Goal: Communication & Community: Answer question/provide support

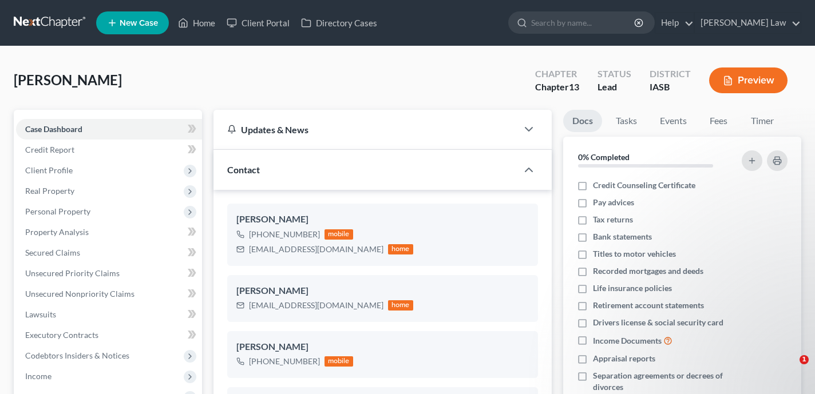
select select "10"
select select "0"
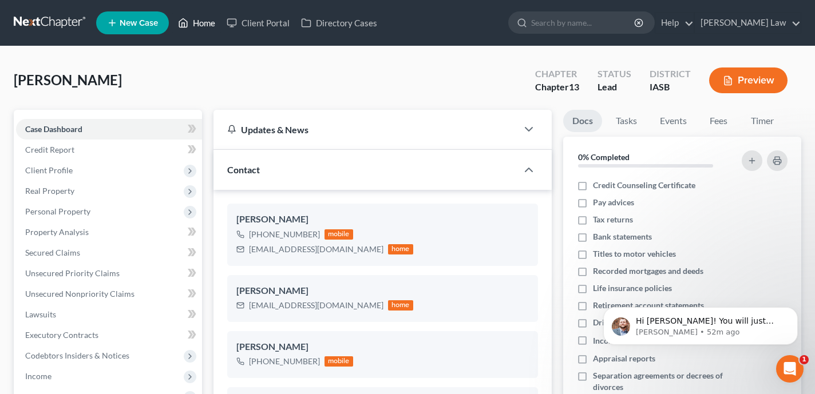
click at [199, 27] on link "Home" at bounding box center [196, 23] width 49 height 21
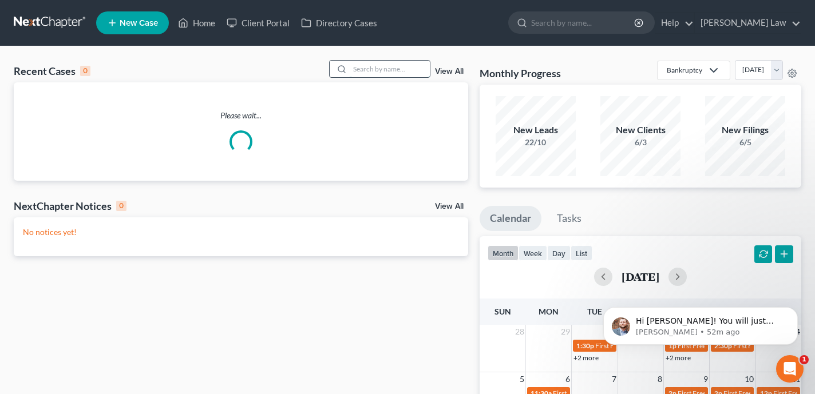
click at [390, 68] on input "search" at bounding box center [390, 69] width 80 height 17
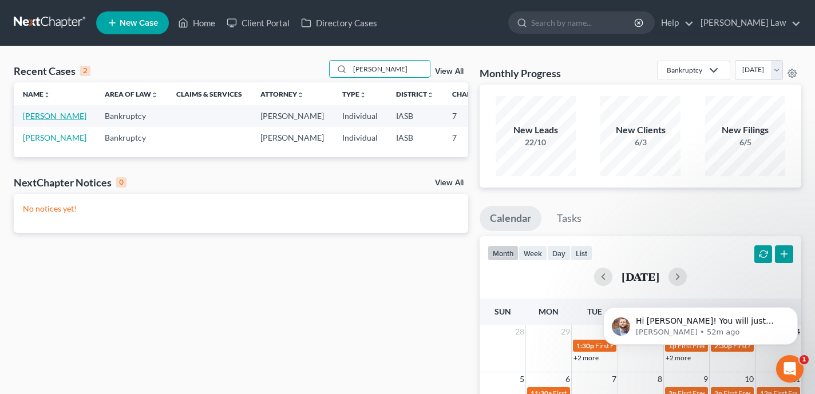
type input "sean"
click at [29, 121] on link "[PERSON_NAME]" at bounding box center [55, 116] width 64 height 10
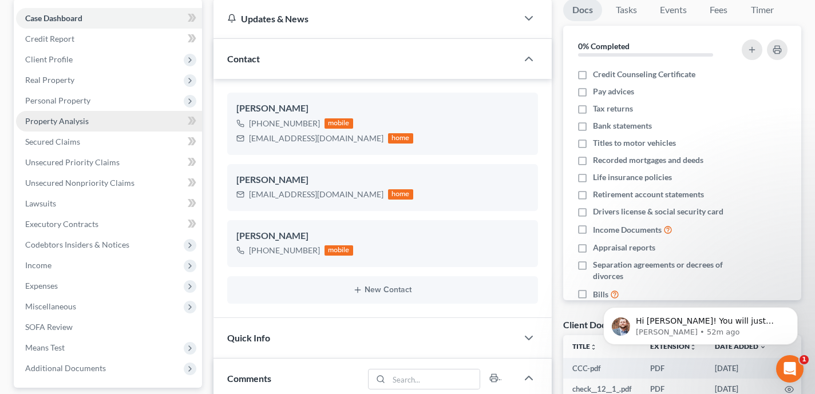
scroll to position [133, 0]
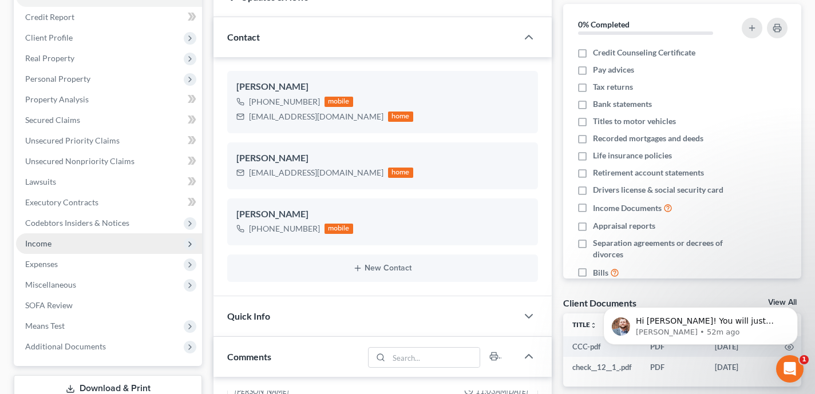
click at [98, 248] on span "Income" at bounding box center [109, 244] width 186 height 21
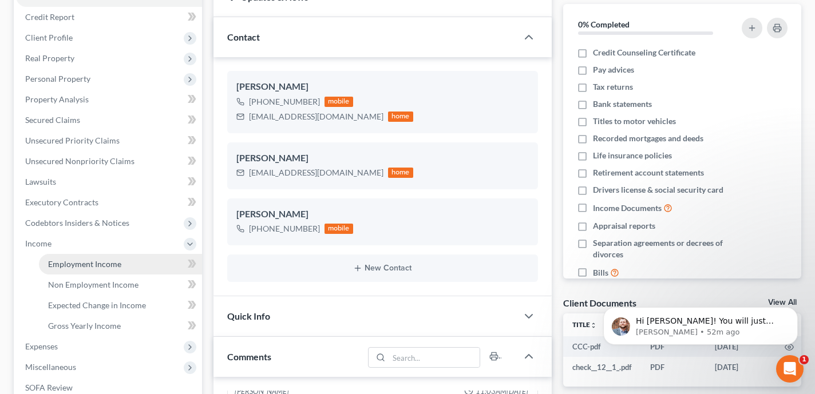
click at [105, 259] on span "Employment Income" at bounding box center [84, 264] width 73 height 10
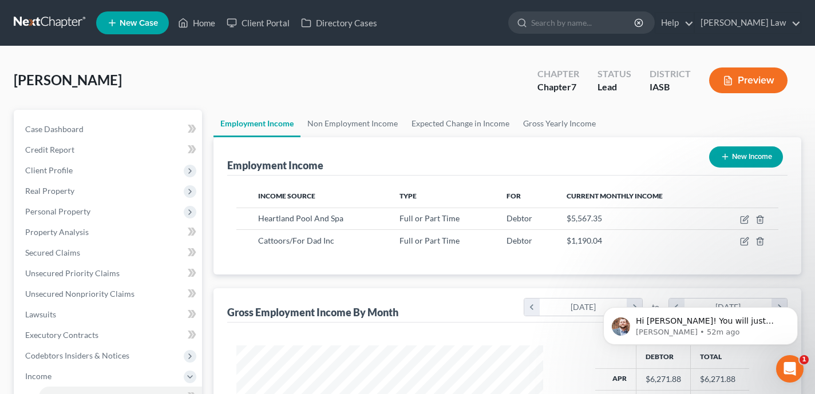
scroll to position [205, 329]
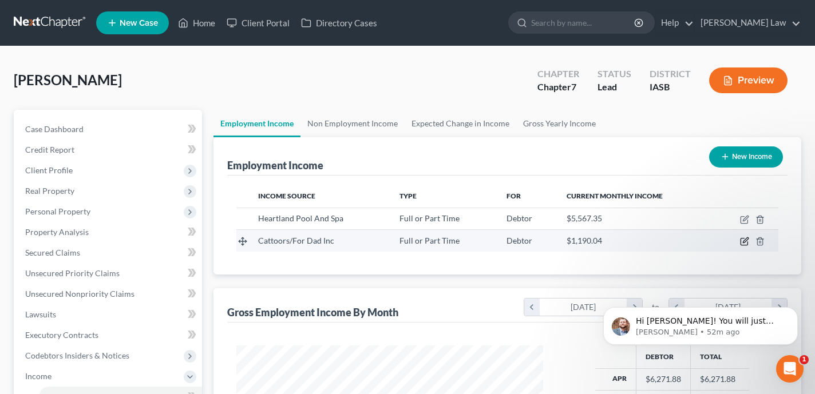
click at [746, 240] on icon "button" at bounding box center [744, 241] width 9 height 9
select select "0"
select select "16"
select select "2"
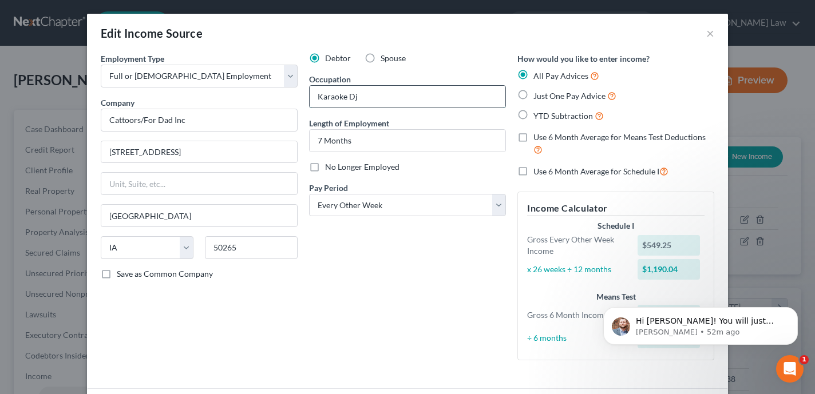
click at [381, 103] on input "Karaoke Dj" at bounding box center [408, 97] width 196 height 22
type input "Karaoke DJ"
click at [412, 285] on div "Debtor Spouse Occupation Karaoke DJ Length of Employment 7 Months No Longer Emp…" at bounding box center [407, 211] width 208 height 317
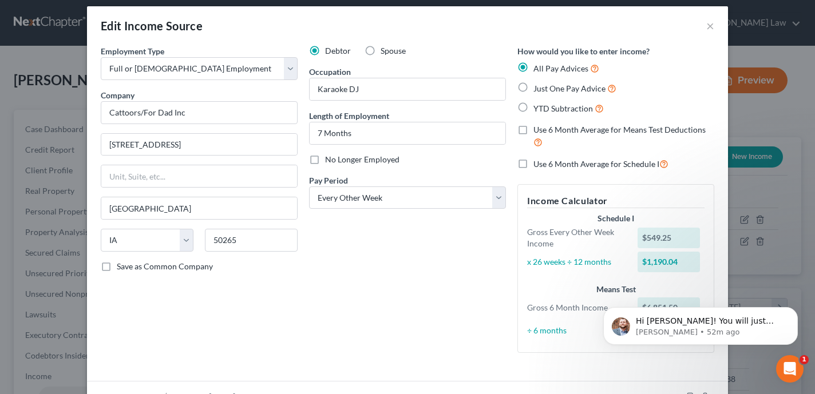
scroll to position [0, 0]
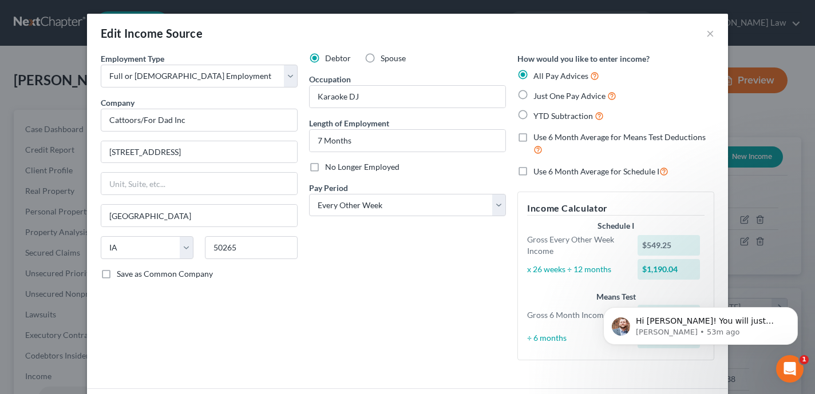
click at [534, 173] on label "Use 6 Month Average for Schedule I" at bounding box center [601, 171] width 135 height 13
click at [538, 172] on input "Use 6 Month Average for Schedule I" at bounding box center [541, 168] width 7 height 7
checkbox input "true"
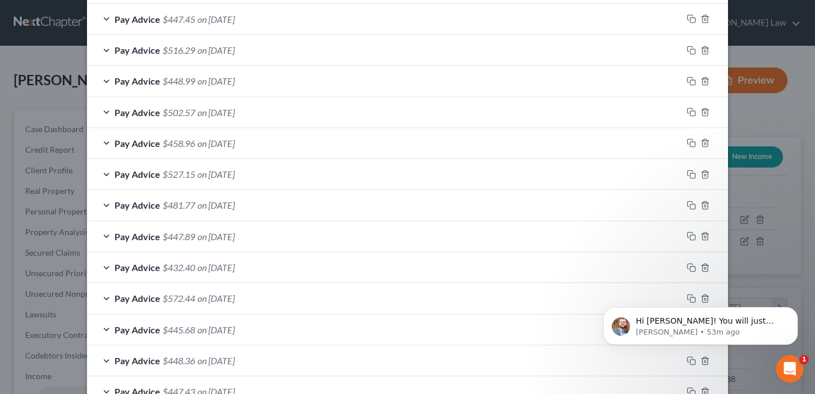
scroll to position [864, 0]
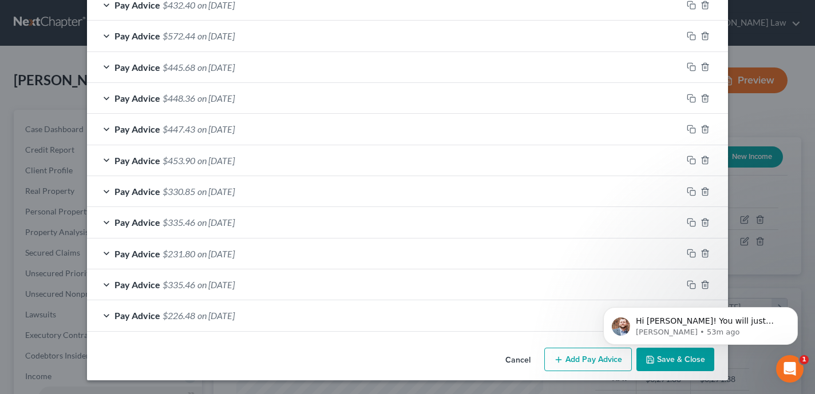
click at [693, 370] on button "Save & Close" at bounding box center [676, 360] width 78 height 24
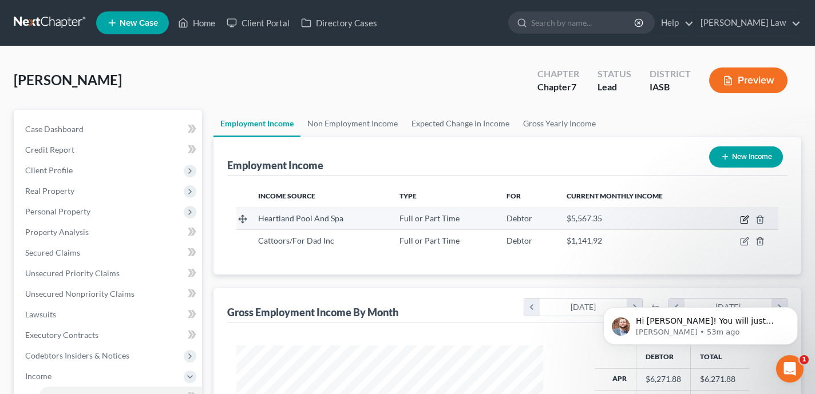
click at [744, 218] on icon "button" at bounding box center [745, 218] width 5 height 5
select select "0"
select select "16"
select select "3"
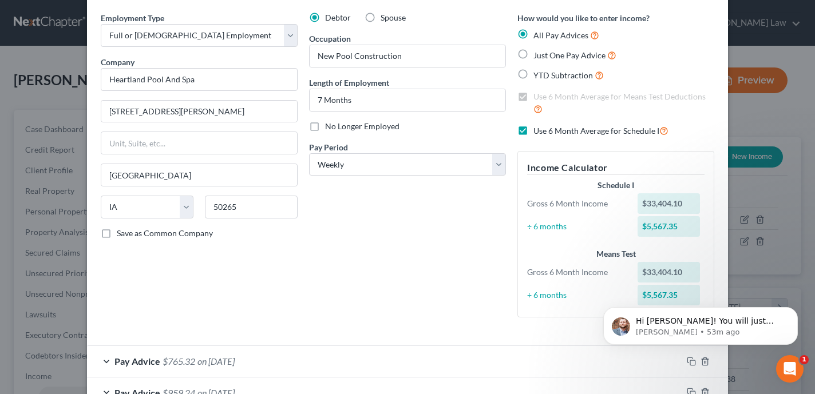
scroll to position [33, 0]
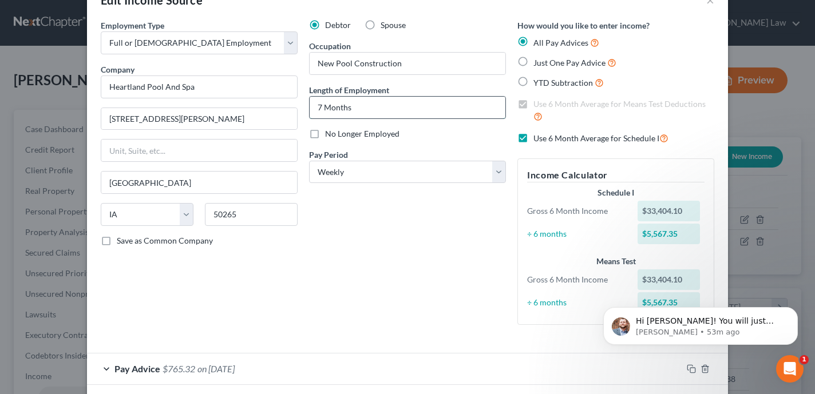
click at [353, 97] on input "7 Months" at bounding box center [408, 108] width 196 height 22
click at [356, 107] on input "7 Months" at bounding box center [408, 108] width 196 height 22
type input "Began an Sep 2024"
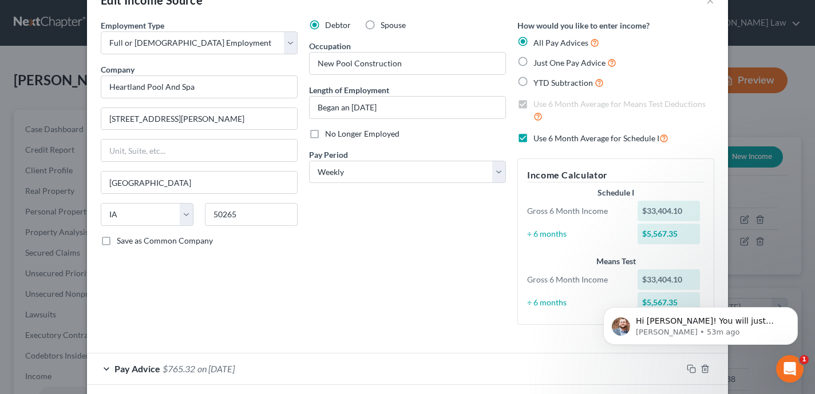
click at [376, 236] on div "Debtor Spouse Occupation New Pool Construction Length of Employment Began an Se…" at bounding box center [407, 176] width 208 height 315
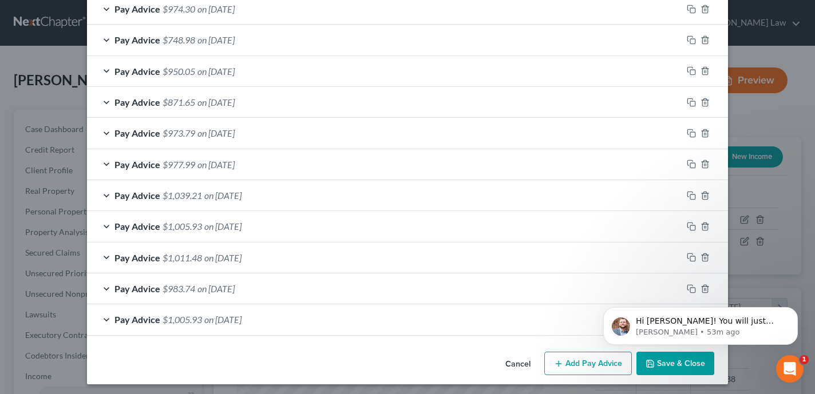
scroll to position [864, 0]
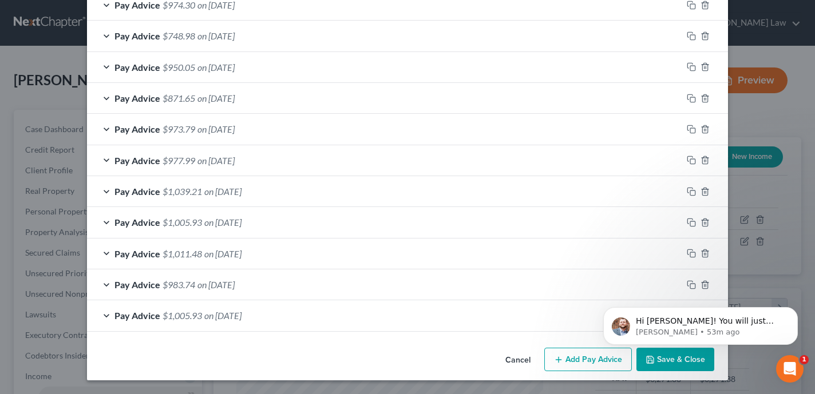
click at [670, 359] on html "Hi Shane! You will just want to download the Creditor Matrix txt file from the …" at bounding box center [700, 323] width 229 height 80
click at [662, 364] on button "Save & Close" at bounding box center [676, 360] width 78 height 24
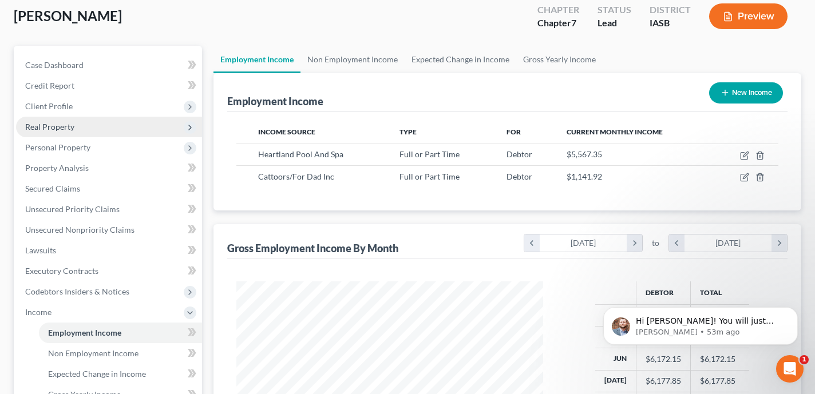
scroll to position [54, 0]
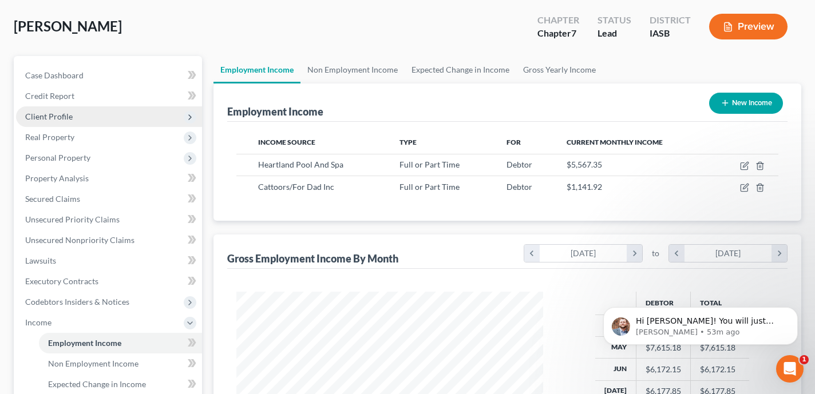
click at [102, 121] on span "Client Profile" at bounding box center [109, 116] width 186 height 21
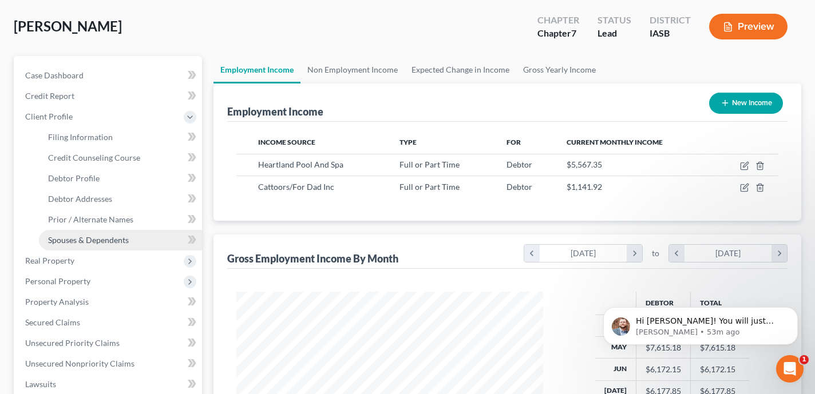
click at [124, 237] on span "Spouses & Dependents" at bounding box center [88, 240] width 81 height 10
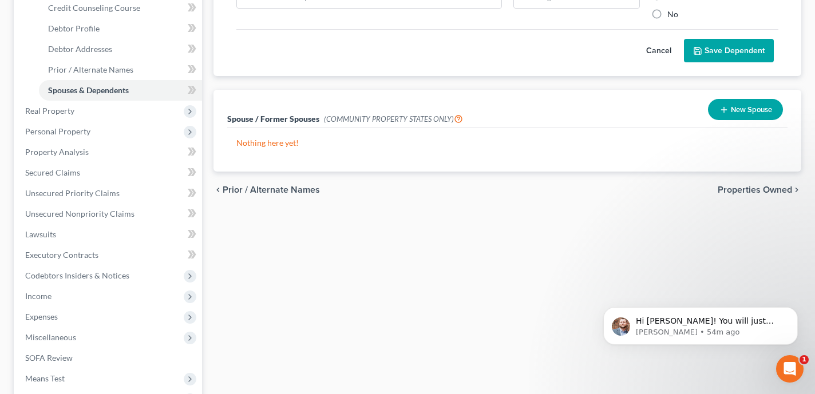
scroll to position [230, 0]
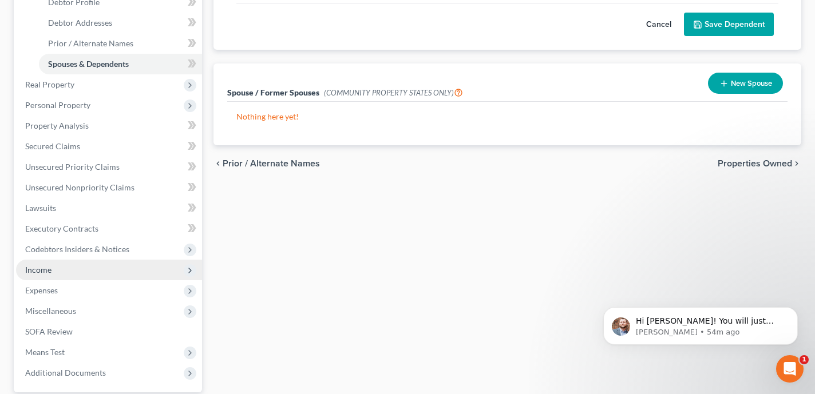
click at [139, 265] on span "Income" at bounding box center [109, 270] width 186 height 21
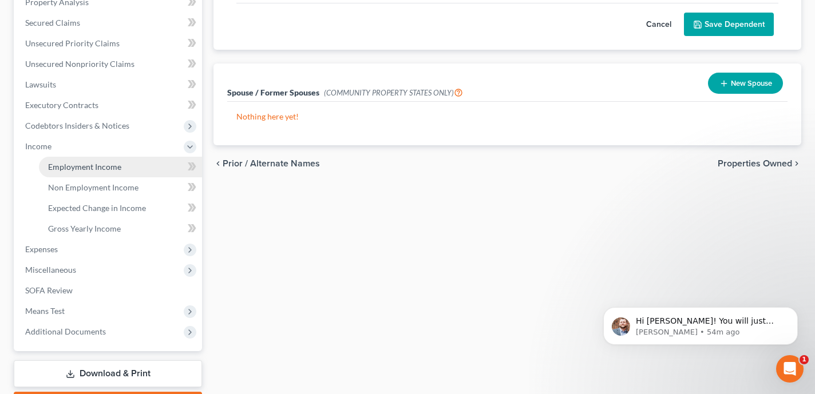
click at [109, 163] on span "Employment Income" at bounding box center [84, 167] width 73 height 10
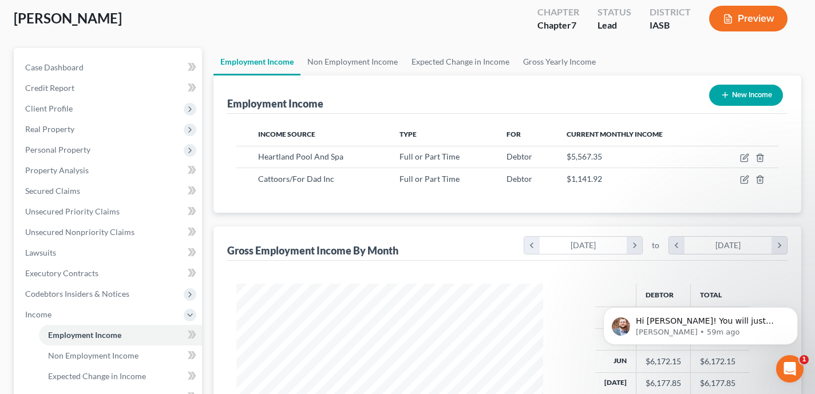
scroll to position [60, 0]
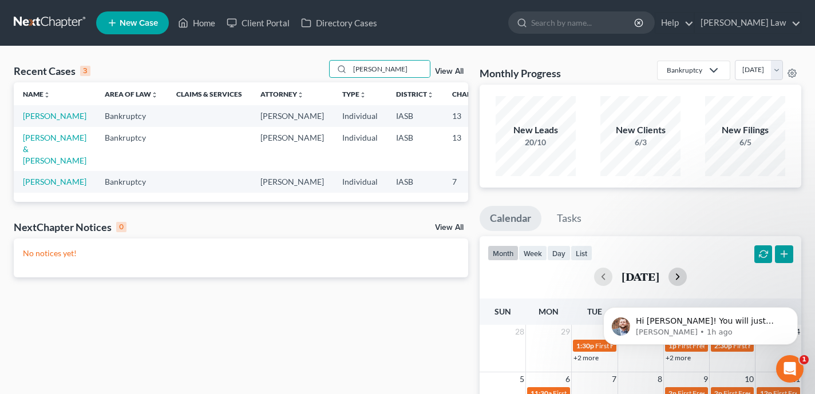
scroll to position [2, 0]
click at [694, 330] on p "[PERSON_NAME] • 1h ago" at bounding box center [710, 332] width 148 height 10
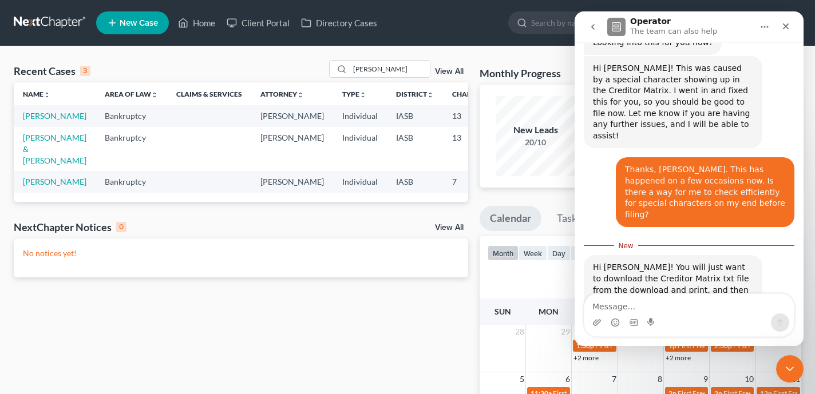
click at [683, 313] on textarea "Message…" at bounding box center [690, 303] width 210 height 19
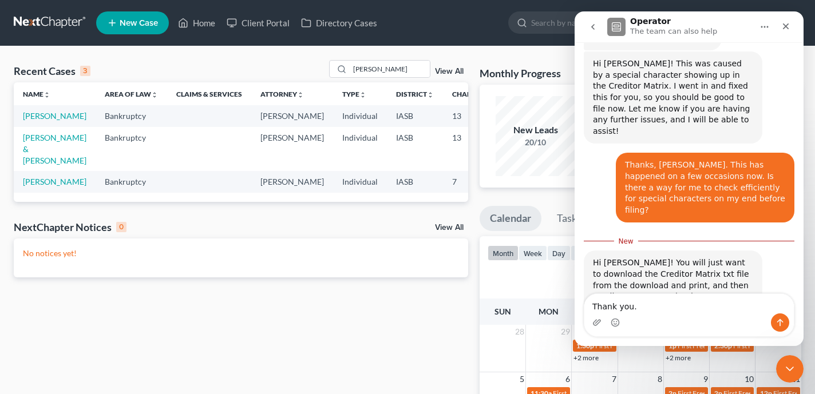
type textarea "Thank you."
click at [772, 315] on div "Intercom messenger" at bounding box center [780, 323] width 18 height 18
click at [781, 323] on icon "Send a message…" at bounding box center [780, 322] width 9 height 9
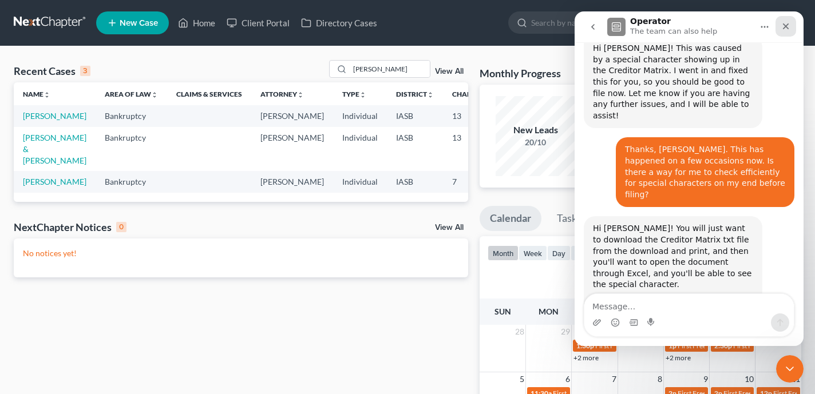
click at [789, 27] on icon "Close" at bounding box center [785, 26] width 9 height 9
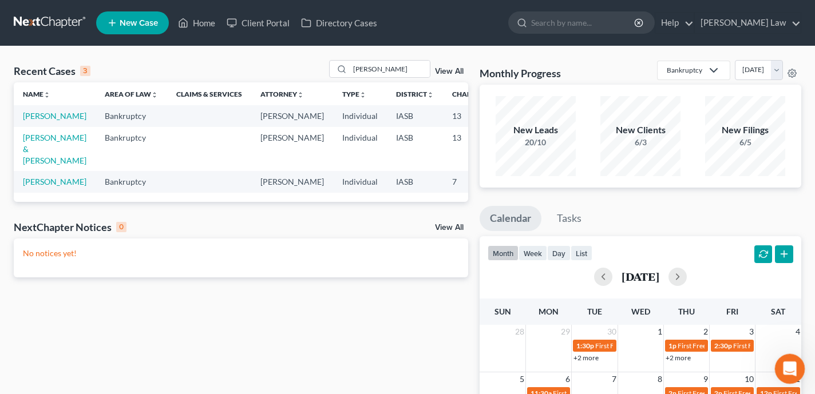
click at [788, 368] on icon "Open Intercom Messenger" at bounding box center [788, 367] width 19 height 19
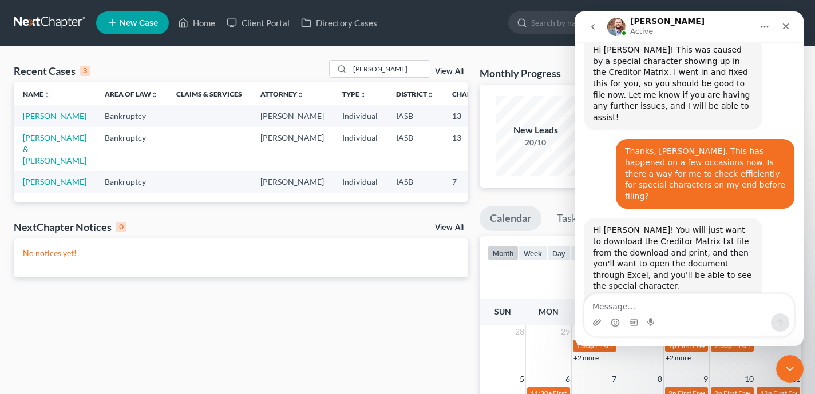
click at [638, 305] on textarea "Message…" at bounding box center [690, 303] width 210 height 19
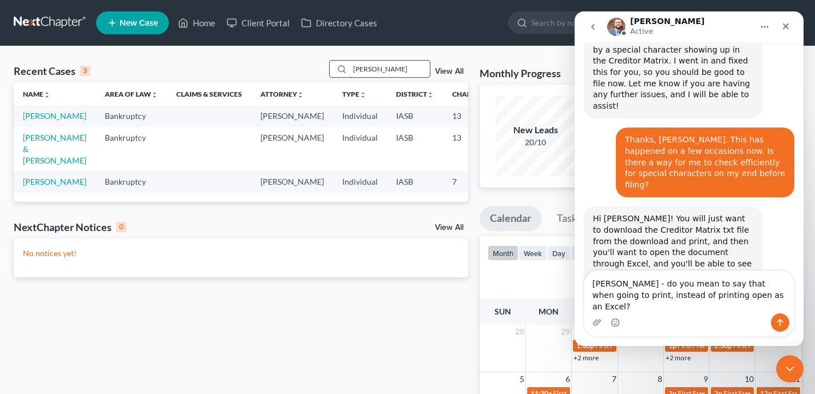
type textarea "James - do you mean to say that when going to print, instead of printing open a…"
click at [396, 74] on input "amy" at bounding box center [390, 69] width 80 height 17
type input "a"
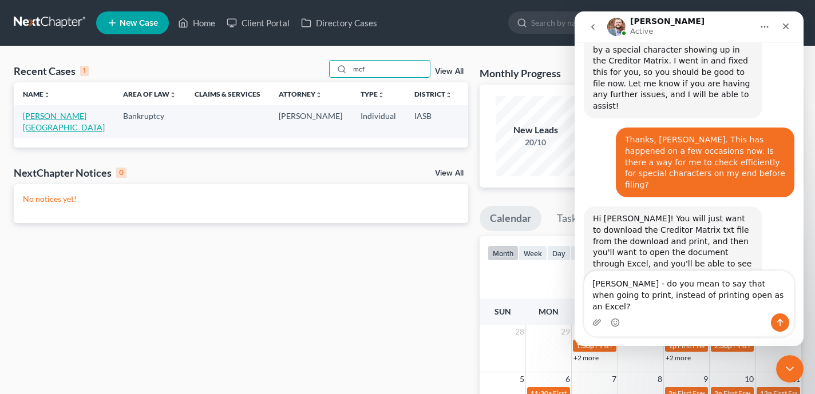
type input "mcf"
click at [35, 128] on link "[PERSON_NAME][GEOGRAPHIC_DATA]" at bounding box center [64, 121] width 82 height 21
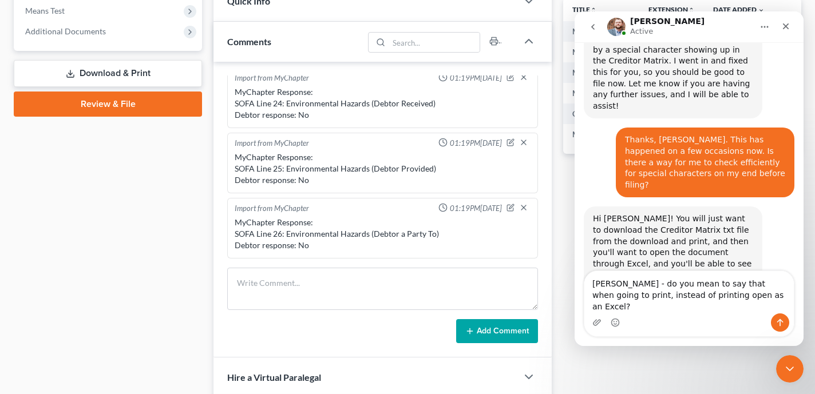
scroll to position [5795, 0]
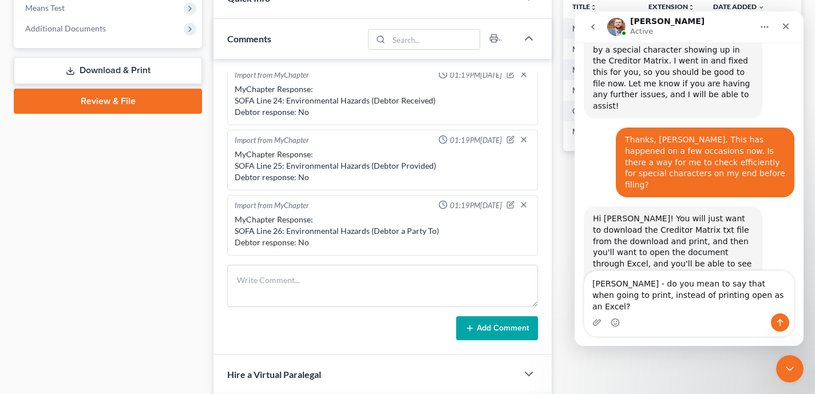
click at [107, 105] on link "Review & File" at bounding box center [108, 101] width 188 height 25
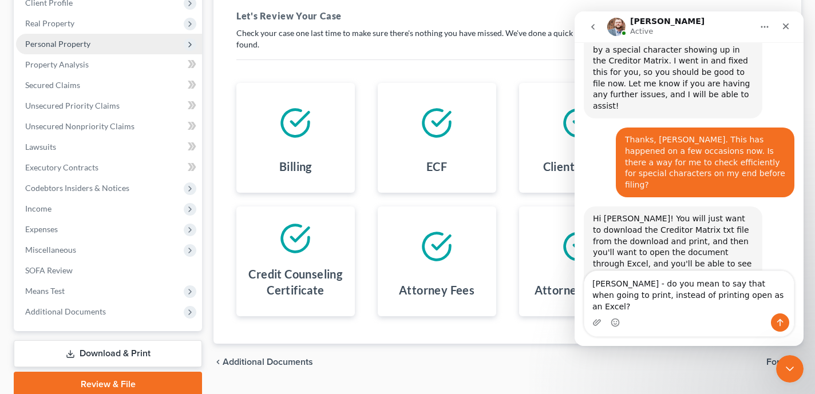
scroll to position [213, 0]
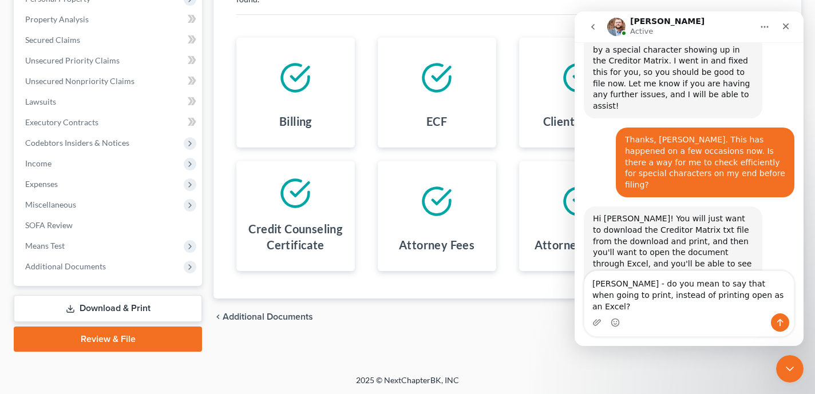
click at [149, 311] on link "Download & Print" at bounding box center [108, 308] width 188 height 27
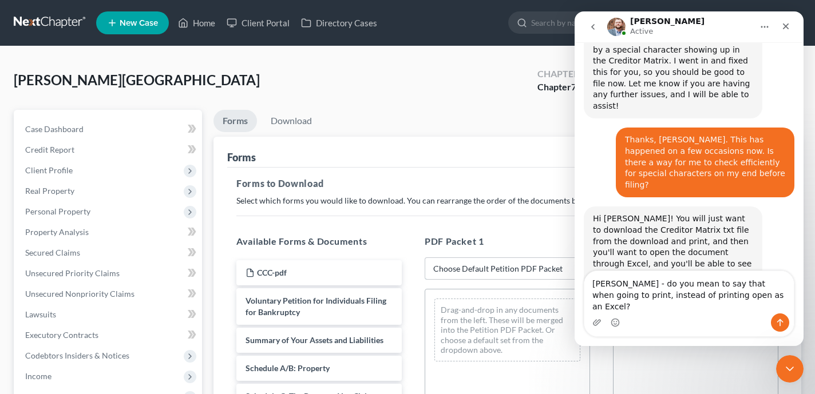
click at [464, 270] on select "Choose Default Petition PDF Packet Complete Bankruptcy Petition (all forms and …" at bounding box center [507, 269] width 165 height 23
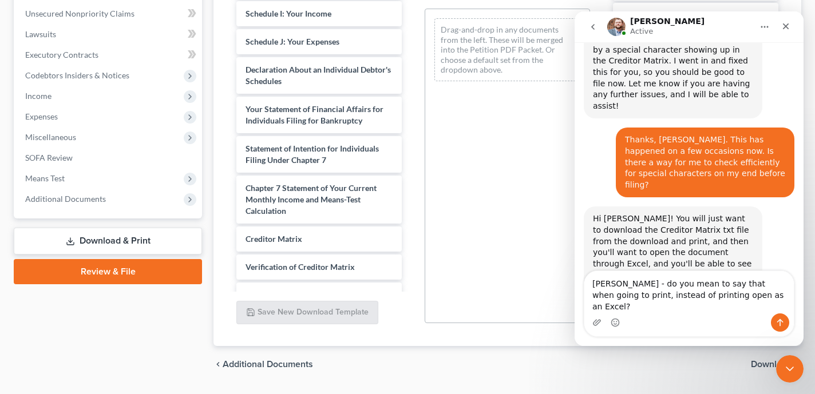
scroll to position [319, 0]
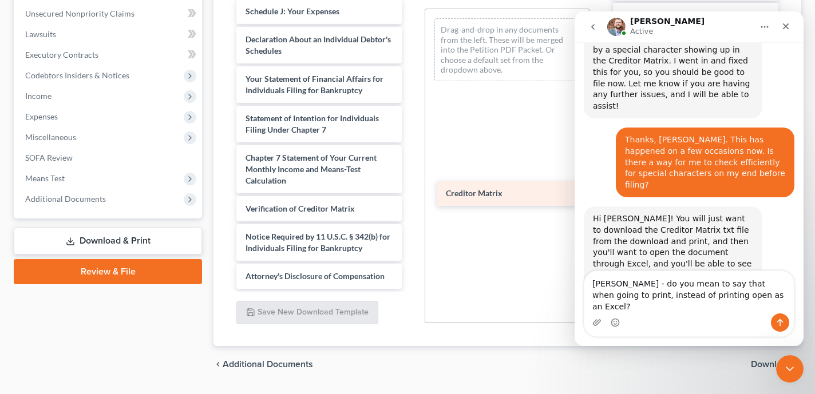
drag, startPoint x: 310, startPoint y: 212, endPoint x: 511, endPoint y: 198, distance: 200.9
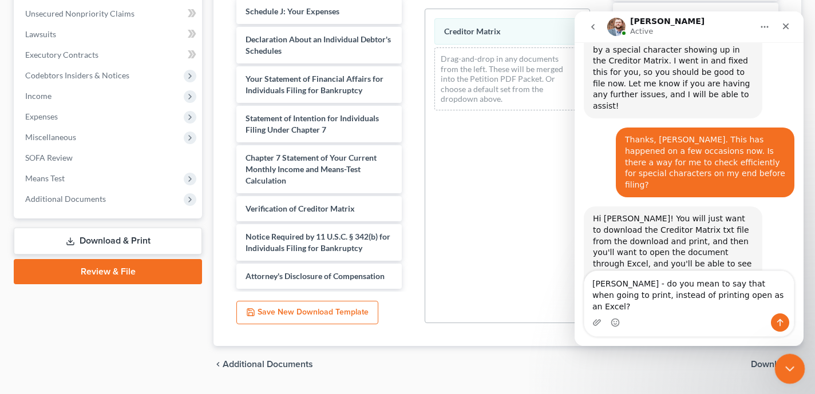
click at [786, 365] on icon "Close Intercom Messenger" at bounding box center [788, 368] width 14 height 14
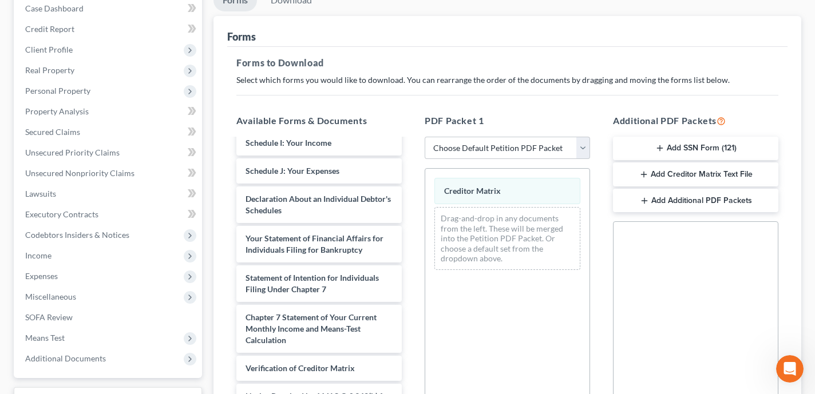
scroll to position [76, 0]
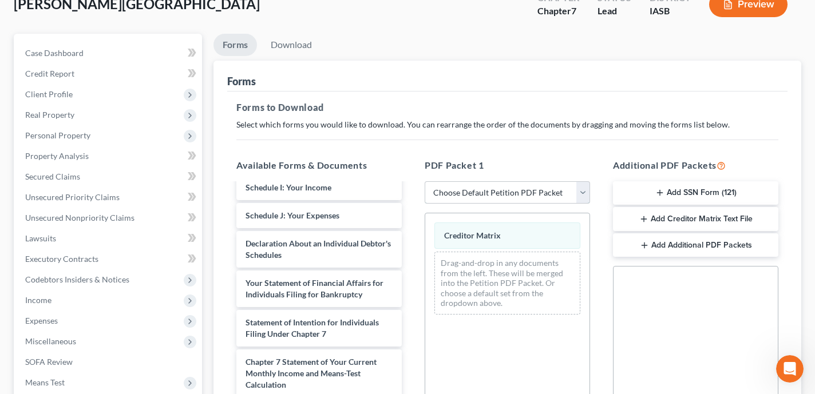
click at [506, 189] on select "Choose Default Petition PDF Packet Complete Bankruptcy Petition (all forms and …" at bounding box center [507, 192] width 165 height 23
click at [294, 46] on link "Download" at bounding box center [292, 45] width 60 height 22
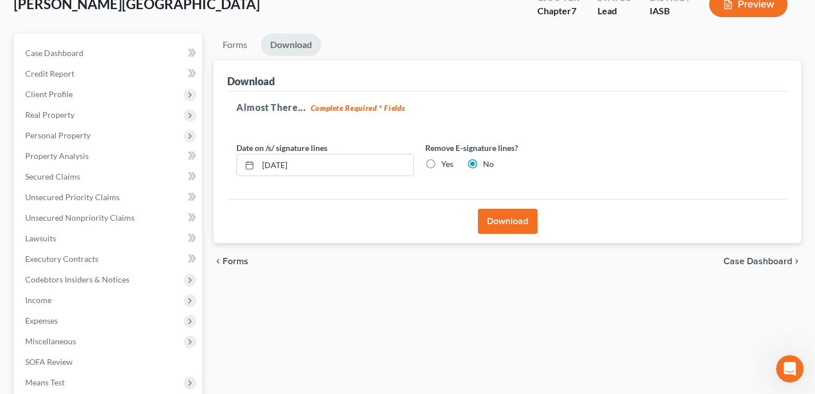
click at [510, 224] on button "Download" at bounding box center [508, 221] width 60 height 25
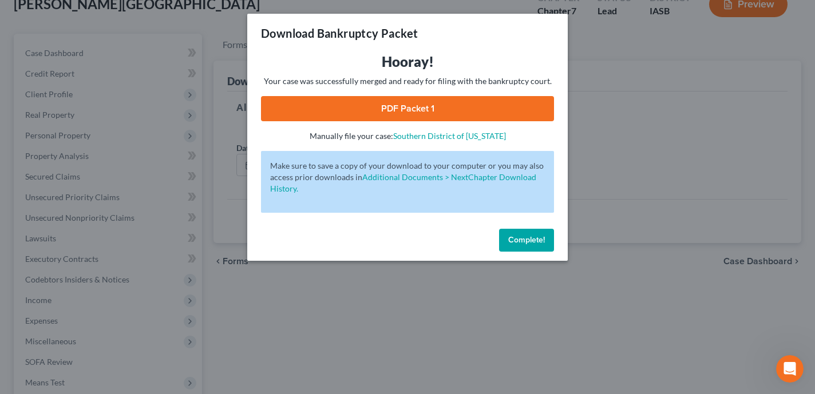
click at [453, 108] on link "PDF Packet 1" at bounding box center [407, 108] width 293 height 25
click at [522, 244] on span "Complete!" at bounding box center [526, 240] width 37 height 10
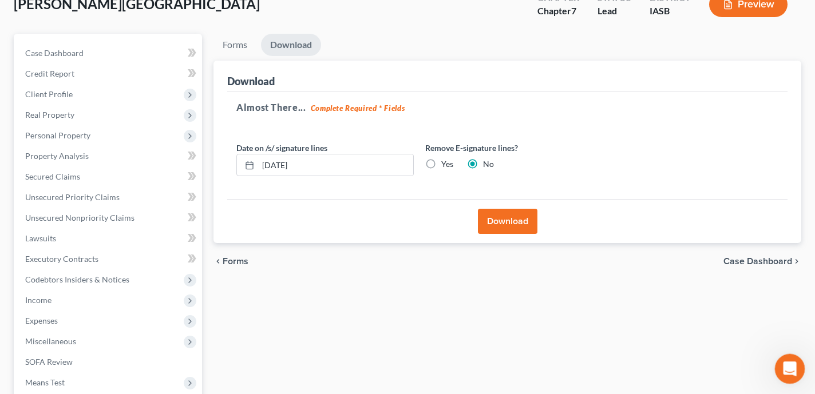
click at [792, 366] on icon "Open Intercom Messenger" at bounding box center [788, 367] width 19 height 19
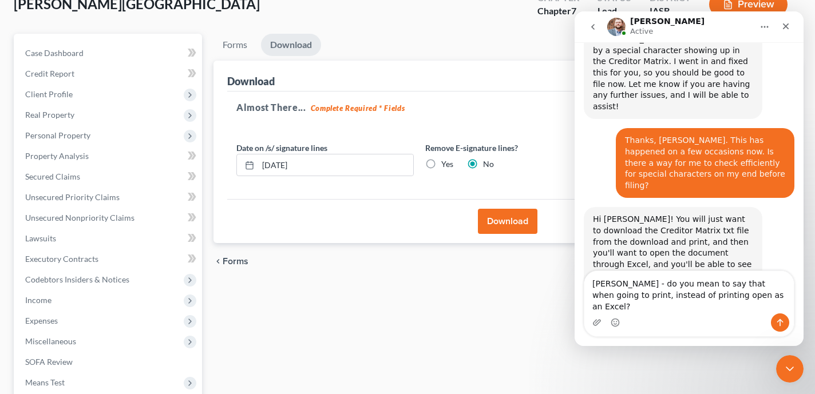
scroll to position [710, 0]
drag, startPoint x: 741, startPoint y: 306, endPoint x: 626, endPoint y: 298, distance: 115.9
click at [626, 298] on textarea "James - do you mean to say that when going to print, instead of printing open a…" at bounding box center [690, 292] width 210 height 42
click at [510, 221] on button "Download" at bounding box center [508, 221] width 60 height 25
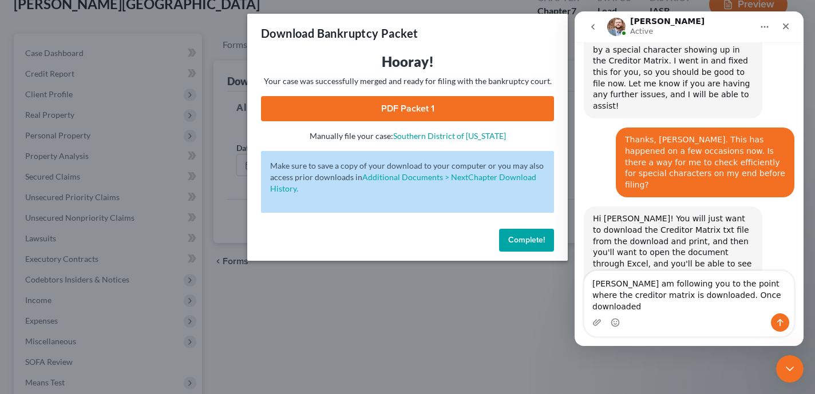
click at [372, 110] on link "PDF Packet 1" at bounding box center [407, 108] width 293 height 25
click at [779, 306] on textarea "James - I am following you to the point where the creditor matrix is downloaded…" at bounding box center [690, 292] width 210 height 42
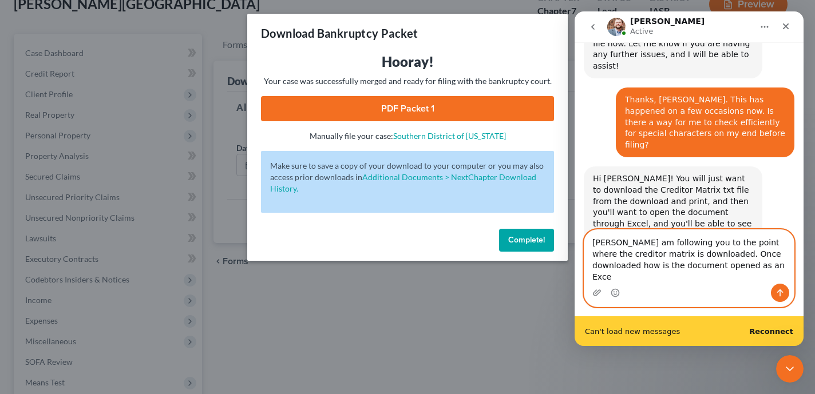
scroll to position [751, 0]
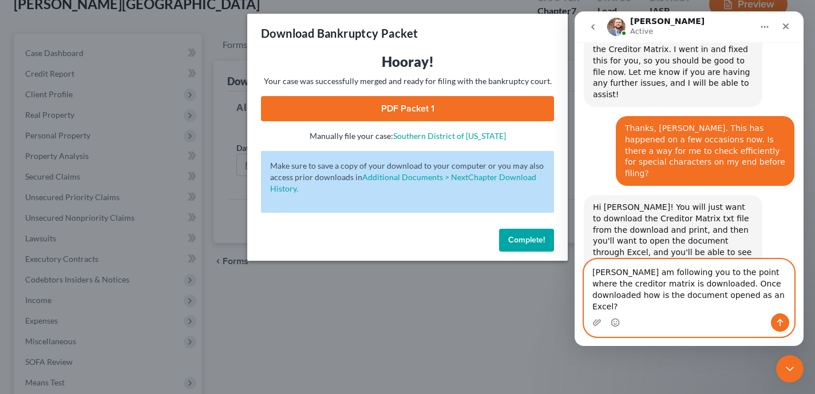
type textarea "[PERSON_NAME] am following you to the point where the creditor matrix is downlo…"
click at [784, 322] on icon "Send a message…" at bounding box center [780, 322] width 9 height 9
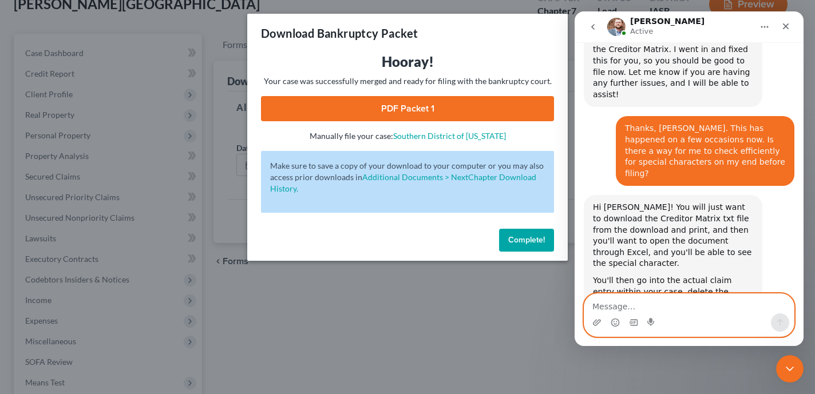
scroll to position [758, 0]
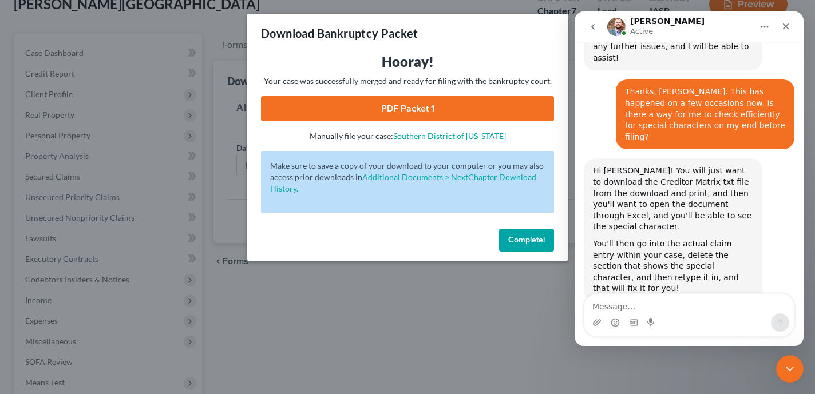
click at [530, 244] on span "Complete!" at bounding box center [526, 240] width 37 height 10
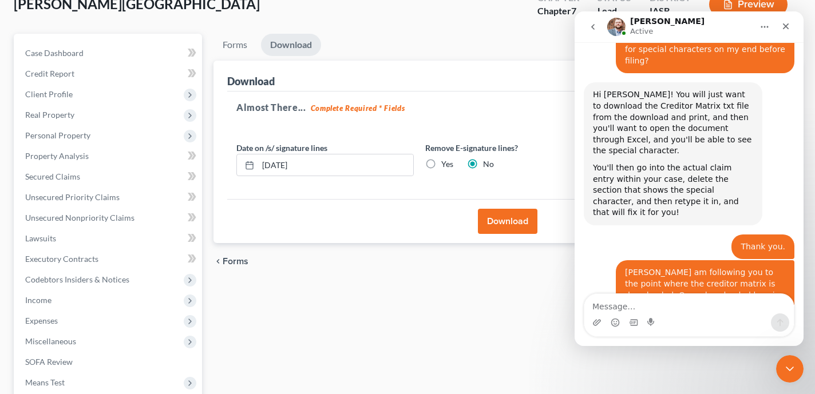
scroll to position [837, 0]
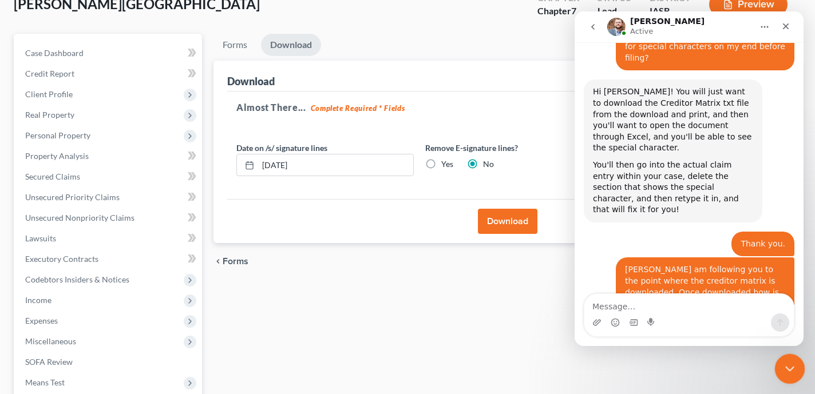
click at [785, 364] on icon "Close Intercom Messenger" at bounding box center [788, 368] width 14 height 14
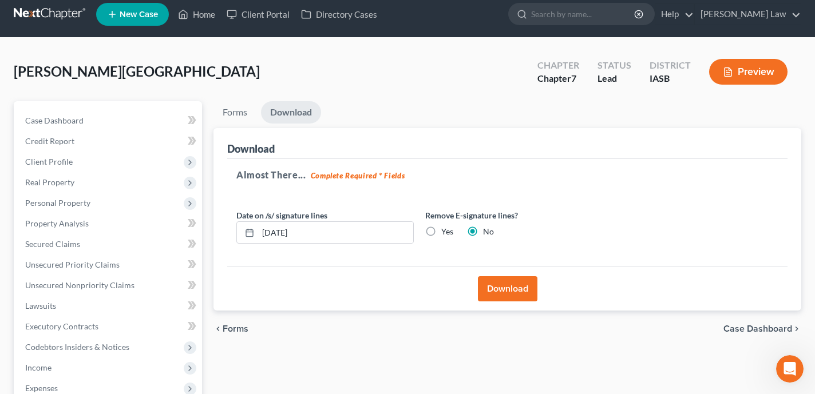
scroll to position [0, 0]
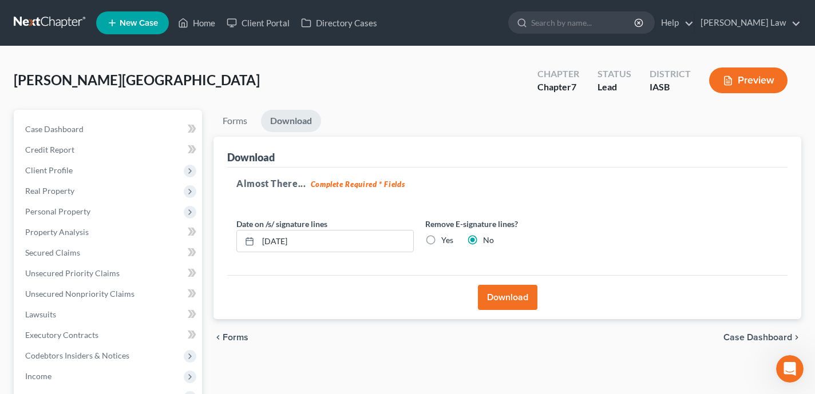
click at [293, 116] on link "Download" at bounding box center [291, 121] width 60 height 22
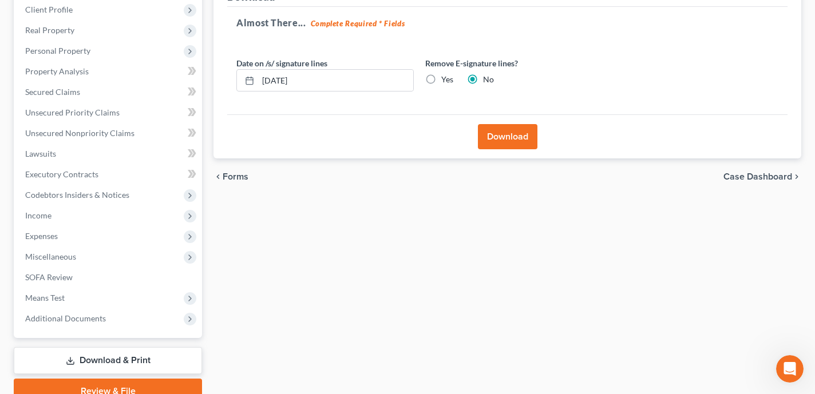
scroll to position [169, 0]
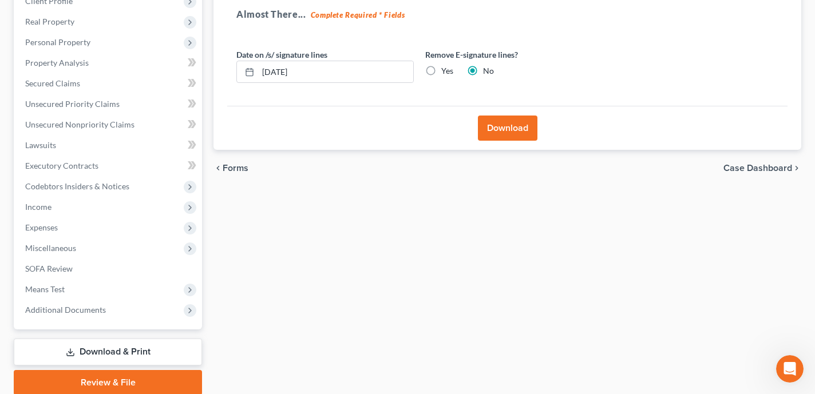
click at [521, 129] on button "Download" at bounding box center [508, 128] width 60 height 25
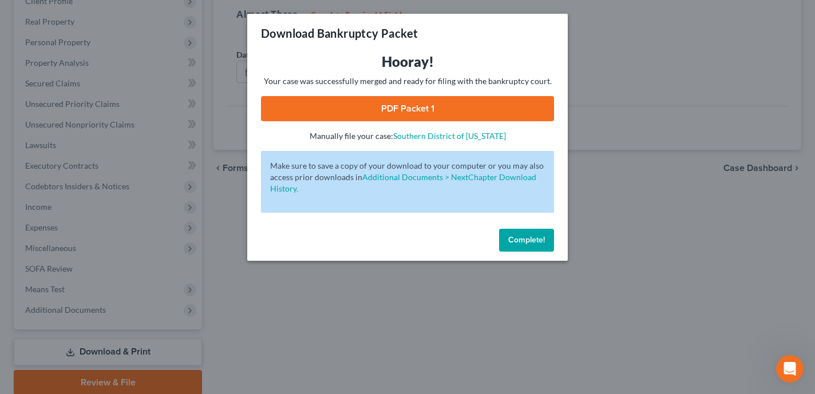
click at [363, 115] on link "PDF Packet 1" at bounding box center [407, 108] width 293 height 25
click at [518, 245] on span "Complete!" at bounding box center [526, 240] width 37 height 10
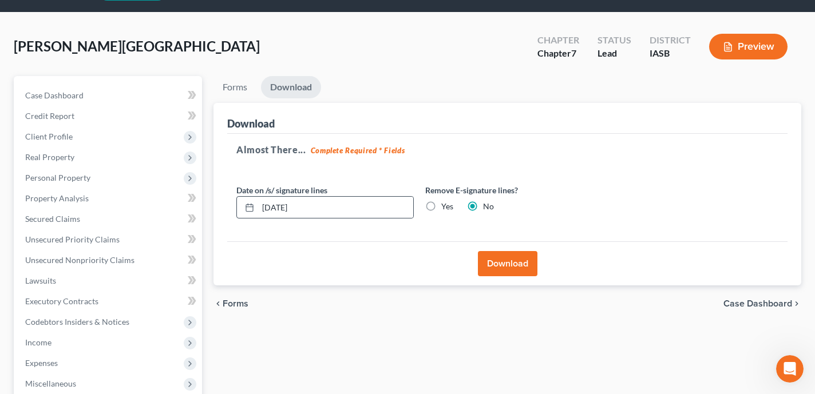
scroll to position [38, 0]
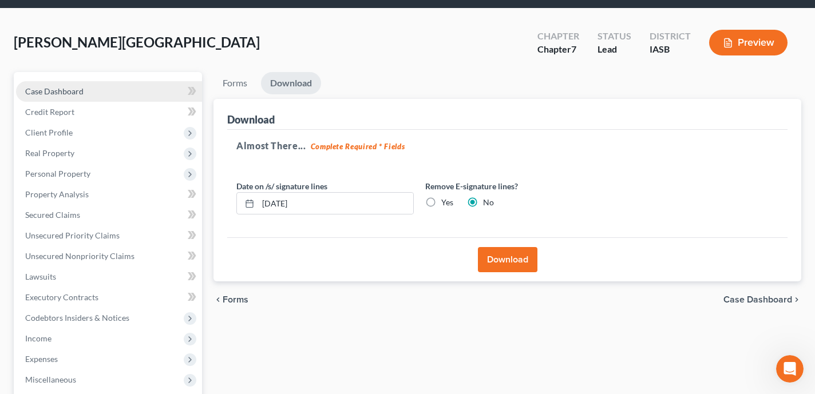
click at [149, 88] on link "Case Dashboard" at bounding box center [109, 91] width 186 height 21
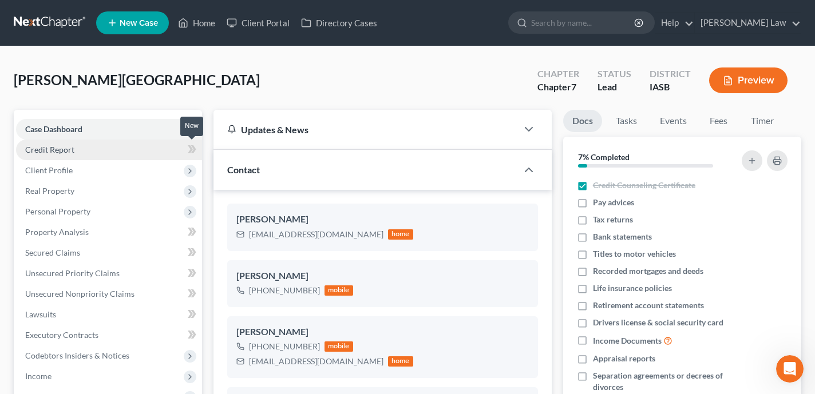
scroll to position [5795, 0]
click at [133, 149] on link "Credit Report" at bounding box center [109, 150] width 186 height 21
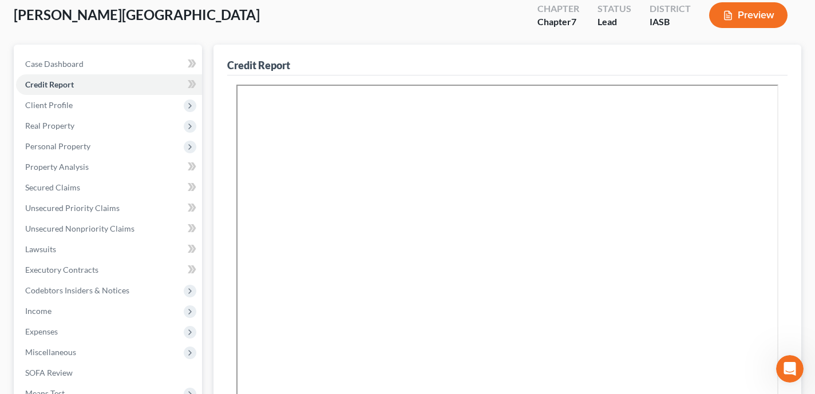
scroll to position [107, 0]
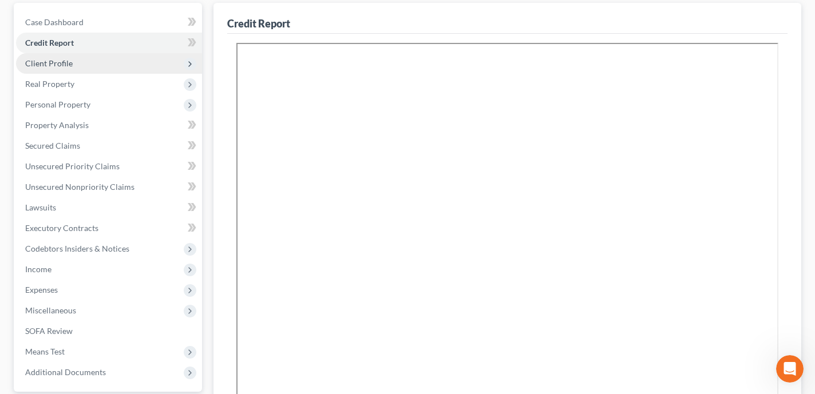
click at [137, 61] on span "Client Profile" at bounding box center [109, 63] width 186 height 21
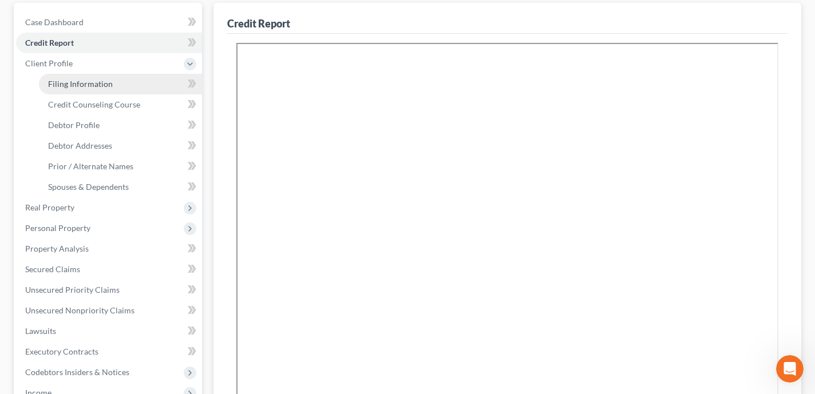
click at [136, 74] on link "Filing Information" at bounding box center [120, 84] width 163 height 21
select select "1"
select select "0"
select select "16"
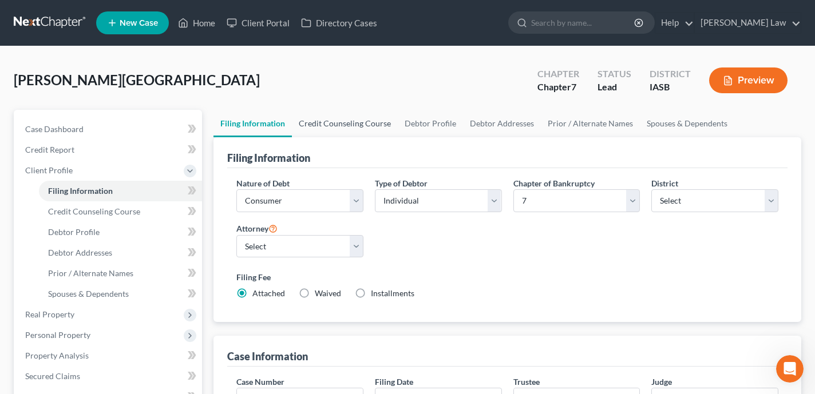
click at [353, 120] on link "Credit Counseling Course" at bounding box center [345, 123] width 106 height 27
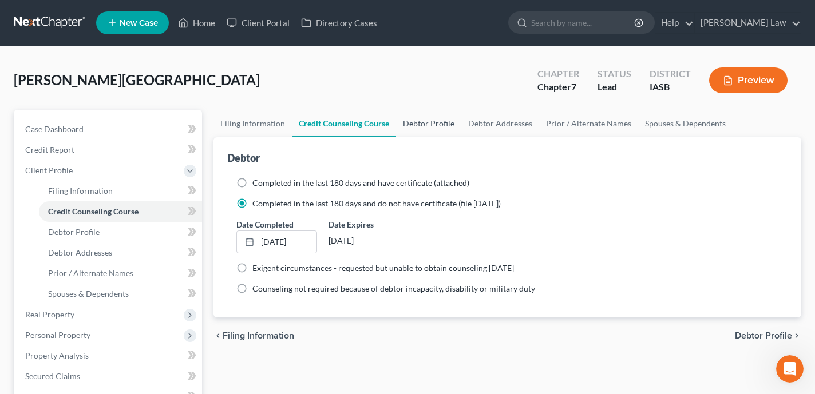
click at [422, 122] on link "Debtor Profile" at bounding box center [428, 123] width 65 height 27
select select "3"
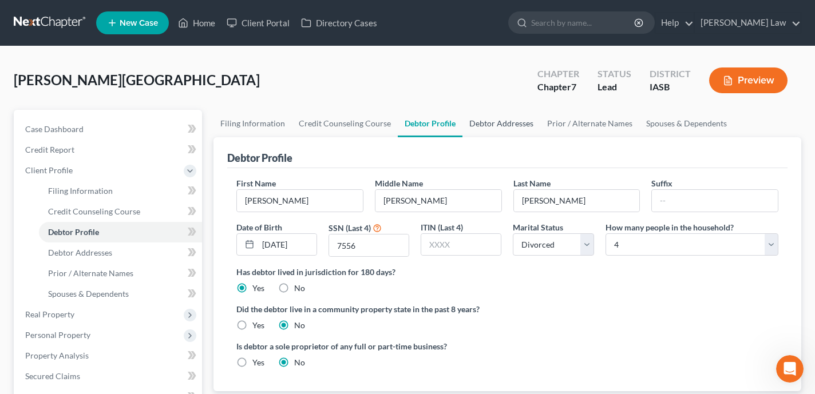
click at [509, 128] on link "Debtor Addresses" at bounding box center [502, 123] width 78 height 27
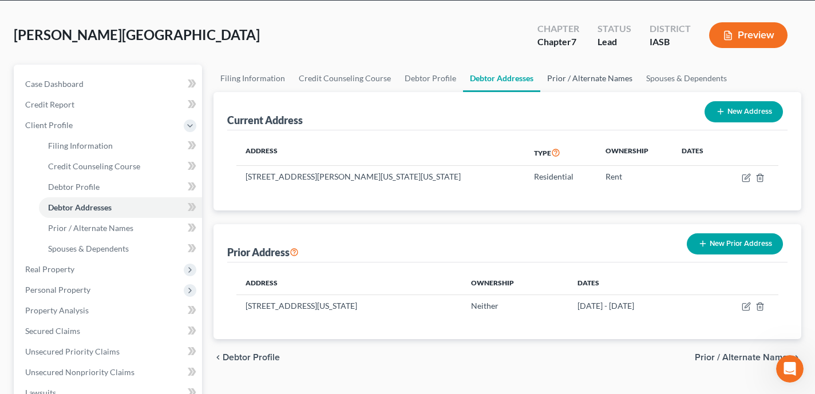
click at [578, 74] on link "Prior / Alternate Names" at bounding box center [589, 78] width 99 height 27
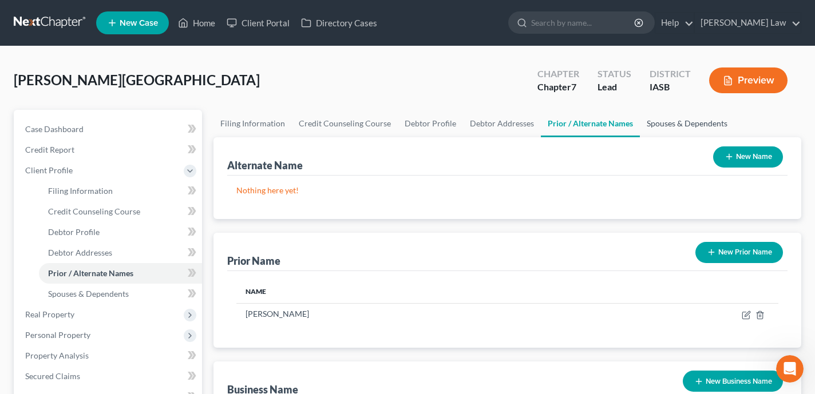
click at [672, 115] on link "Spouses & Dependents" at bounding box center [687, 123] width 94 height 27
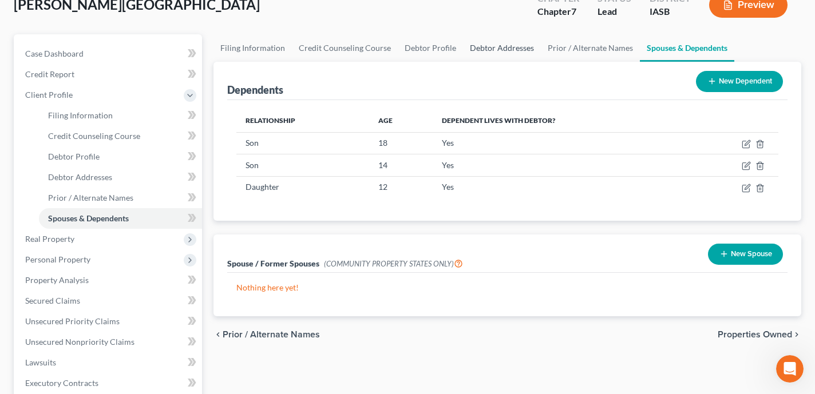
scroll to position [109, 0]
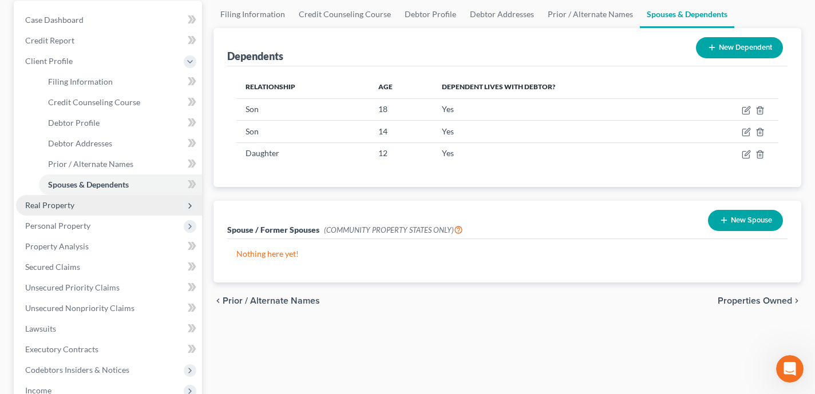
click at [163, 205] on span "Real Property" at bounding box center [109, 205] width 186 height 21
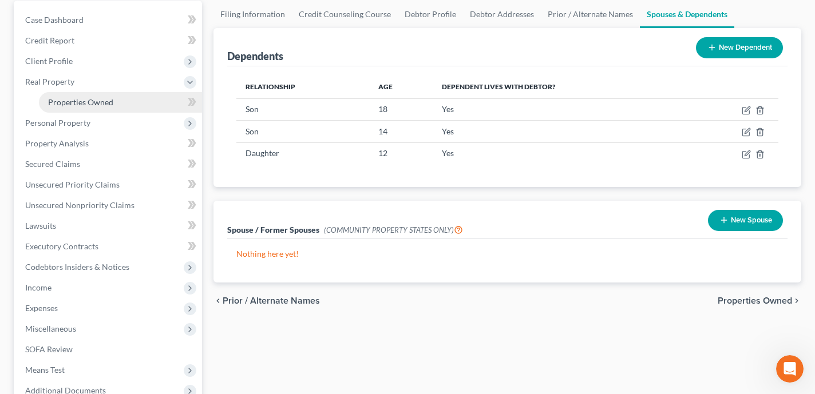
click at [131, 108] on link "Properties Owned" at bounding box center [120, 102] width 163 height 21
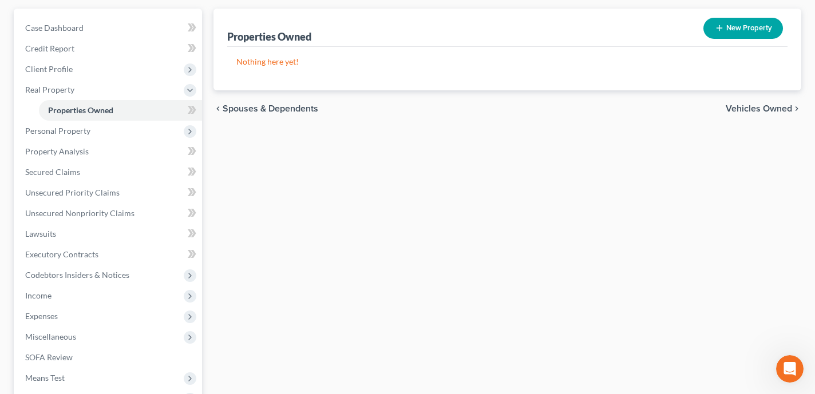
scroll to position [117, 0]
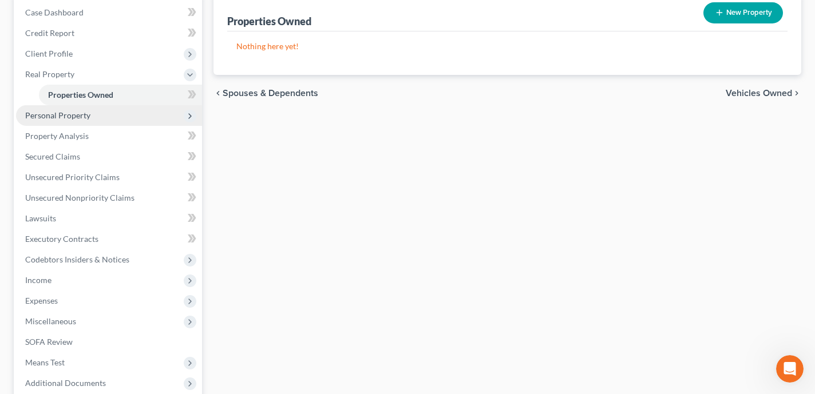
click at [141, 120] on span "Personal Property" at bounding box center [109, 115] width 186 height 21
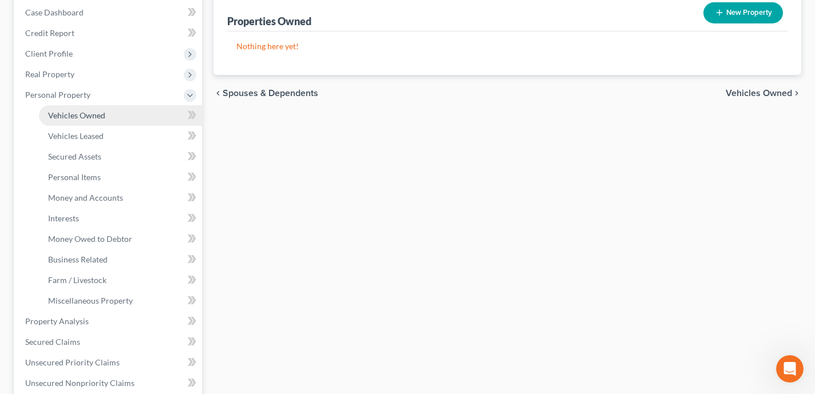
click at [140, 120] on link "Vehicles Owned" at bounding box center [120, 115] width 163 height 21
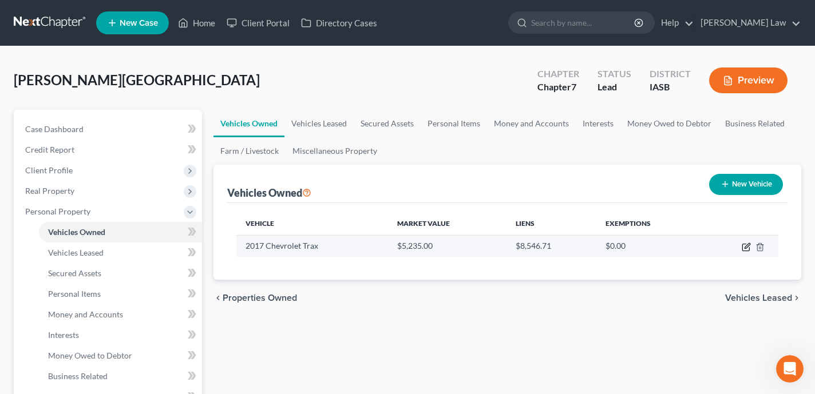
click at [744, 247] on icon "button" at bounding box center [746, 247] width 9 height 9
select select "0"
select select "9"
select select "2"
select select "0"
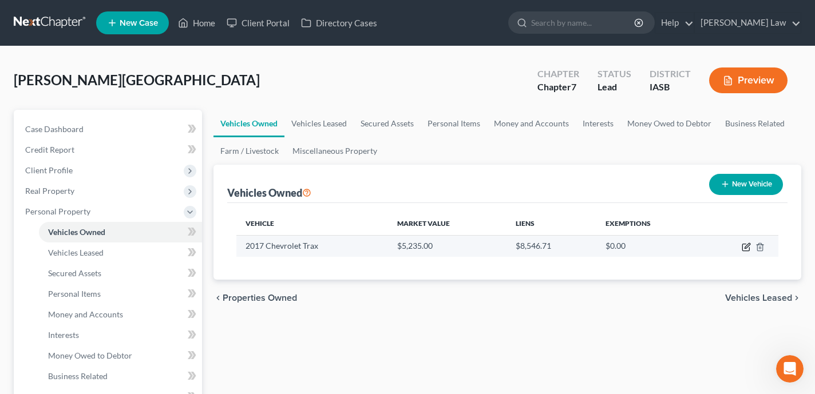
select select "28"
select select "3"
select select "0"
select select "2"
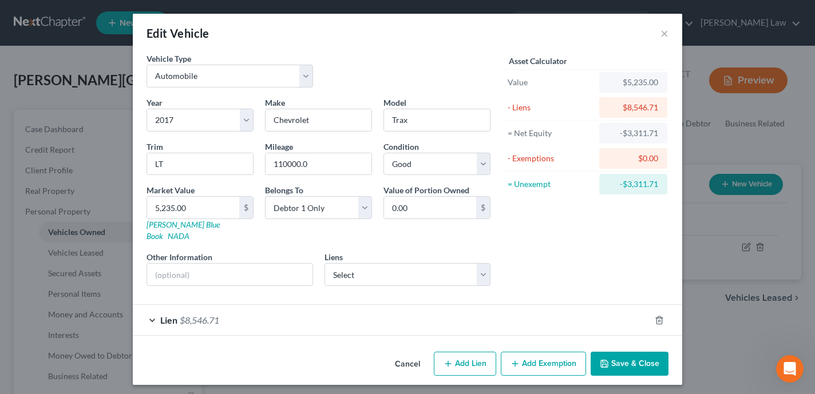
click at [439, 305] on div "Lien $8,546.71" at bounding box center [392, 320] width 518 height 30
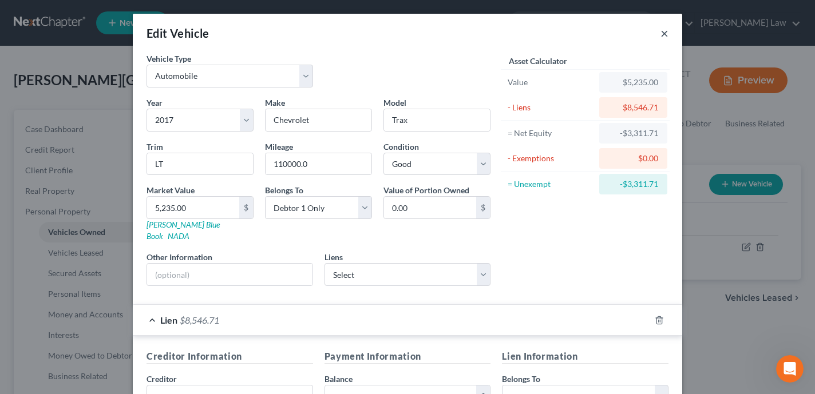
click at [664, 38] on button "×" at bounding box center [665, 33] width 8 height 14
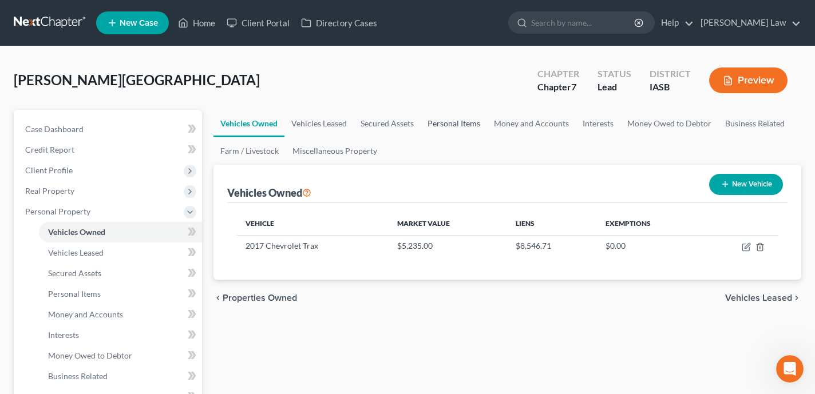
click at [445, 118] on link "Personal Items" at bounding box center [454, 123] width 66 height 27
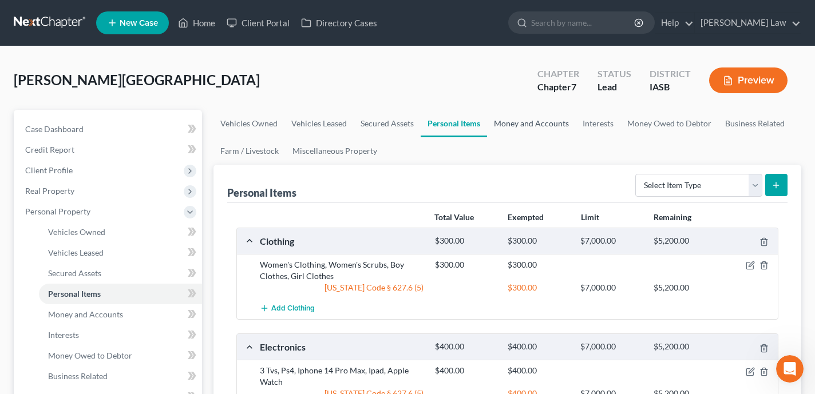
click at [550, 123] on link "Money and Accounts" at bounding box center [531, 123] width 89 height 27
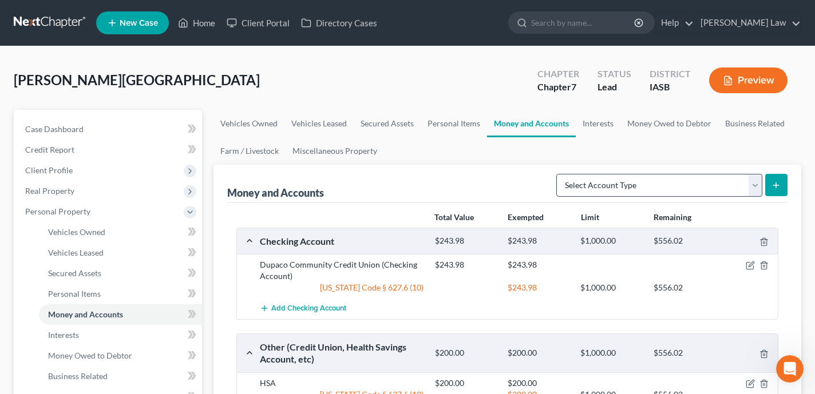
scroll to position [9, 0]
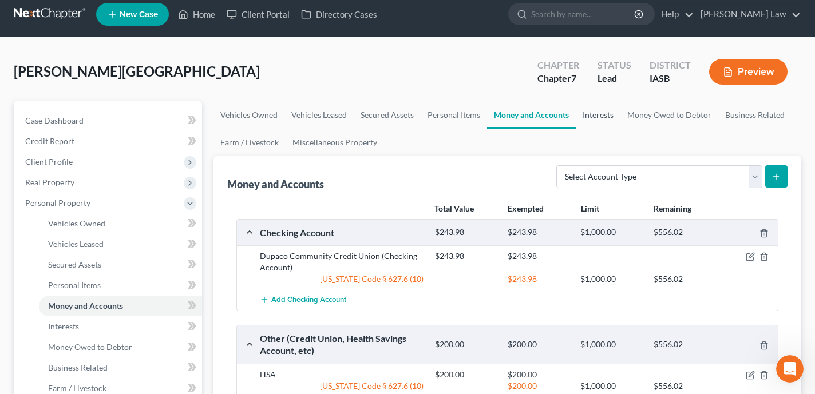
click at [605, 119] on link "Interests" at bounding box center [598, 114] width 45 height 27
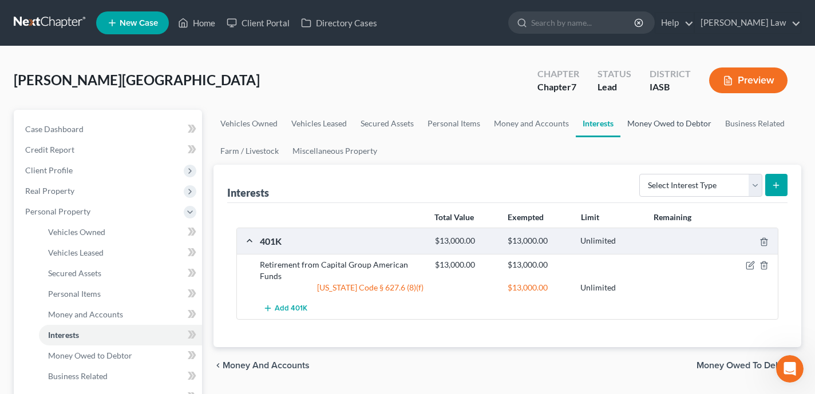
click at [645, 119] on link "Money Owed to Debtor" at bounding box center [670, 123] width 98 height 27
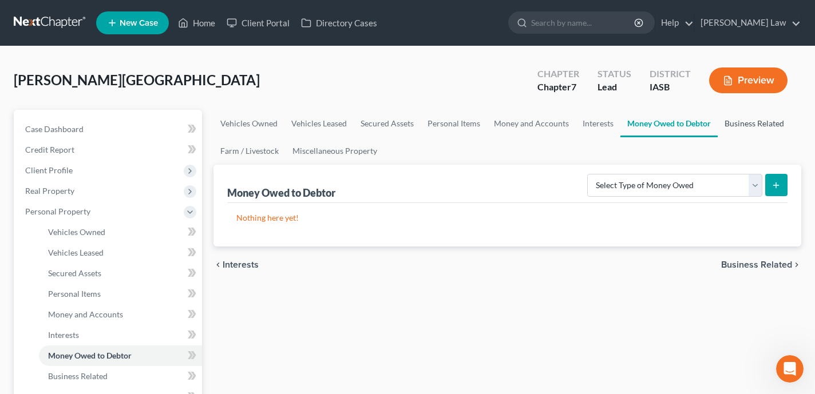
click at [756, 120] on link "Business Related" at bounding box center [754, 123] width 73 height 27
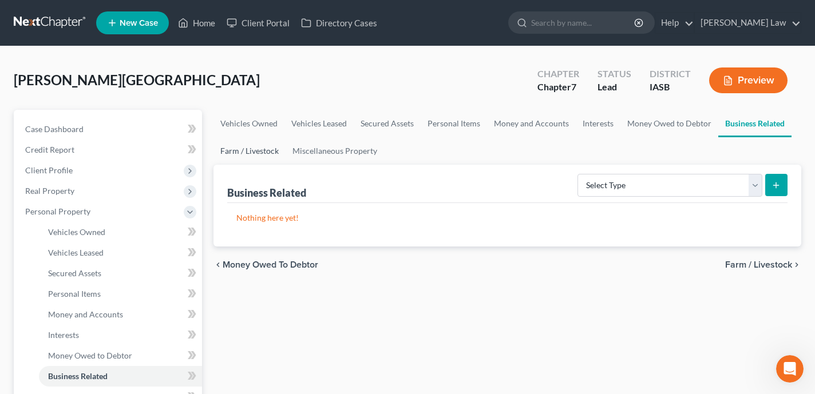
click at [268, 148] on link "Farm / Livestock" at bounding box center [250, 150] width 72 height 27
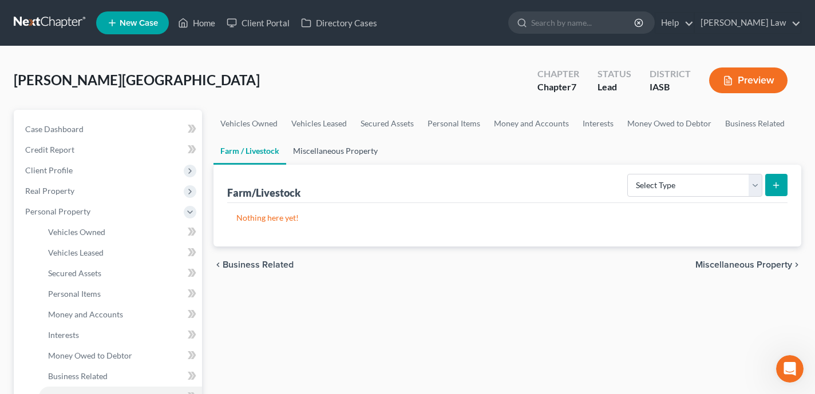
click at [342, 147] on link "Miscellaneous Property" at bounding box center [335, 150] width 98 height 27
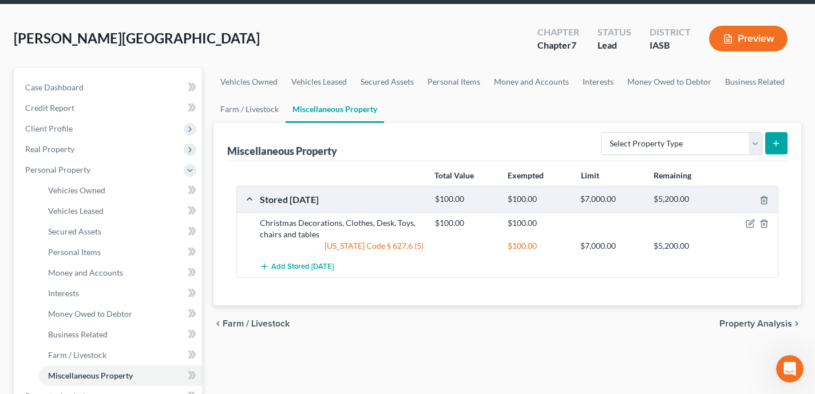
scroll to position [48, 0]
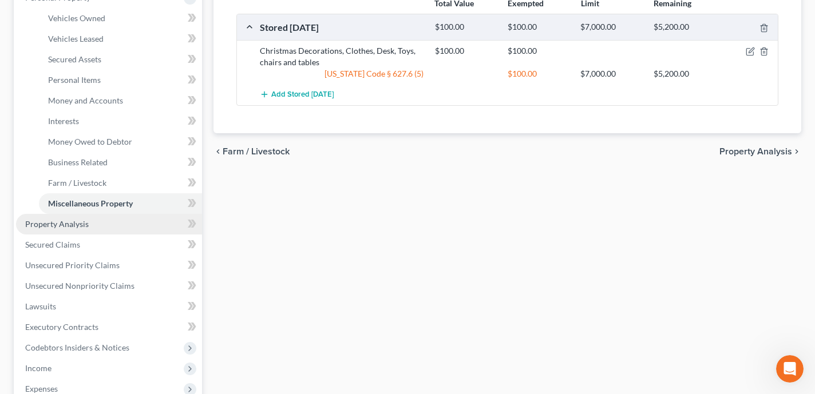
click at [144, 229] on link "Property Analysis" at bounding box center [109, 224] width 186 height 21
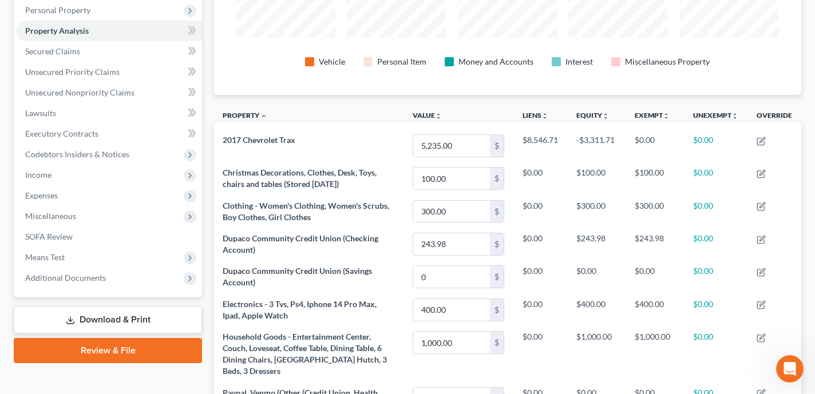
scroll to position [29, 0]
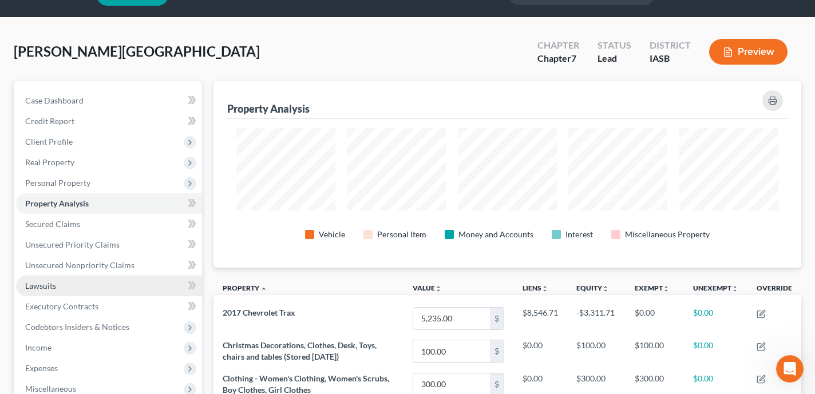
click at [144, 286] on link "Lawsuits" at bounding box center [109, 286] width 186 height 21
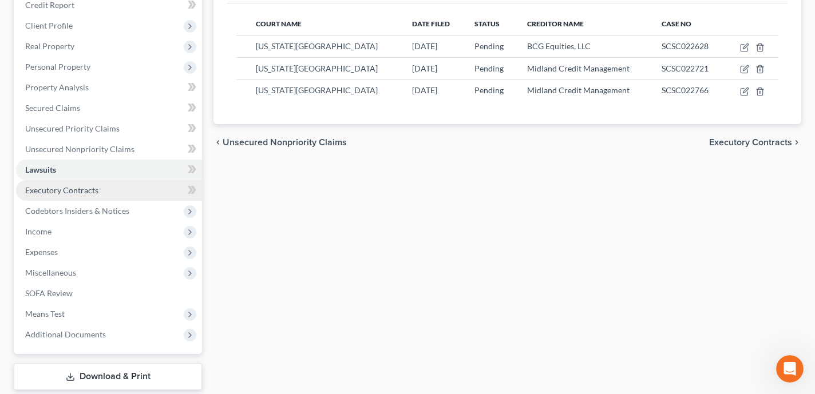
click at [113, 192] on link "Executory Contracts" at bounding box center [109, 190] width 186 height 21
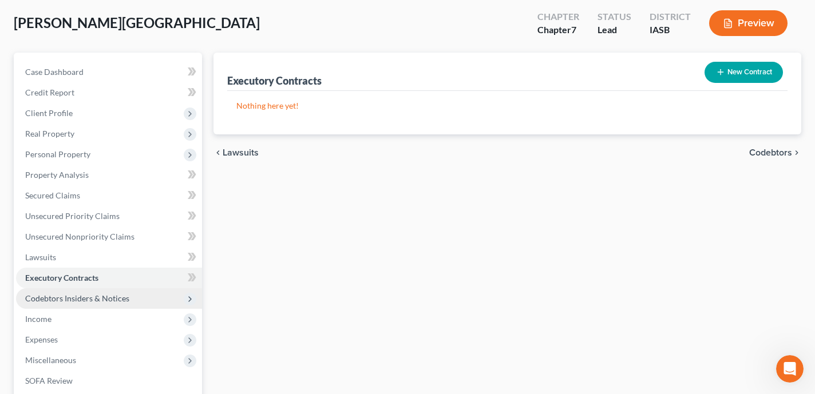
scroll to position [10, 0]
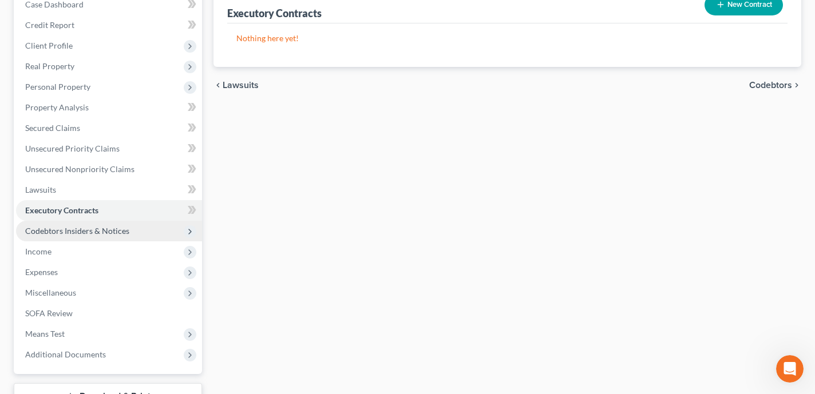
click at [117, 223] on span "Codebtors Insiders & Notices" at bounding box center [109, 231] width 186 height 21
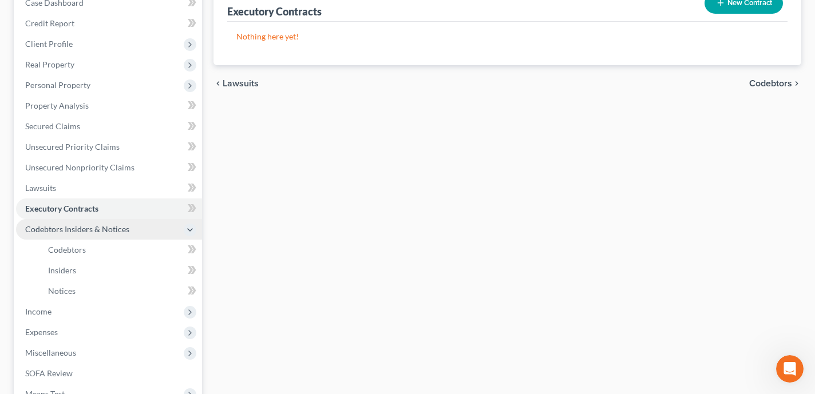
click at [121, 236] on span "Codebtors Insiders & Notices" at bounding box center [109, 229] width 186 height 21
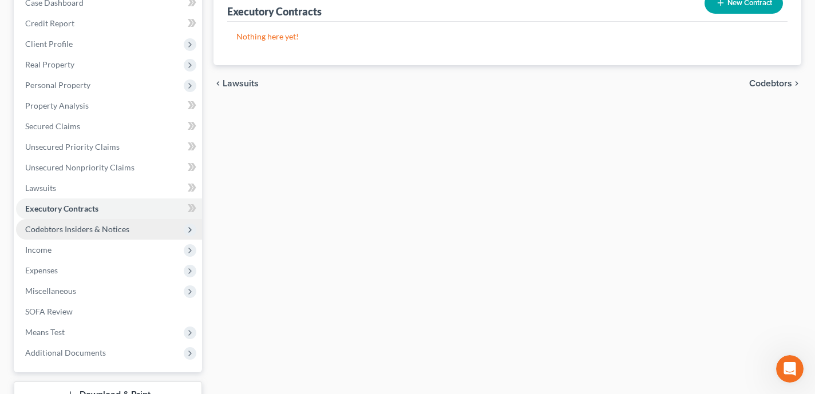
click at [118, 231] on span "Codebtors Insiders & Notices" at bounding box center [77, 229] width 104 height 10
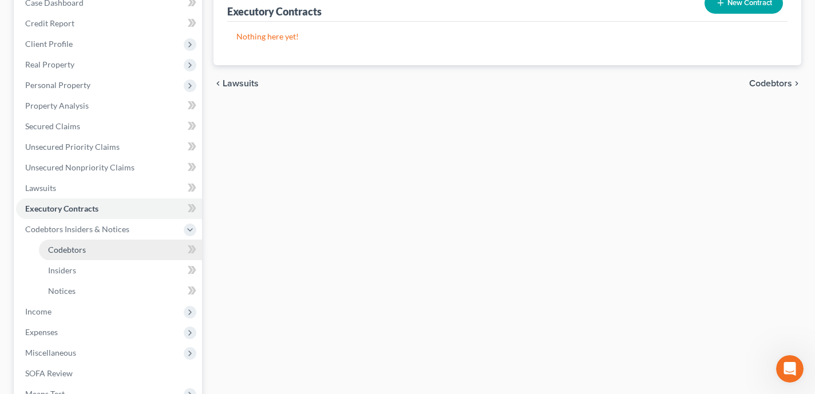
click at [122, 244] on link "Codebtors" at bounding box center [120, 250] width 163 height 21
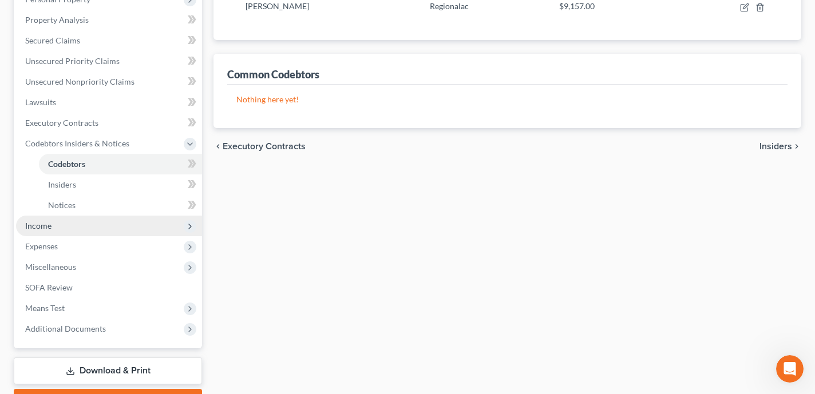
click at [142, 226] on span "Income" at bounding box center [109, 226] width 186 height 21
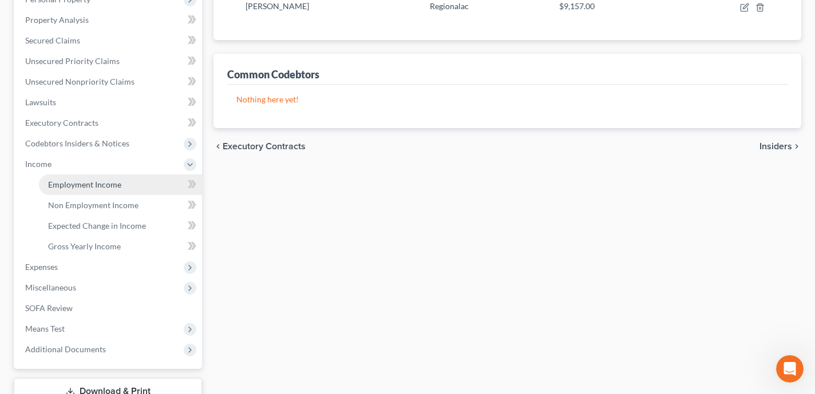
click at [121, 188] on link "Employment Income" at bounding box center [120, 185] width 163 height 21
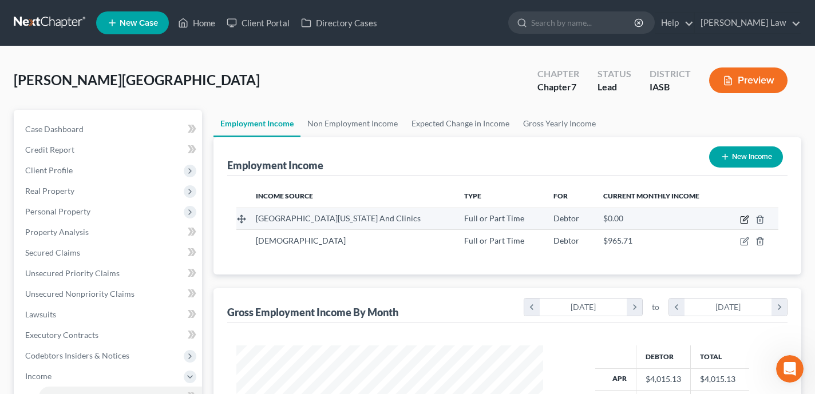
click at [743, 220] on icon "button" at bounding box center [745, 218] width 5 height 5
select select "0"
select select "16"
select select "1"
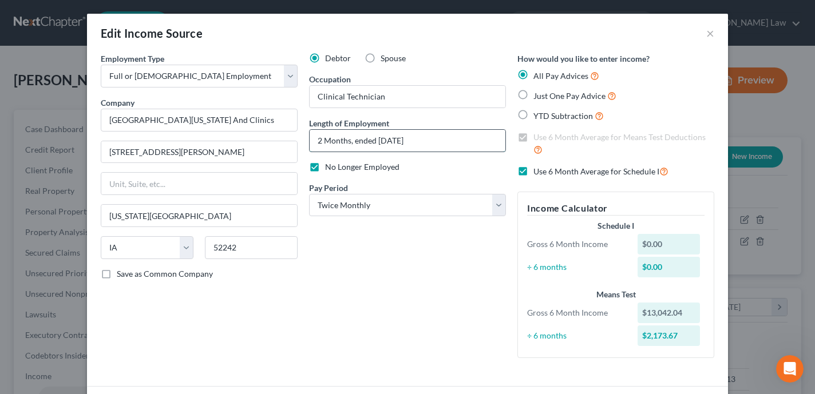
click at [322, 142] on input "2 Months, ended 9/30/2025" at bounding box center [408, 141] width 196 height 22
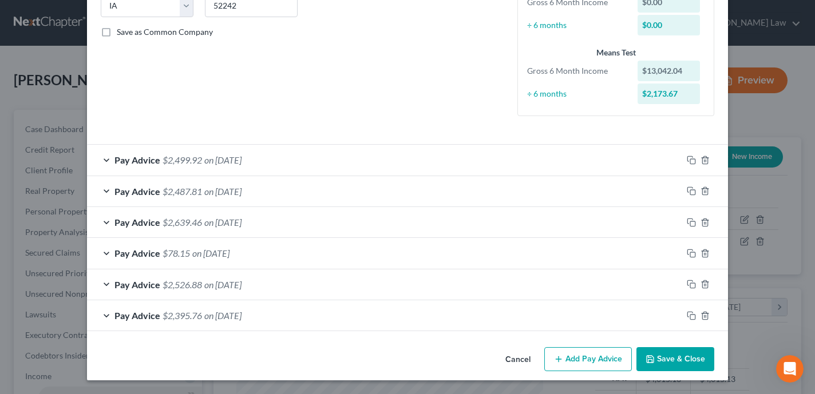
type input "3 Months, ended 9/30/2025"
click at [692, 358] on button "Save & Close" at bounding box center [676, 360] width 78 height 24
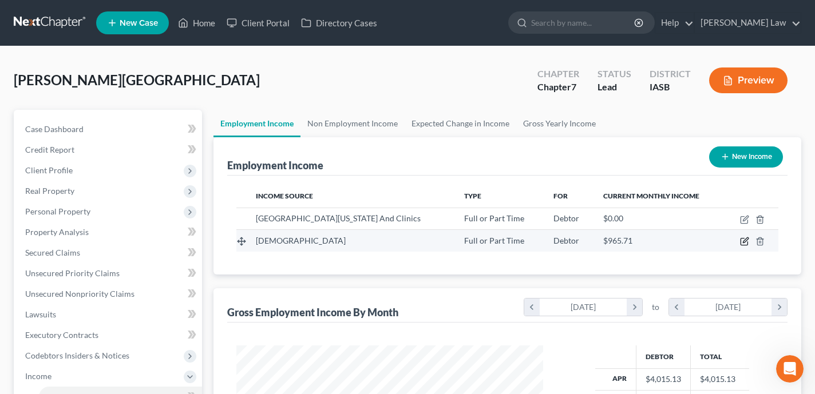
click at [744, 239] on icon "button" at bounding box center [744, 241] width 9 height 9
select select "0"
select select "16"
select select "0"
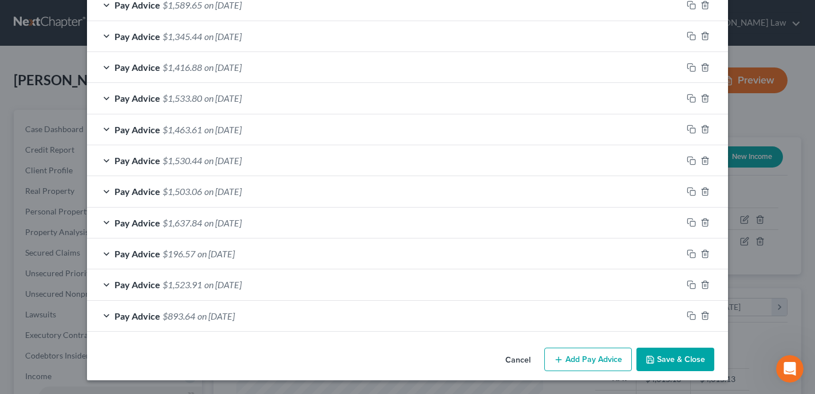
click at [694, 365] on button "Save & Close" at bounding box center [676, 360] width 78 height 24
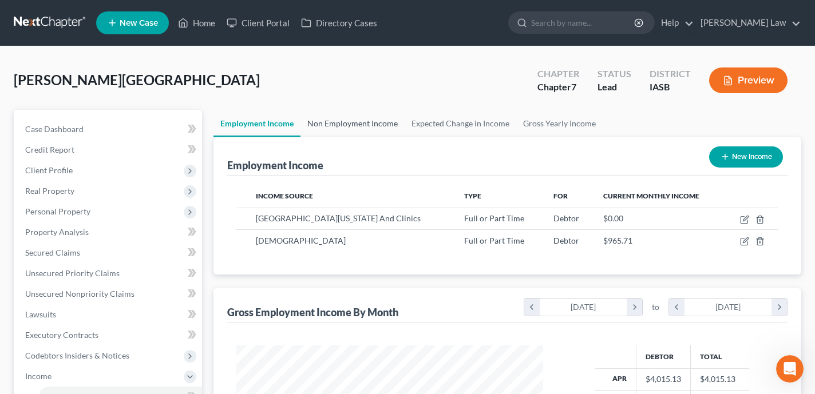
click at [368, 122] on link "Non Employment Income" at bounding box center [353, 123] width 104 height 27
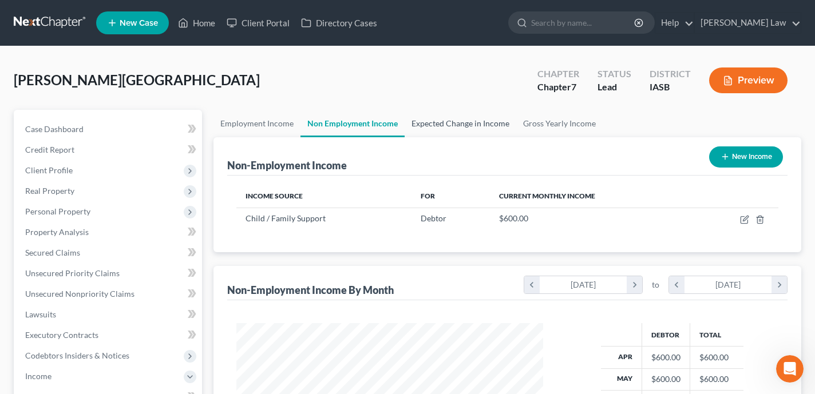
scroll to position [205, 329]
click at [425, 126] on link "Expected Change in Income" at bounding box center [461, 123] width 112 height 27
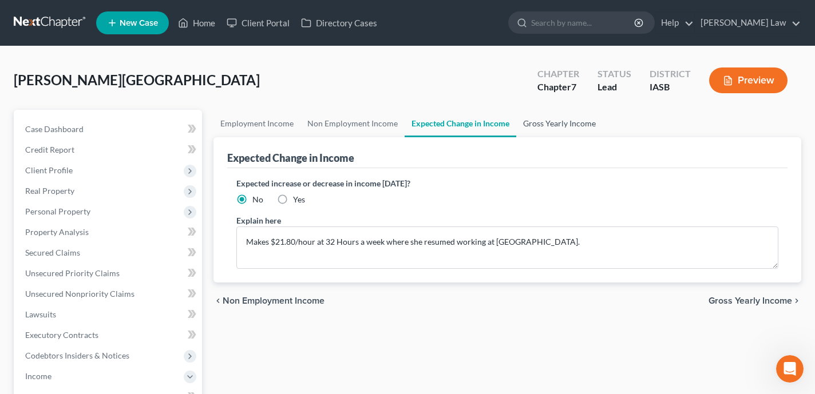
click at [542, 124] on link "Gross Yearly Income" at bounding box center [559, 123] width 86 height 27
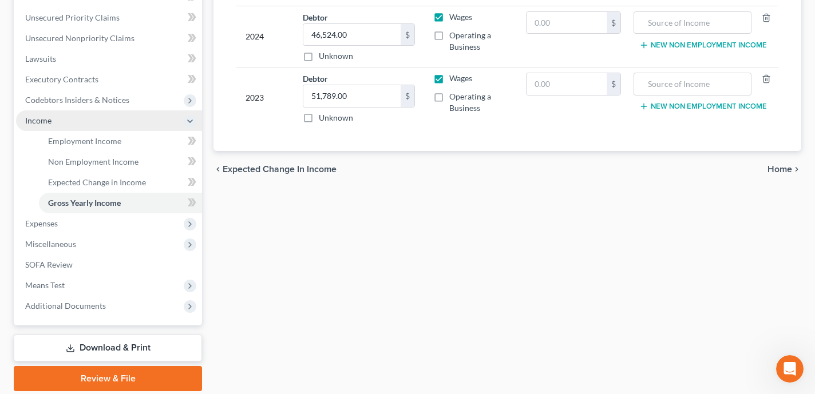
click at [92, 123] on span "Income" at bounding box center [109, 120] width 186 height 21
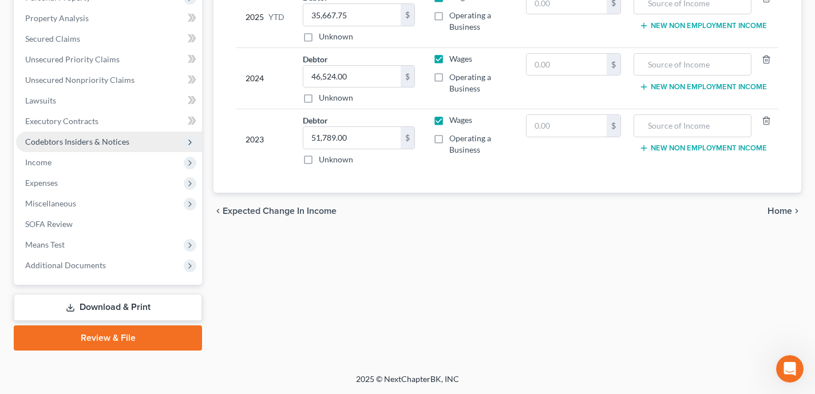
scroll to position [213, 0]
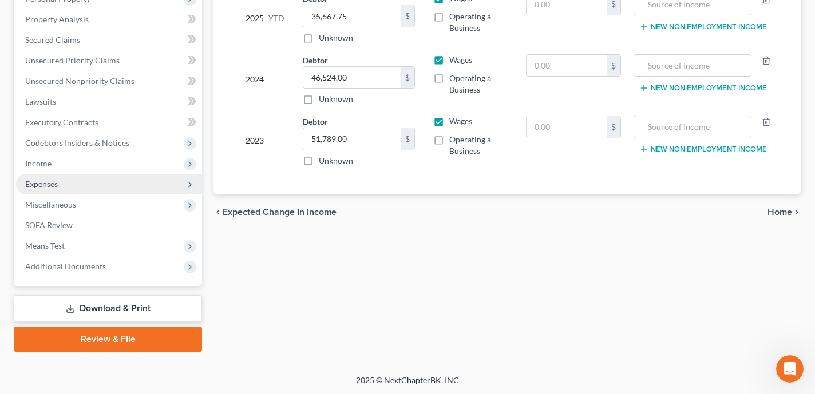
click at [86, 187] on span "Expenses" at bounding box center [109, 184] width 186 height 21
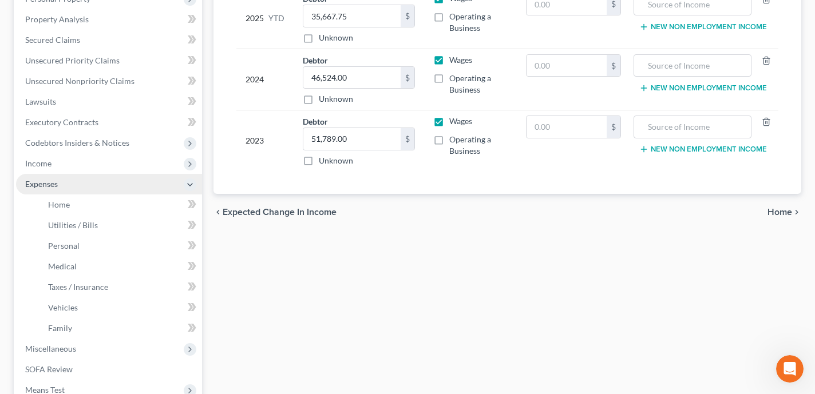
scroll to position [256, 0]
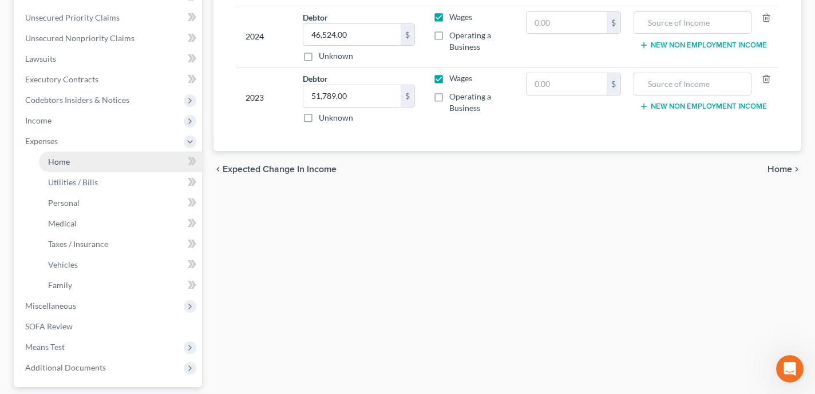
click at [93, 164] on link "Home" at bounding box center [120, 162] width 163 height 21
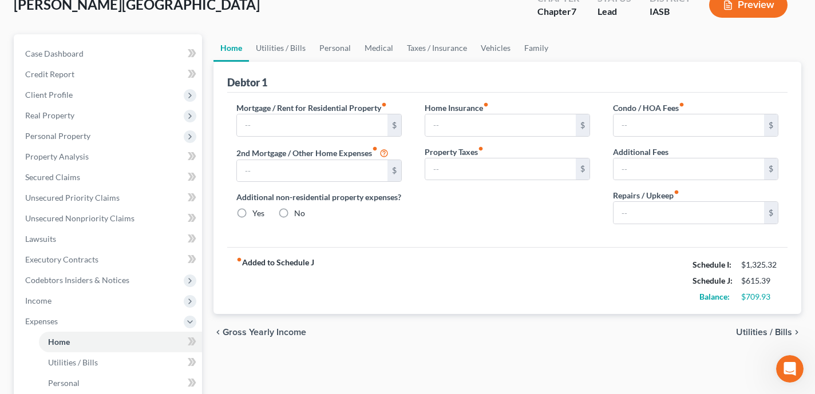
scroll to position [76, 0]
type input "700.00"
type input "0.00"
radio input "true"
type input "0.00"
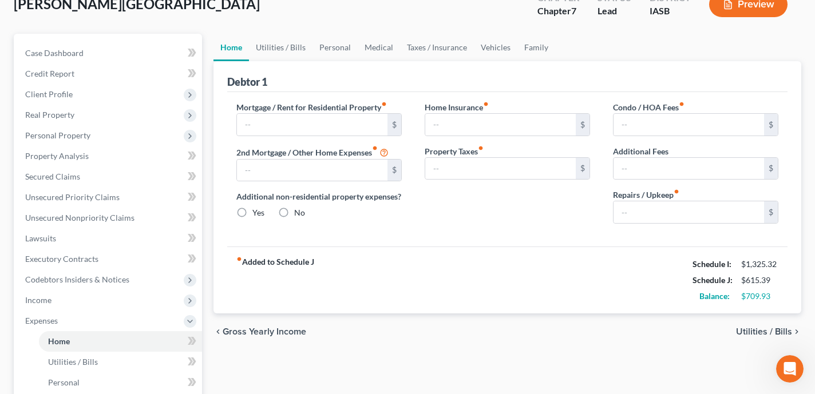
type input "0.00"
click at [277, 49] on link "Utilities / Bills" at bounding box center [281, 47] width 64 height 27
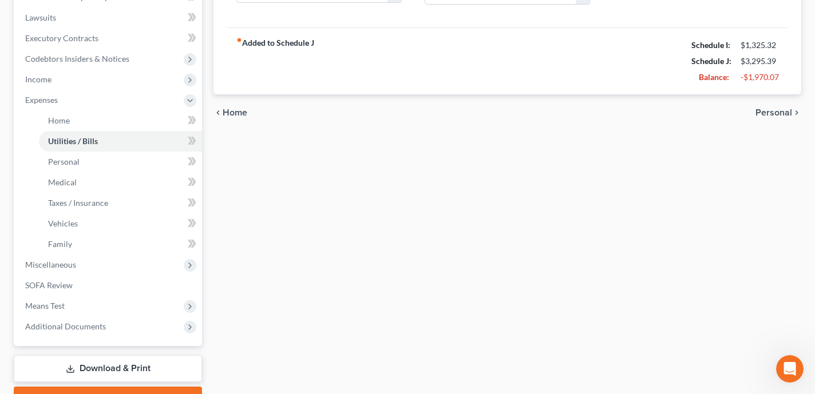
scroll to position [307, 0]
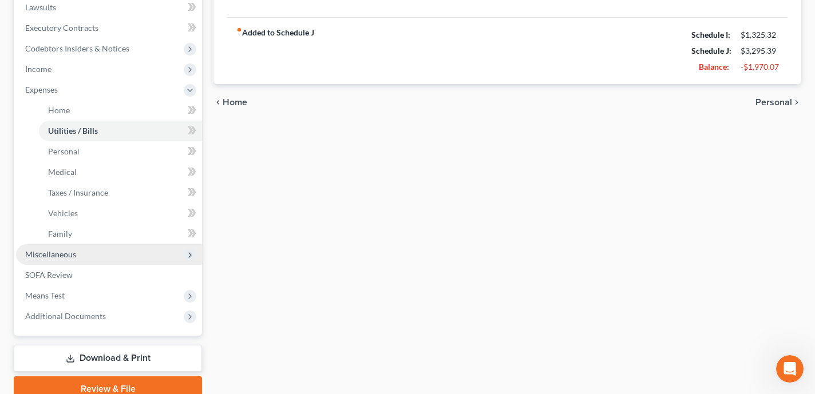
click at [137, 254] on span "Miscellaneous" at bounding box center [109, 254] width 186 height 21
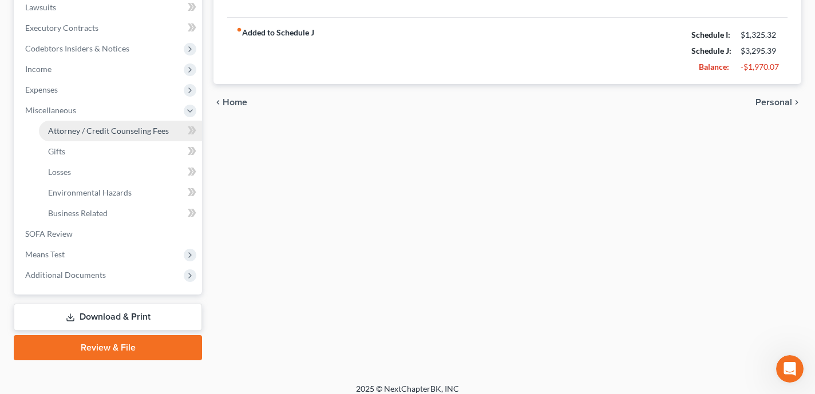
click at [119, 131] on span "Attorney / Credit Counseling Fees" at bounding box center [108, 131] width 121 height 10
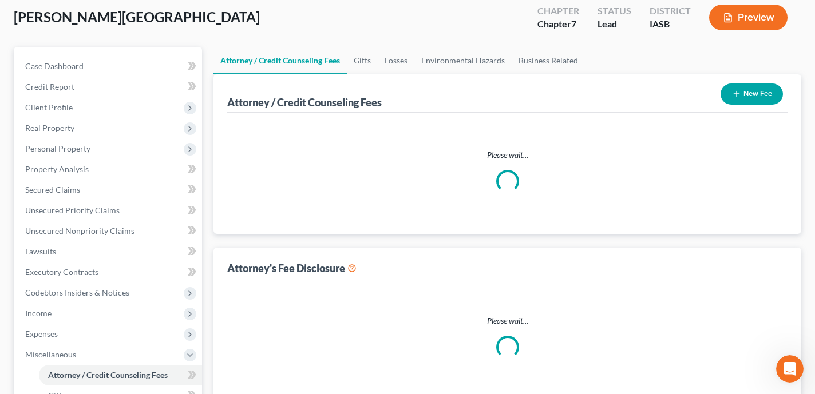
select select "0"
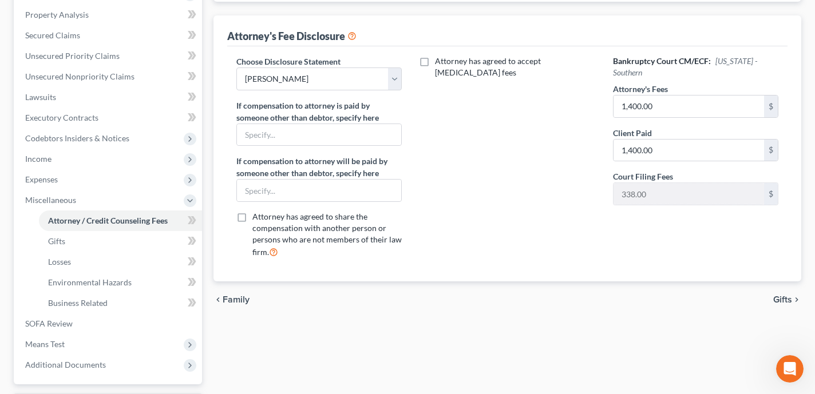
scroll to position [276, 0]
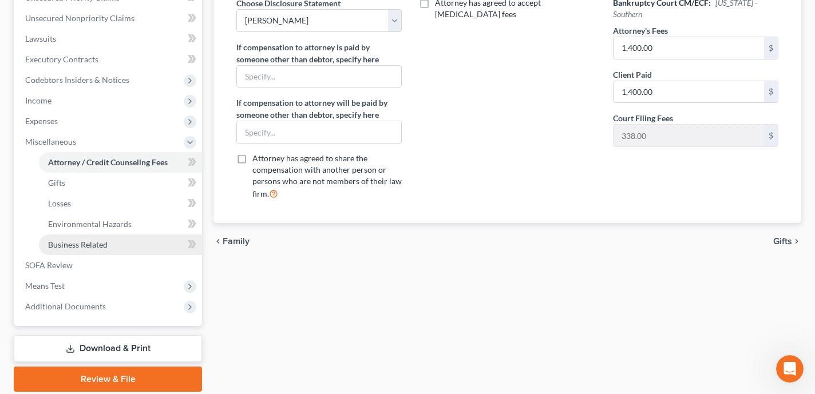
click at [112, 239] on link "Business Related" at bounding box center [120, 245] width 163 height 21
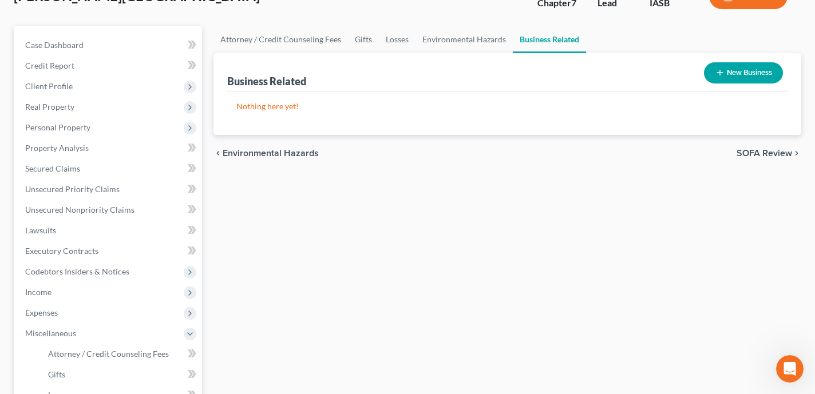
scroll to position [91, 0]
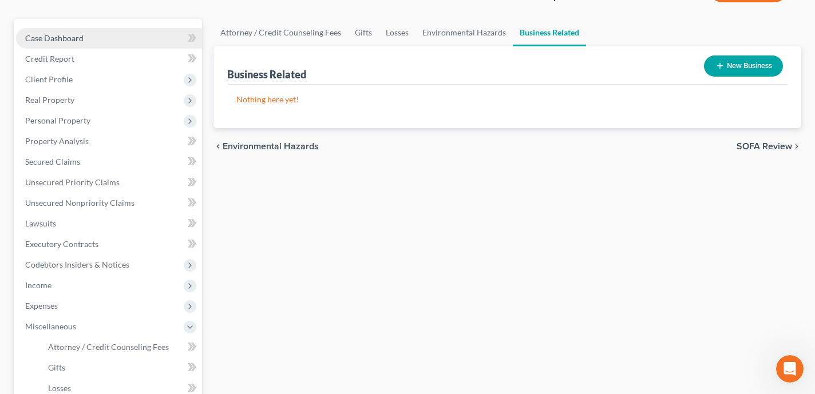
click at [136, 34] on link "Case Dashboard" at bounding box center [109, 38] width 186 height 21
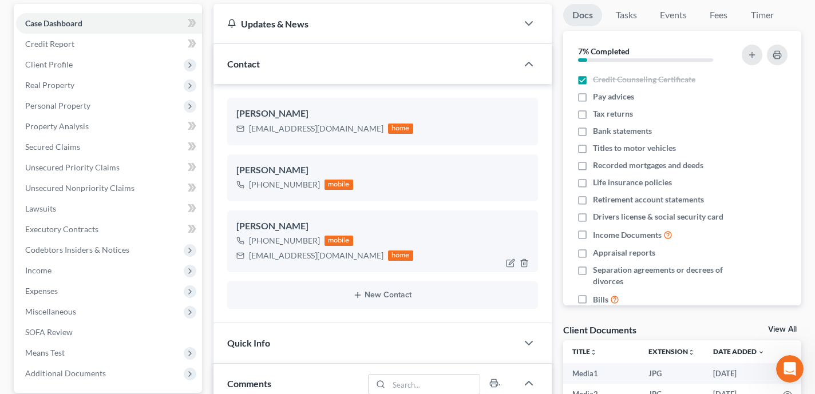
scroll to position [136, 0]
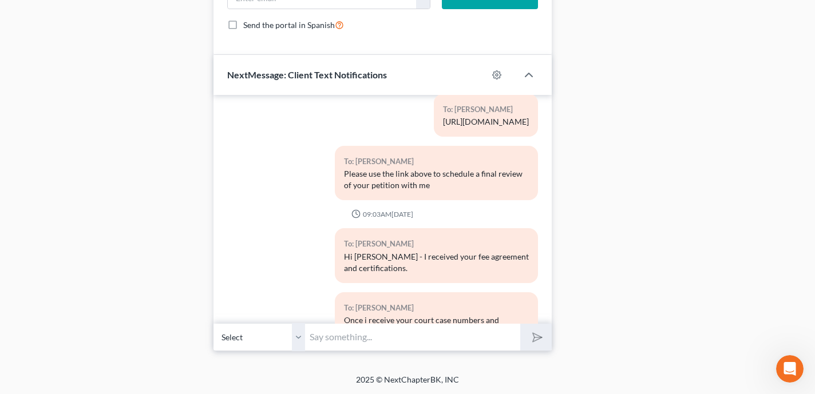
click at [334, 333] on input "text" at bounding box center [412, 337] width 215 height 28
type input "Ashlee - please let me know the current balances of your bank accounts as of to…"
click at [520, 324] on button "submit" at bounding box center [535, 337] width 31 height 27
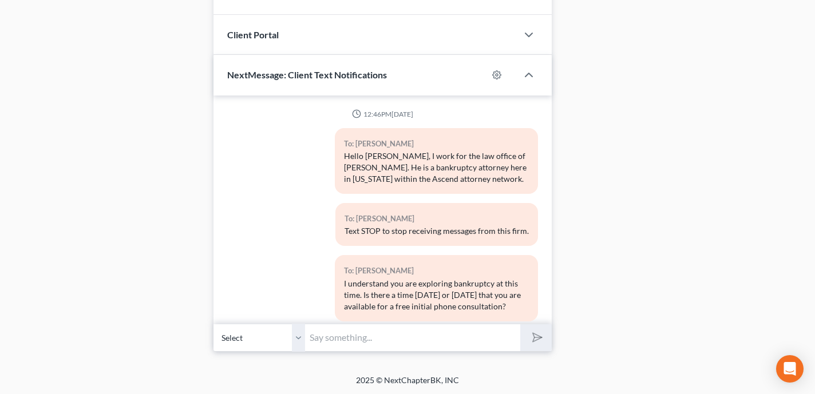
scroll to position [103, 0]
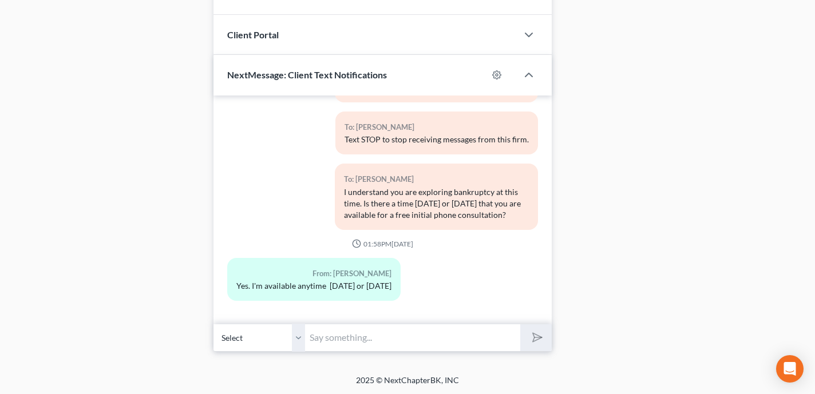
click at [352, 343] on input "text" at bounding box center [412, 338] width 215 height 28
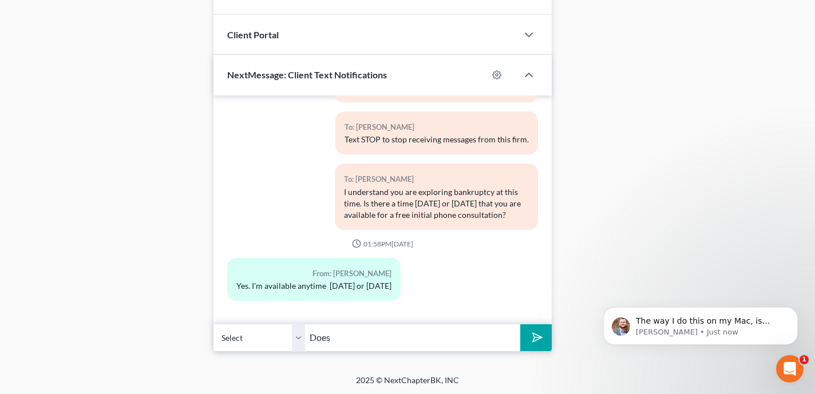
scroll to position [0, 0]
type input "Does 2pm tomorrow work for you?"
click at [520, 325] on button "submit" at bounding box center [535, 338] width 31 height 27
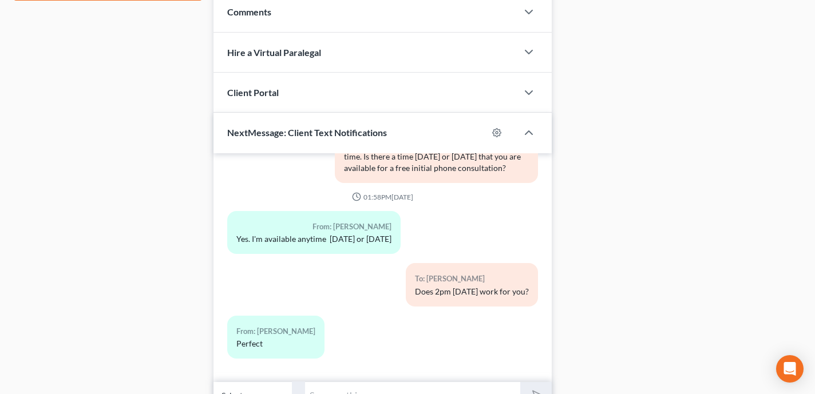
scroll to position [571, 0]
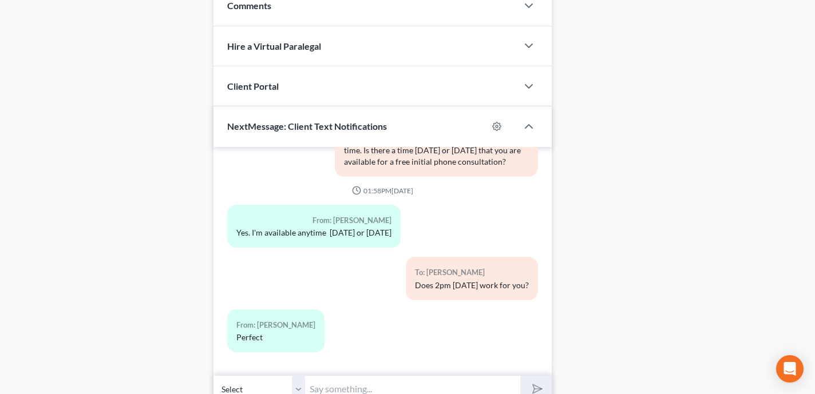
click at [356, 385] on input "text" at bounding box center [412, 390] width 215 height 28
type input "Great. I will call you on my office line tomorrow at 2pm: 641-472-5141."
click at [520, 376] on button "submit" at bounding box center [535, 389] width 31 height 27
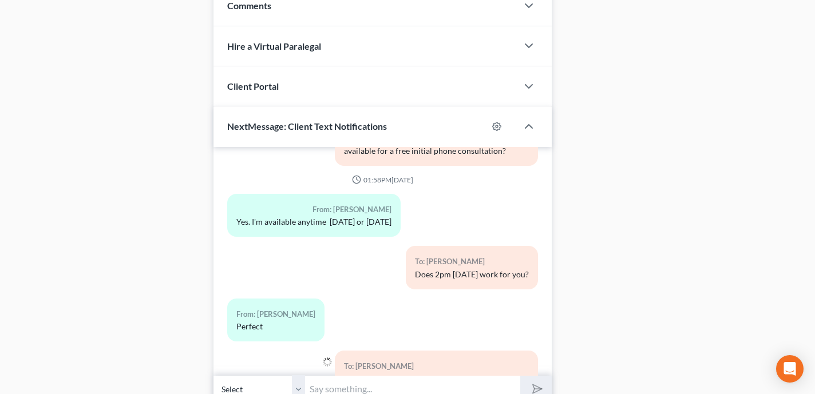
scroll to position [271, 0]
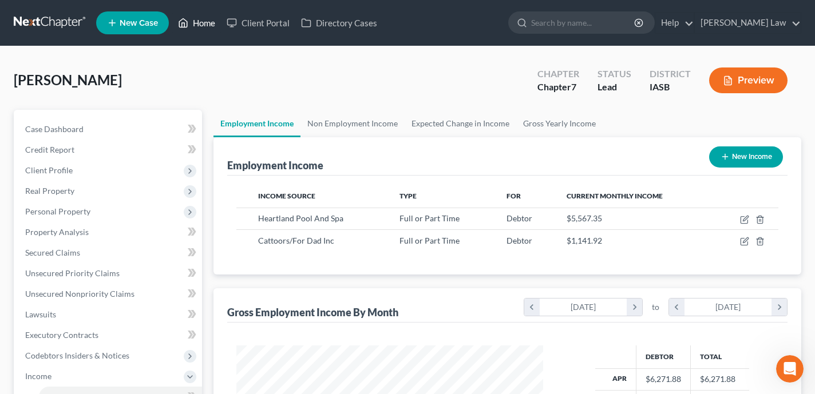
click at [195, 22] on link "Home" at bounding box center [196, 23] width 49 height 21
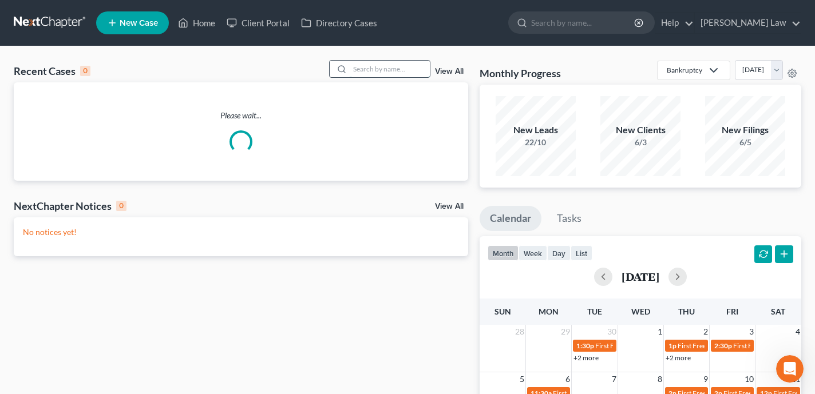
click at [364, 64] on input "search" at bounding box center [390, 69] width 80 height 17
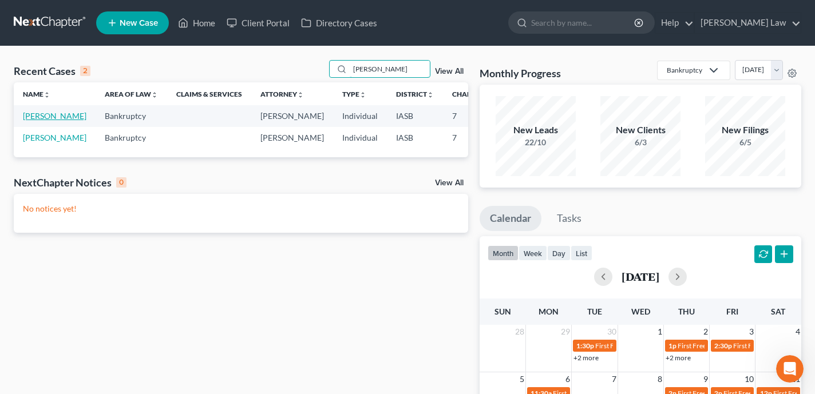
type input "[PERSON_NAME]"
click at [37, 121] on link "[PERSON_NAME]" at bounding box center [55, 116] width 64 height 10
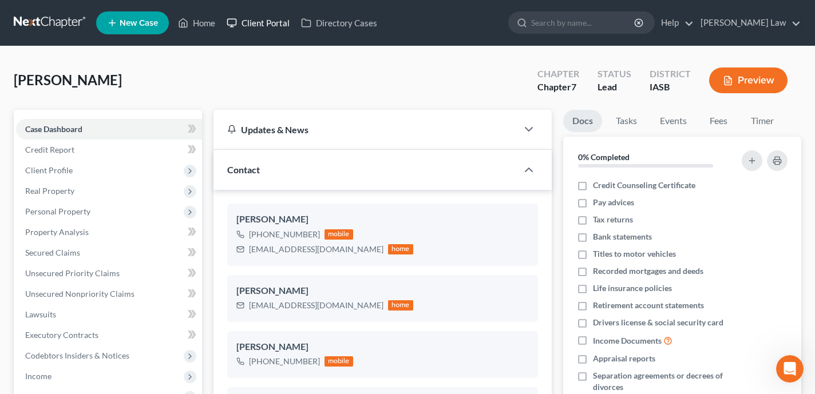
click at [251, 20] on link "Client Portal" at bounding box center [258, 23] width 74 height 21
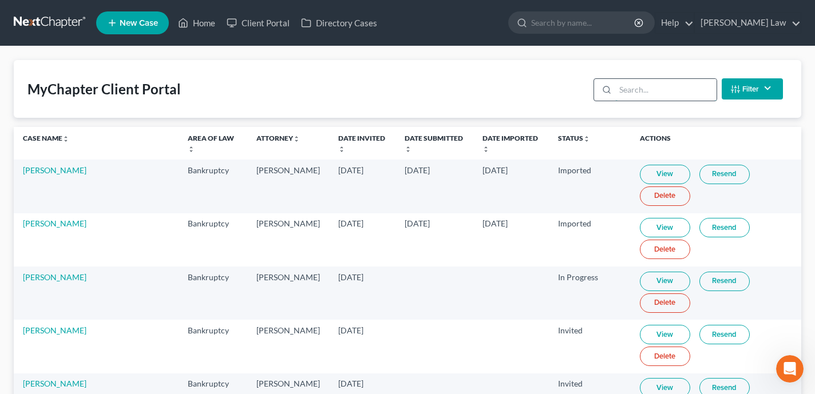
click at [634, 98] on input "search" at bounding box center [665, 90] width 101 height 22
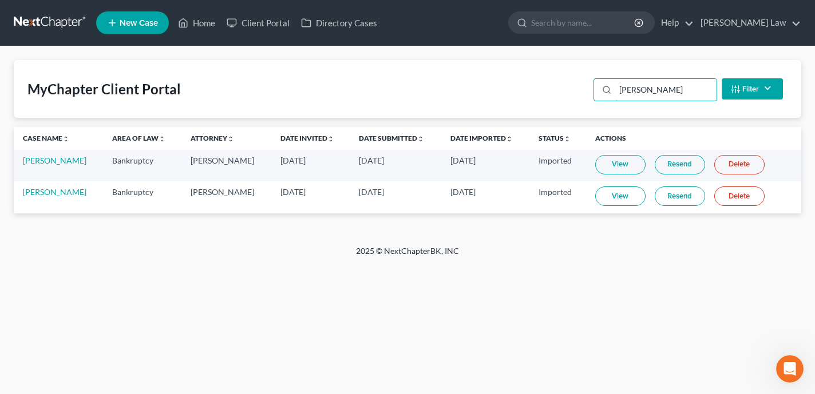
type input "[PERSON_NAME]"
click at [45, 191] on link "[PERSON_NAME]" at bounding box center [55, 192] width 64 height 10
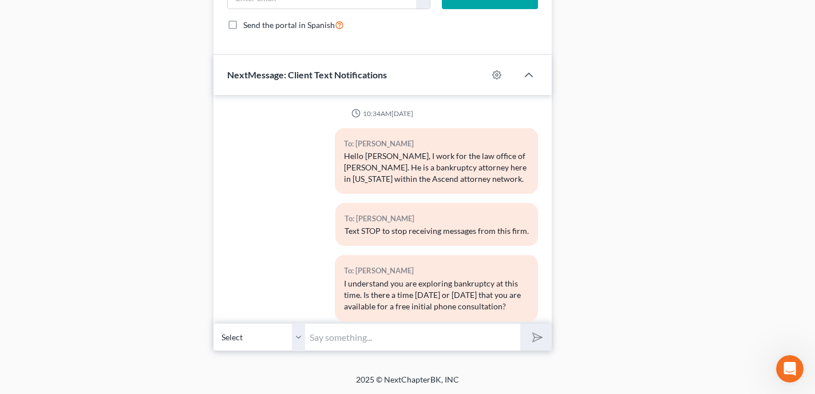
scroll to position [831, 0]
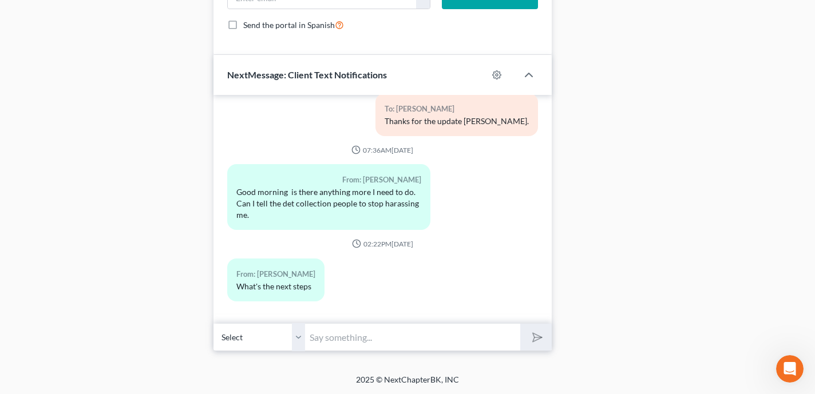
click at [358, 345] on input "text" at bounding box center [412, 337] width 215 height 28
type input "Next steps were emailed to you [PERSON_NAME]. Please check your inbox. Thank yo…"
click at [520, 324] on button "submit" at bounding box center [535, 337] width 31 height 27
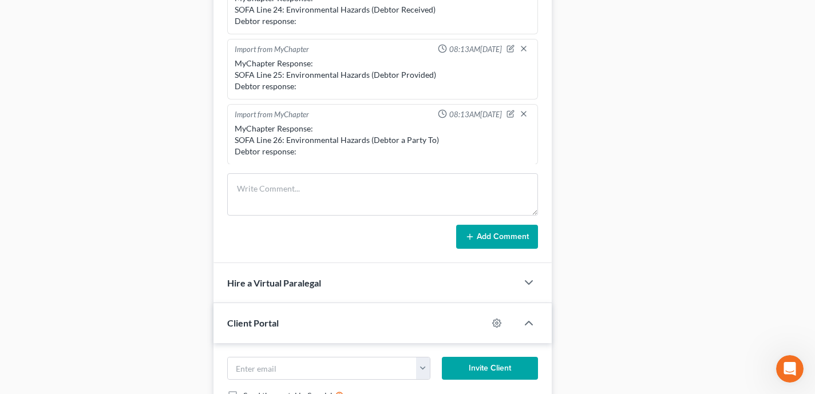
scroll to position [0, 0]
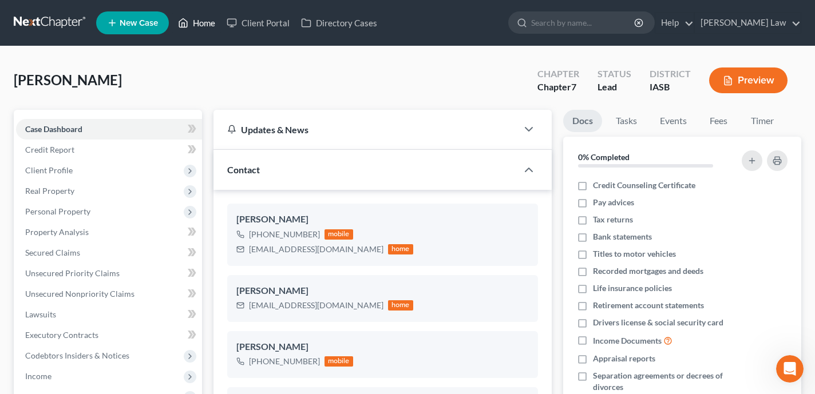
click at [207, 27] on link "Home" at bounding box center [196, 23] width 49 height 21
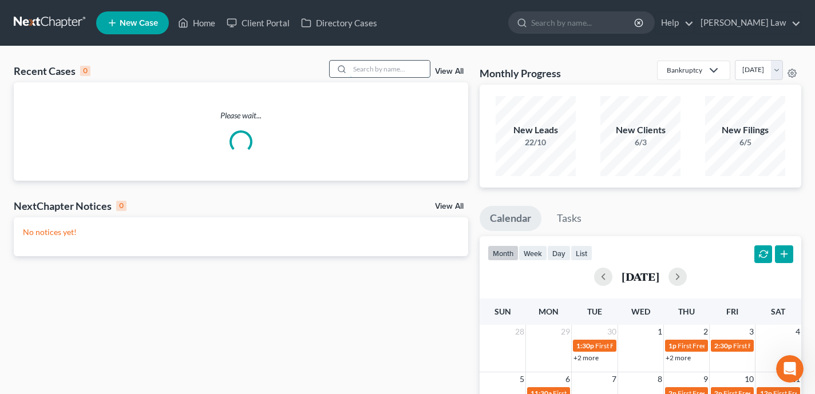
click at [393, 62] on input "search" at bounding box center [390, 69] width 80 height 17
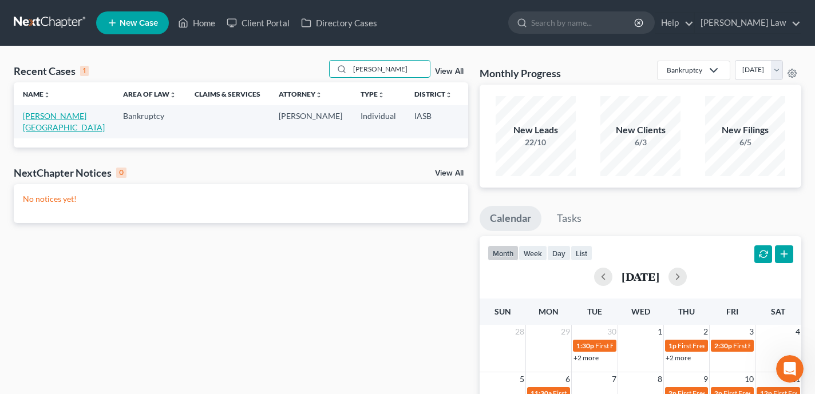
type input "[PERSON_NAME]"
click at [42, 131] on link "[PERSON_NAME][GEOGRAPHIC_DATA]" at bounding box center [64, 121] width 82 height 21
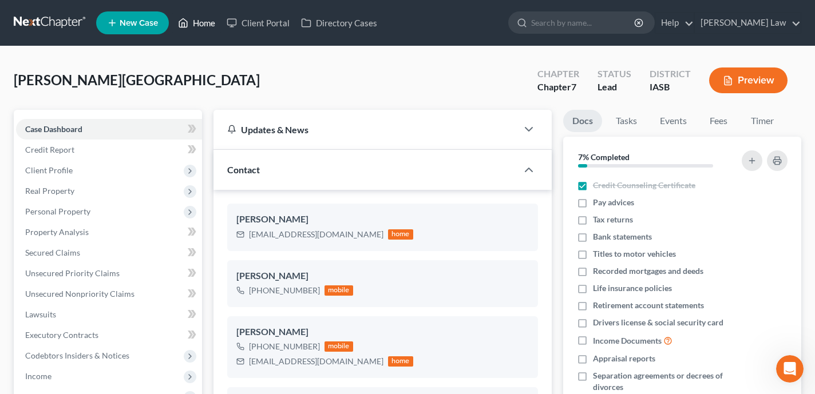
click at [195, 19] on link "Home" at bounding box center [196, 23] width 49 height 21
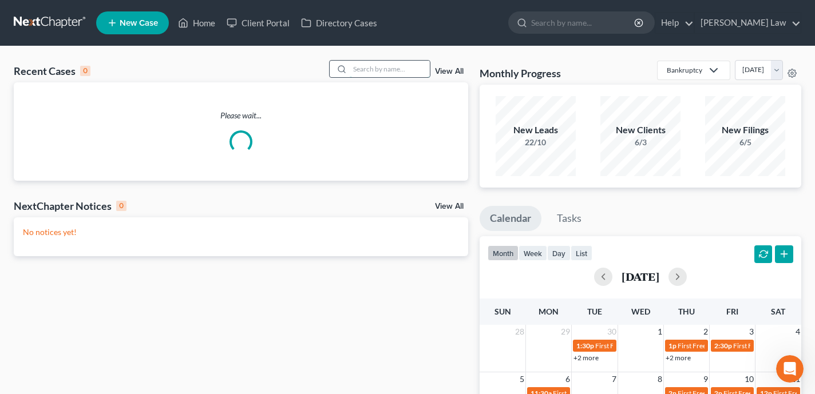
click at [394, 68] on input "search" at bounding box center [390, 69] width 80 height 17
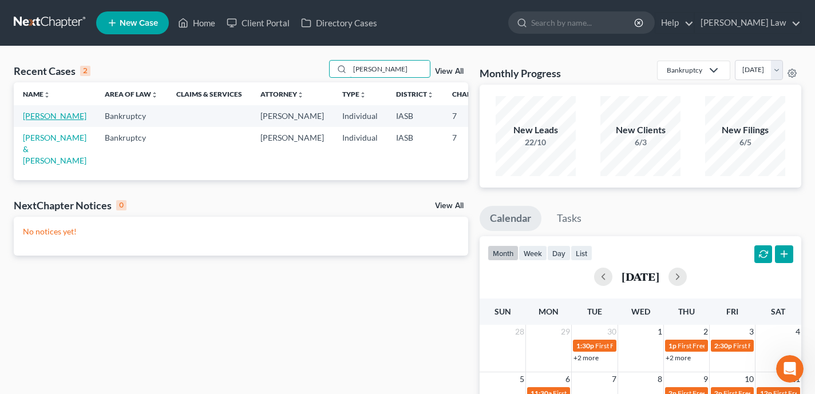
type input "[PERSON_NAME]"
click at [27, 121] on link "[PERSON_NAME]" at bounding box center [55, 116] width 64 height 10
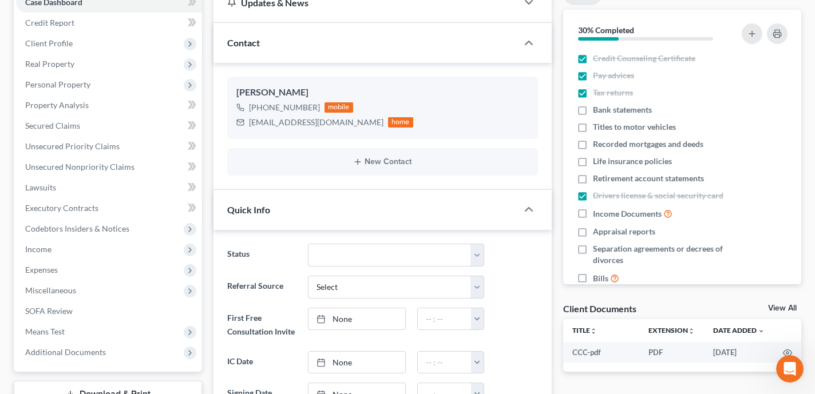
scroll to position [1345, 0]
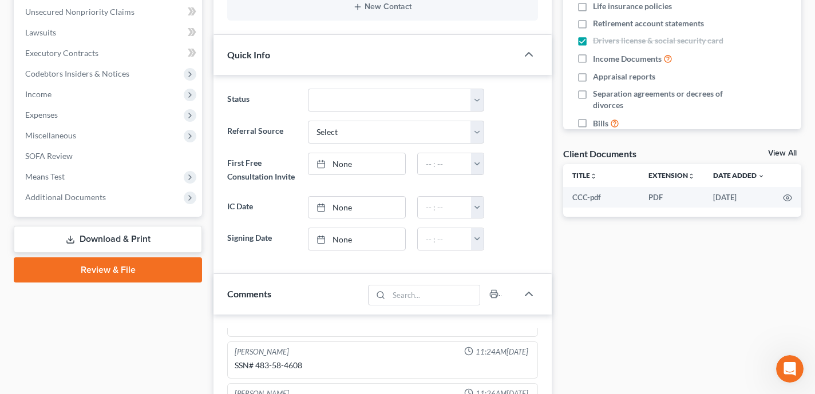
click at [154, 243] on link "Download & Print" at bounding box center [108, 239] width 188 height 27
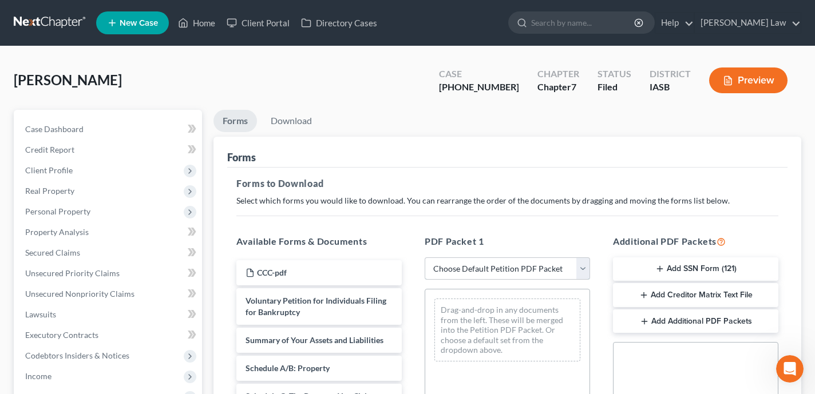
click at [491, 271] on select "Choose Default Petition PDF Packet Complete Bankruptcy Petition (all forms and …" at bounding box center [507, 269] width 165 height 23
select select "3"
click at [425, 258] on select "Choose Default Petition PDF Packet Complete Bankruptcy Petition (all forms and …" at bounding box center [507, 269] width 165 height 23
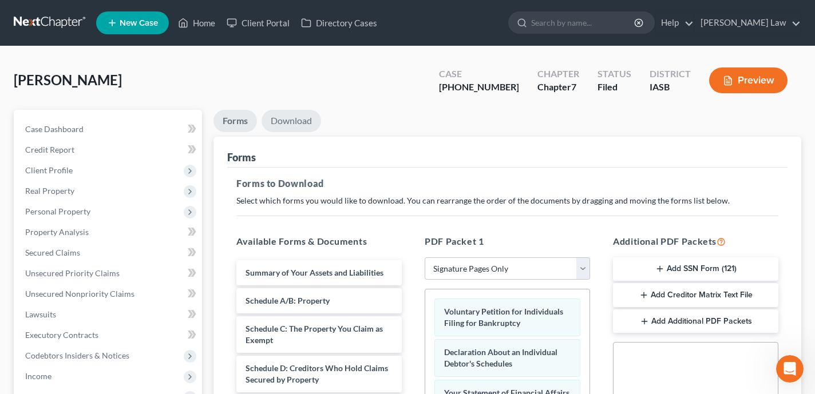
click at [288, 124] on link "Download" at bounding box center [292, 121] width 60 height 22
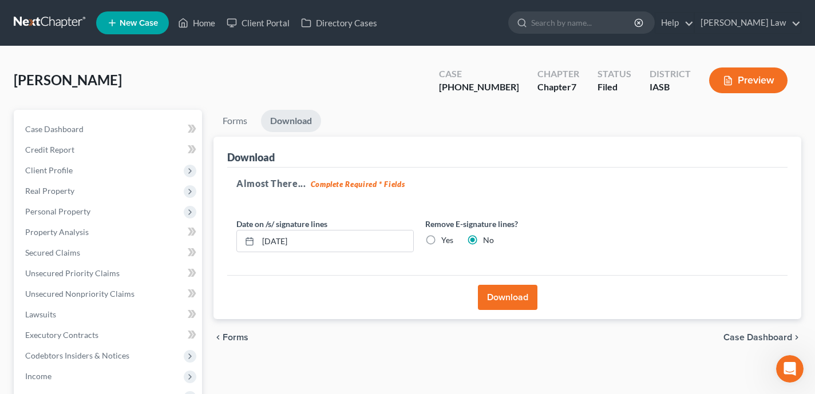
click at [512, 300] on button "Download" at bounding box center [508, 297] width 60 height 25
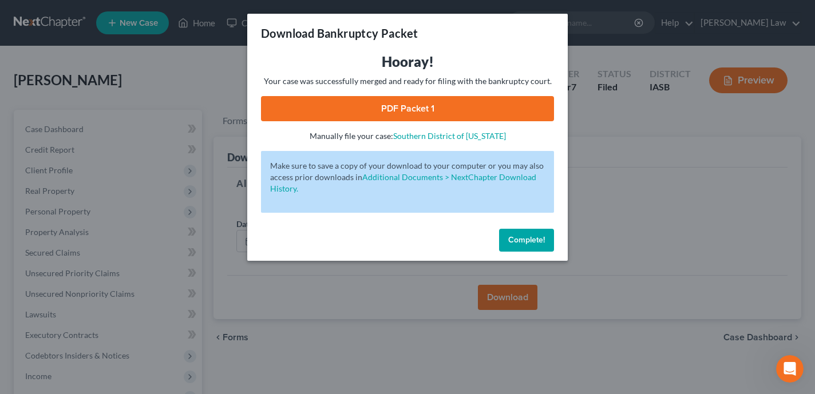
click at [396, 110] on link "PDF Packet 1" at bounding box center [407, 108] width 293 height 25
click at [518, 240] on span "Complete!" at bounding box center [526, 240] width 37 height 10
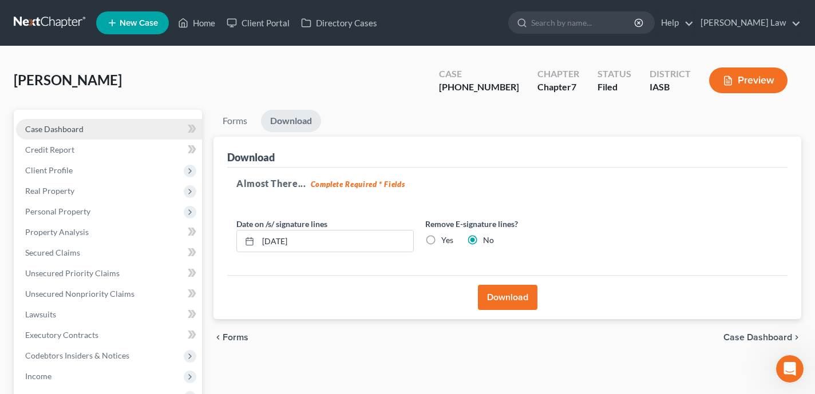
click at [114, 132] on link "Case Dashboard" at bounding box center [109, 129] width 186 height 21
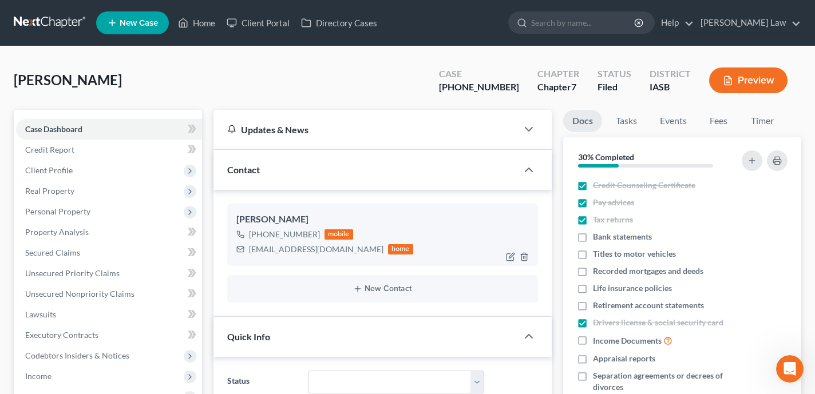
scroll to position [1345, 0]
drag, startPoint x: 321, startPoint y: 250, endPoint x: 247, endPoint y: 250, distance: 73.3
click at [247, 250] on div "[EMAIL_ADDRESS][DOMAIN_NAME] home" at bounding box center [324, 249] width 177 height 15
copy div "[EMAIL_ADDRESS][DOMAIN_NAME]"
click at [209, 21] on link "Home" at bounding box center [196, 23] width 49 height 21
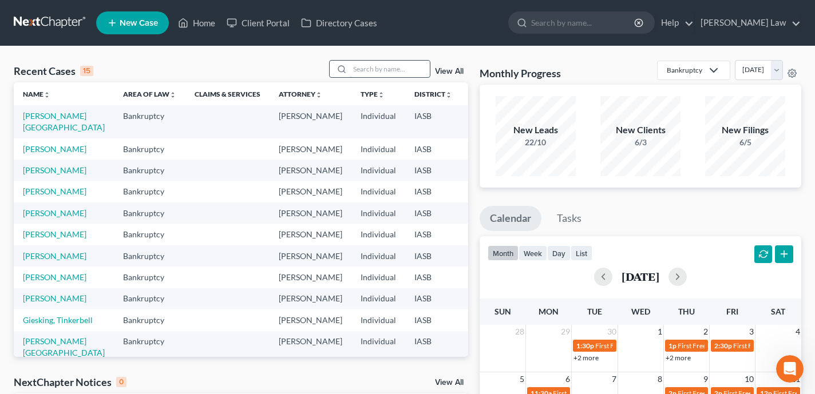
click at [383, 72] on input "search" at bounding box center [390, 69] width 80 height 17
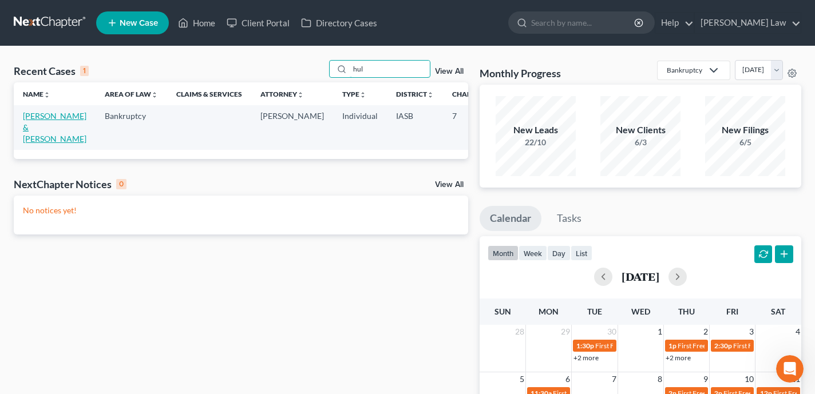
type input "hul"
click at [52, 129] on link "[PERSON_NAME] & [PERSON_NAME]" at bounding box center [55, 127] width 64 height 33
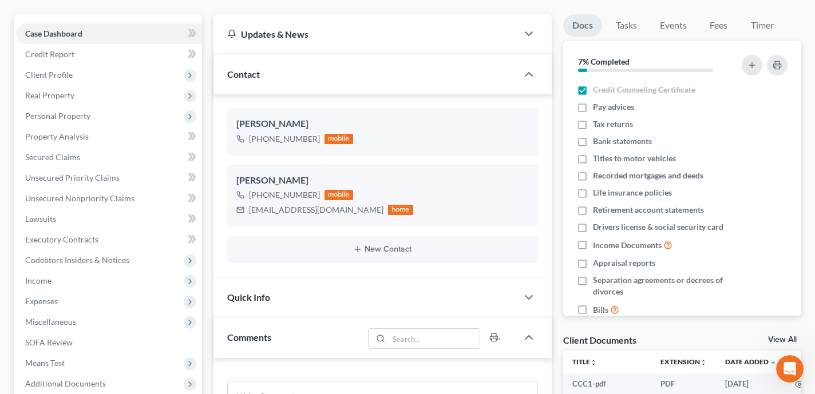
scroll to position [127, 0]
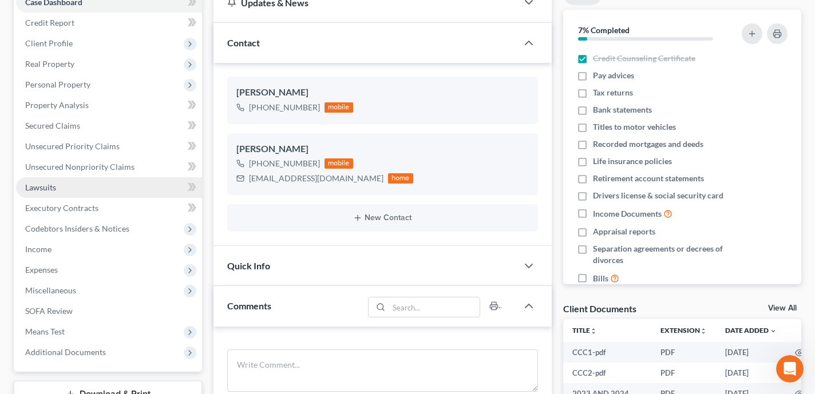
click at [139, 194] on link "Lawsuits" at bounding box center [109, 187] width 186 height 21
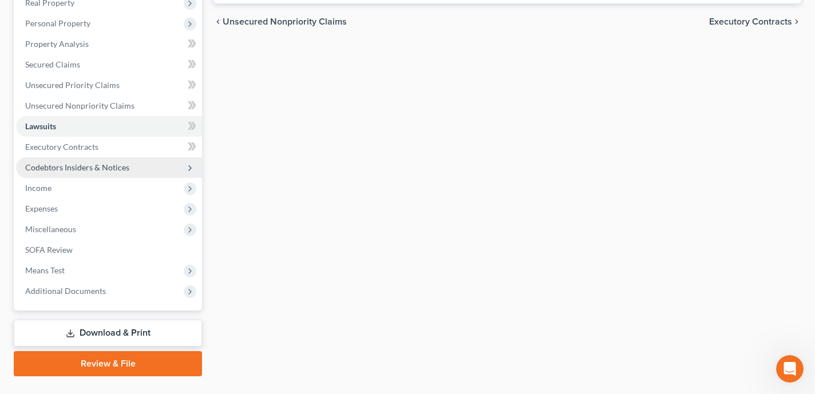
scroll to position [191, 0]
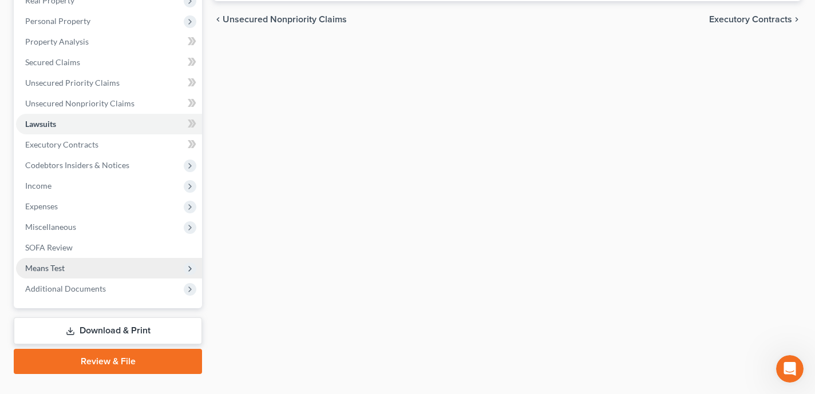
click at [143, 268] on span "Means Test" at bounding box center [109, 268] width 186 height 21
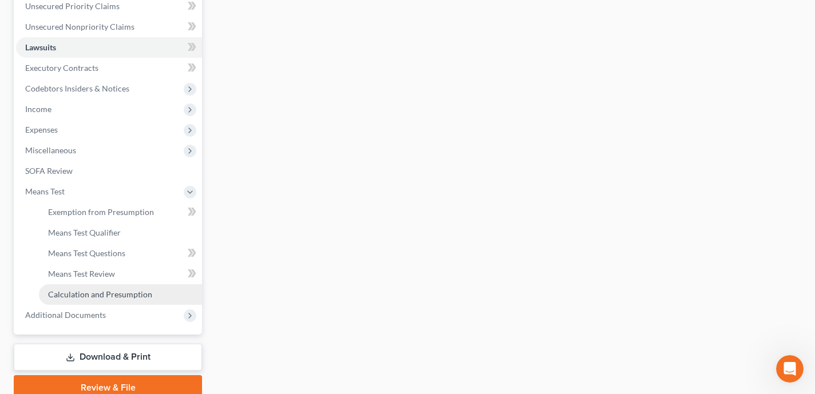
click at [127, 297] on span "Calculation and Presumption" at bounding box center [100, 295] width 104 height 10
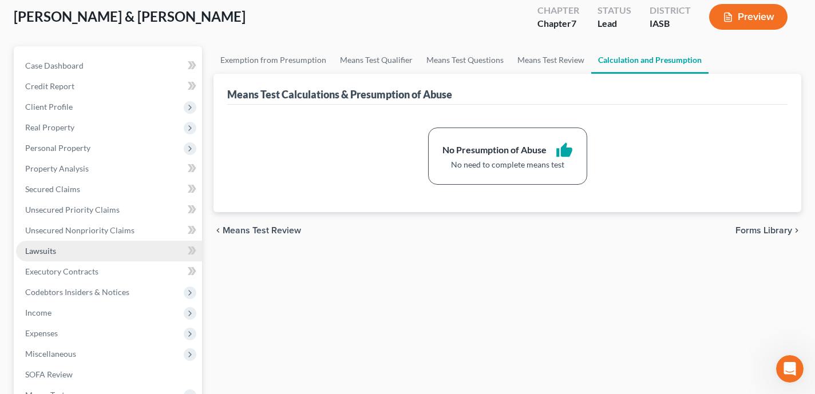
scroll to position [73, 0]
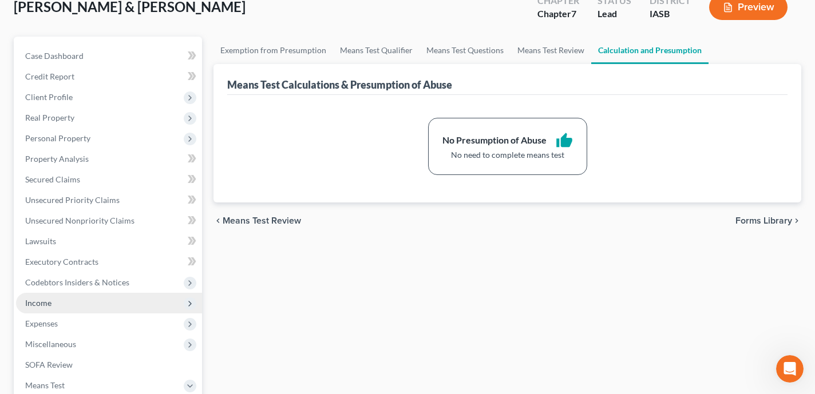
click at [133, 308] on span "Income" at bounding box center [109, 303] width 186 height 21
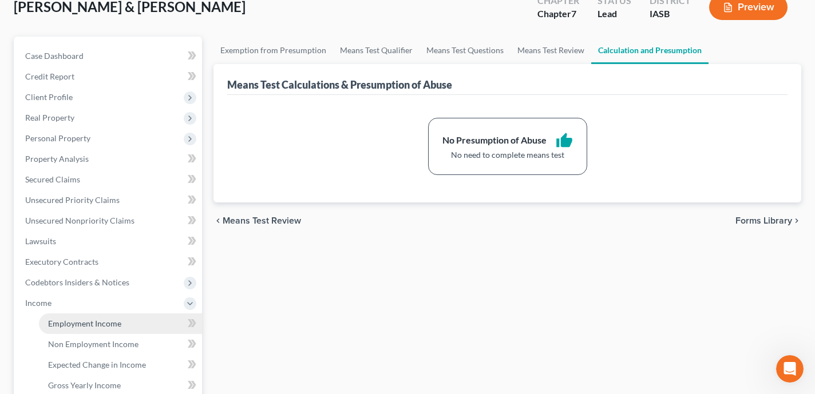
click at [135, 319] on link "Employment Income" at bounding box center [120, 324] width 163 height 21
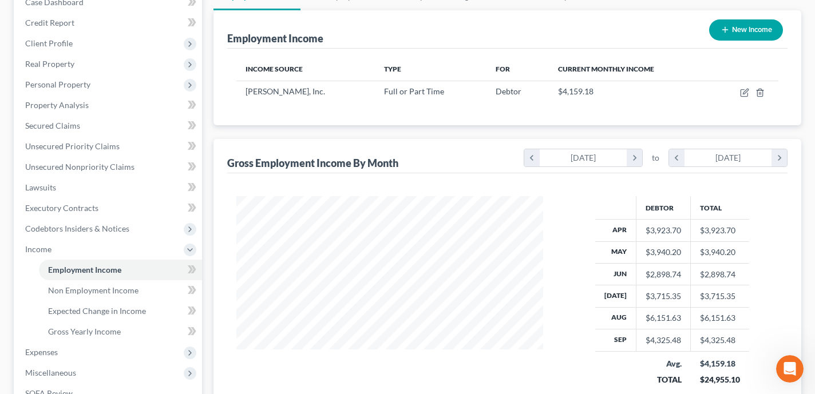
scroll to position [66, 0]
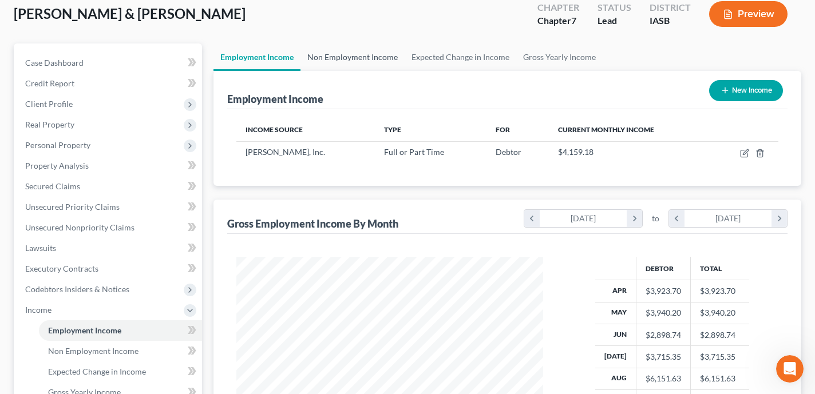
click at [356, 58] on link "Non Employment Income" at bounding box center [353, 57] width 104 height 27
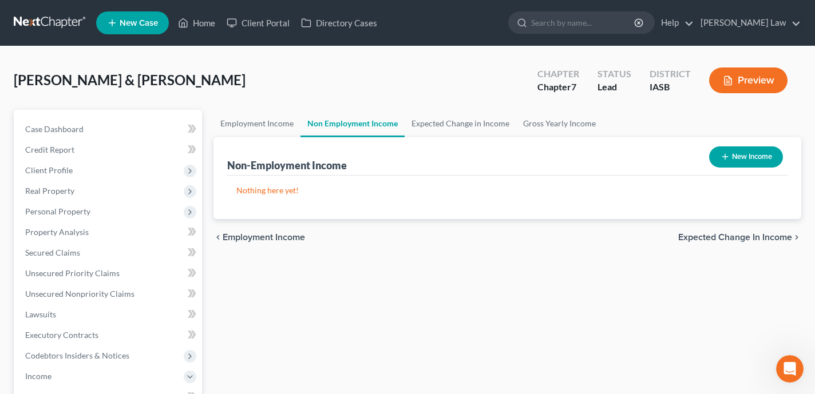
click at [754, 159] on button "New Income" at bounding box center [746, 157] width 74 height 21
select select "0"
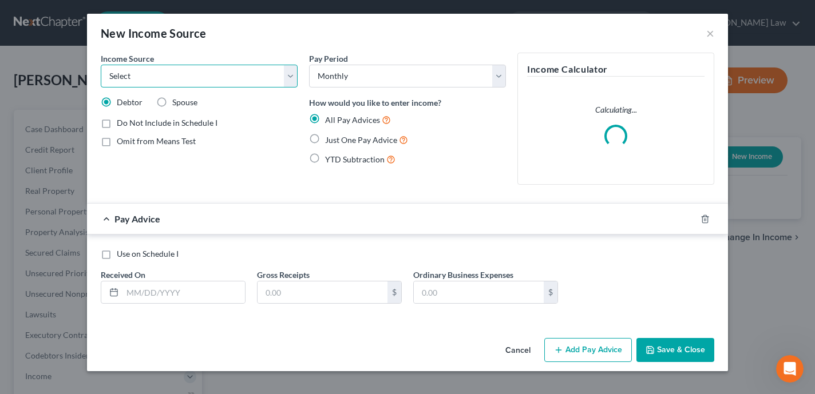
click at [167, 86] on select "Select Unemployment Disability (from employer) Pension Retirement Social Securi…" at bounding box center [199, 76] width 197 height 23
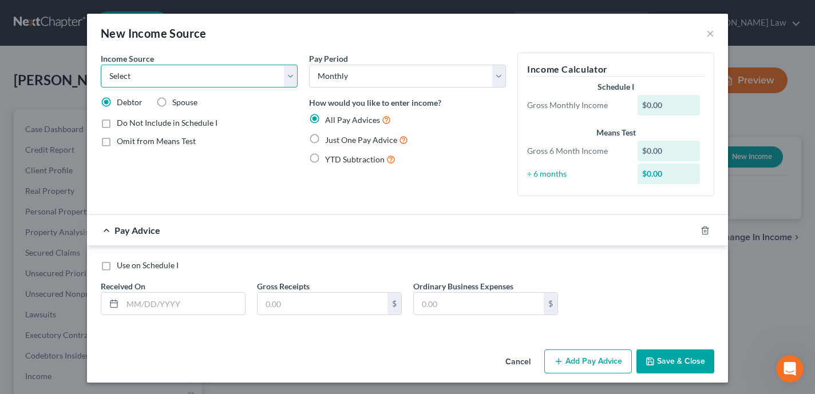
select select "7"
click at [101, 65] on select "Select Unemployment Disability (from employer) Pension Retirement Social Securi…" at bounding box center [199, 76] width 197 height 23
click at [325, 140] on label "Just One Pay Advice" at bounding box center [366, 139] width 83 height 13
click at [330, 140] on input "Just One Pay Advice" at bounding box center [333, 136] width 7 height 7
radio input "true"
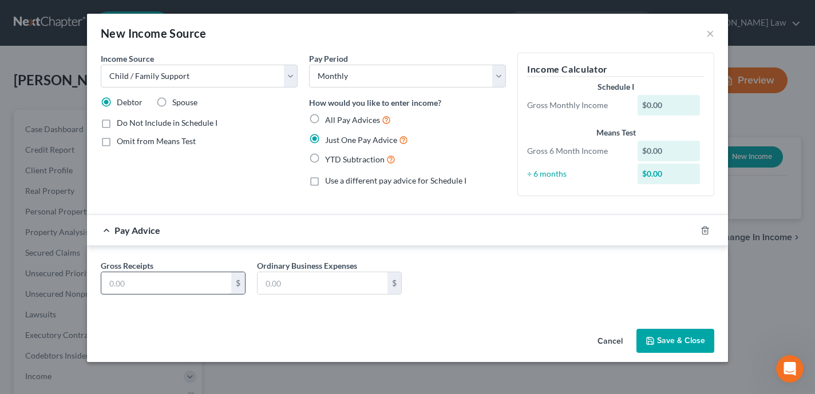
click at [167, 290] on input "text" at bounding box center [166, 284] width 130 height 22
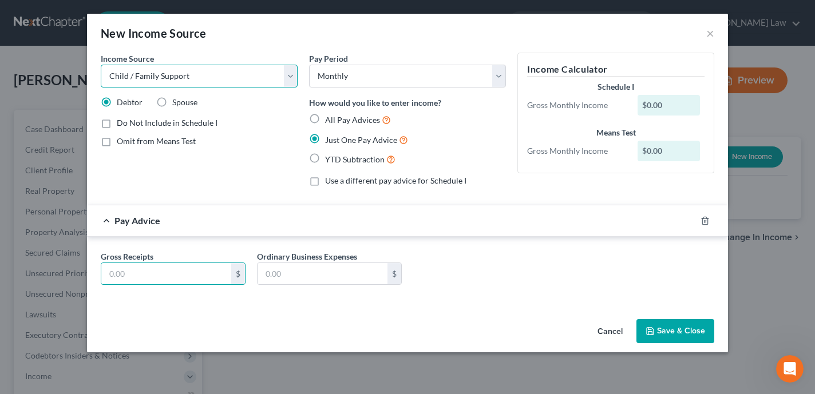
click at [217, 74] on select "Select Unemployment Disability (from employer) Pension Retirement Social Securi…" at bounding box center [199, 76] width 197 height 23
select select "8"
click at [101, 65] on select "Select Unemployment Disability (from employer) Pension Retirement Social Securi…" at bounding box center [199, 76] width 197 height 23
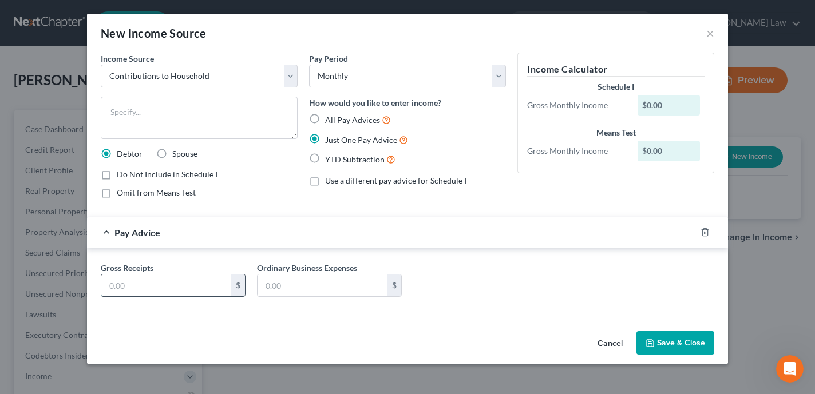
click at [172, 287] on input "text" at bounding box center [166, 286] width 130 height 22
type input "600"
click at [168, 110] on textarea at bounding box center [199, 118] width 197 height 42
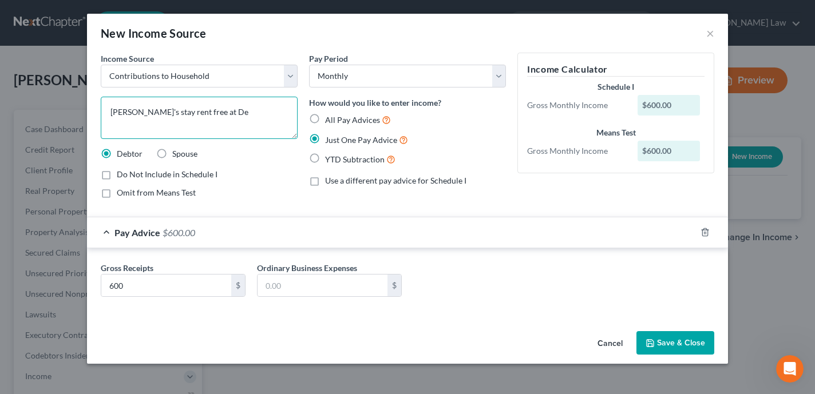
click at [139, 112] on textarea "[PERSON_NAME]'s stay rent free at De" at bounding box center [199, 118] width 197 height 42
click at [224, 114] on textarea "Debtors stay rent free at De" at bounding box center [199, 118] width 197 height 42
type textarea "Debtors stay rent free at [PERSON_NAME]'s father's home."
click at [152, 297] on div "Gross Receipts 600 $ Ordinary Business Expenses $" at bounding box center [407, 284] width 625 height 44
click at [150, 288] on input "600" at bounding box center [166, 286] width 130 height 22
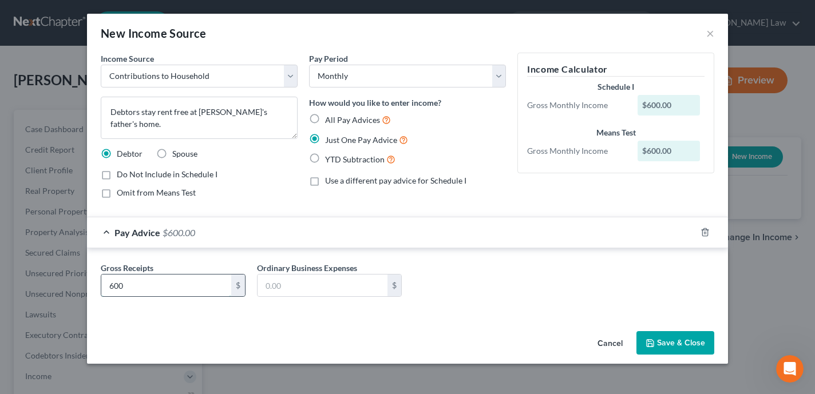
click at [150, 288] on input "600" at bounding box center [166, 286] width 130 height 22
type input "700"
click at [463, 309] on div "Gross Receipts 700 $ Ordinary Business Expenses $" at bounding box center [407, 281] width 641 height 67
click at [688, 343] on button "Save & Close" at bounding box center [676, 343] width 78 height 24
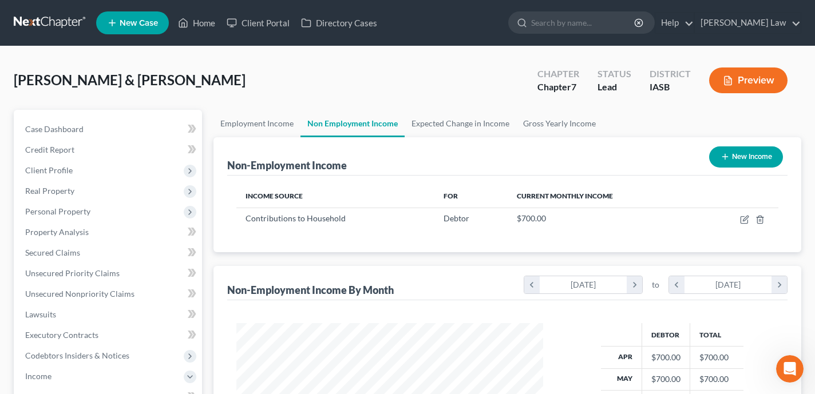
scroll to position [295, 0]
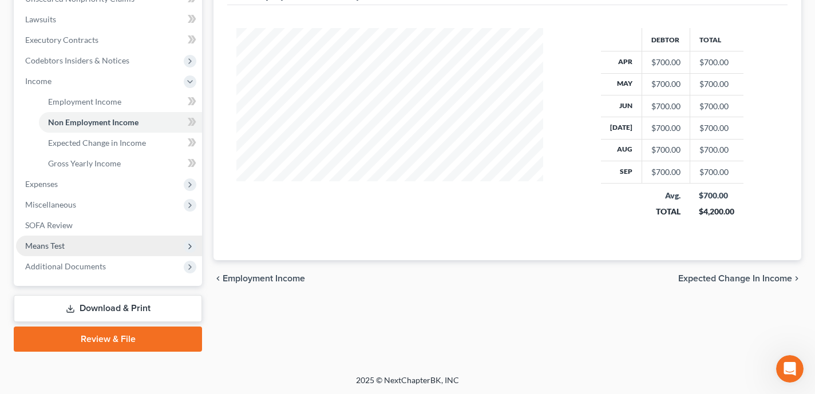
click at [113, 241] on span "Means Test" at bounding box center [109, 246] width 186 height 21
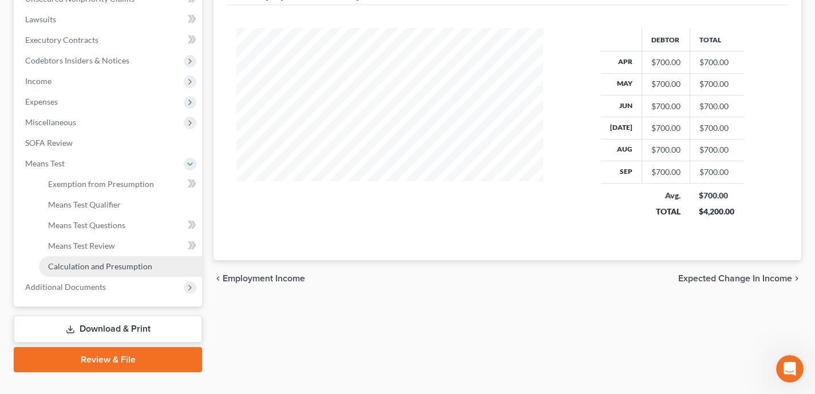
click at [111, 266] on span "Calculation and Presumption" at bounding box center [100, 267] width 104 height 10
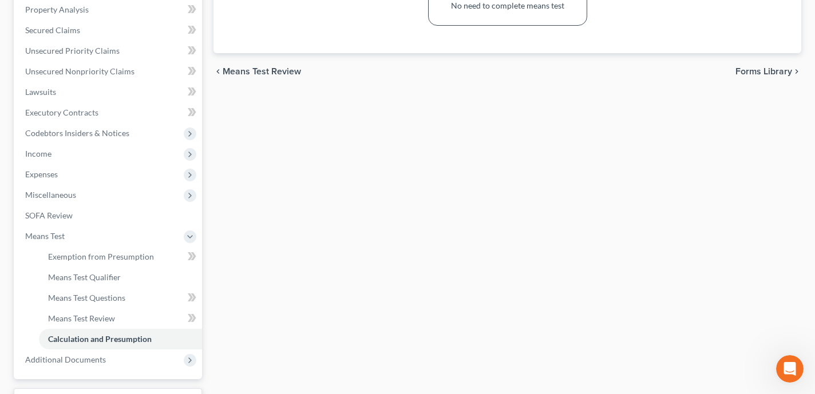
scroll to position [227, 0]
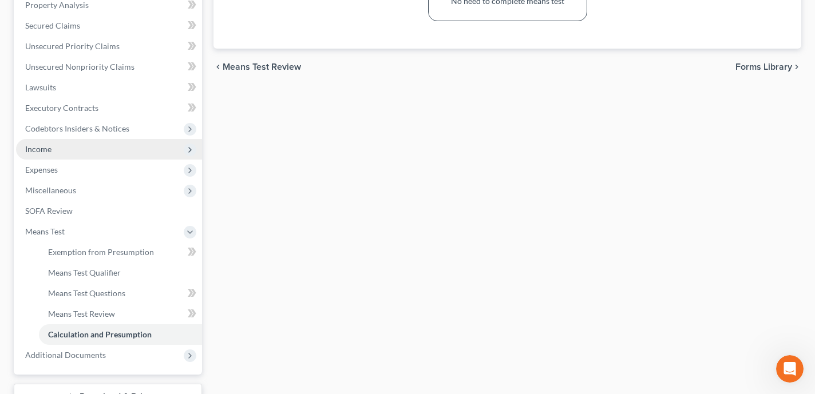
click at [104, 152] on span "Income" at bounding box center [109, 149] width 186 height 21
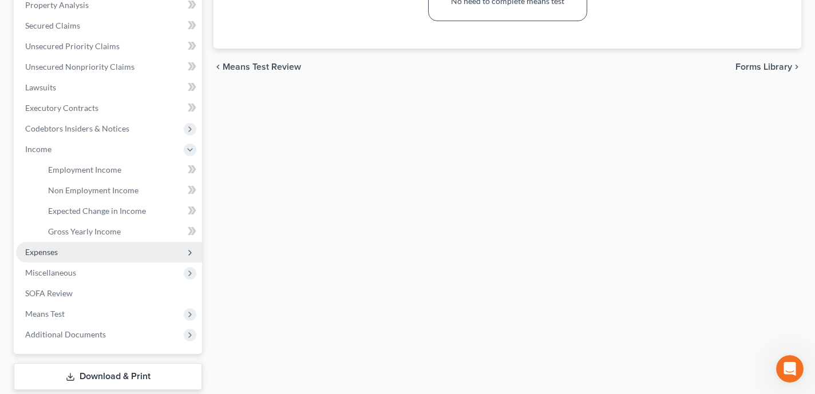
click at [105, 248] on span "Expenses" at bounding box center [109, 252] width 186 height 21
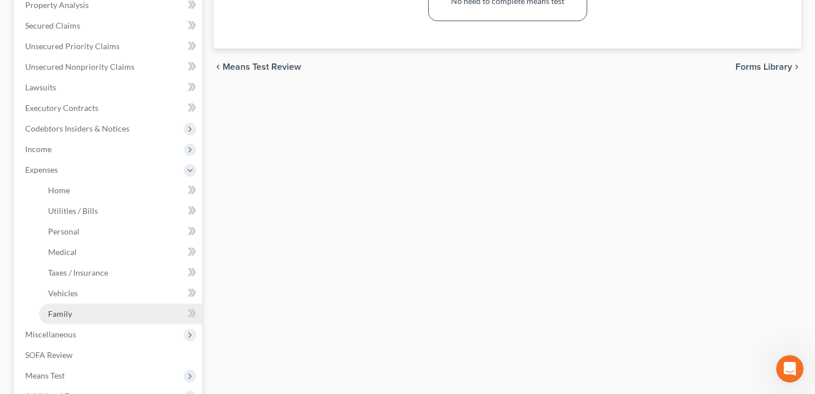
click at [112, 311] on link "Family" at bounding box center [120, 314] width 163 height 21
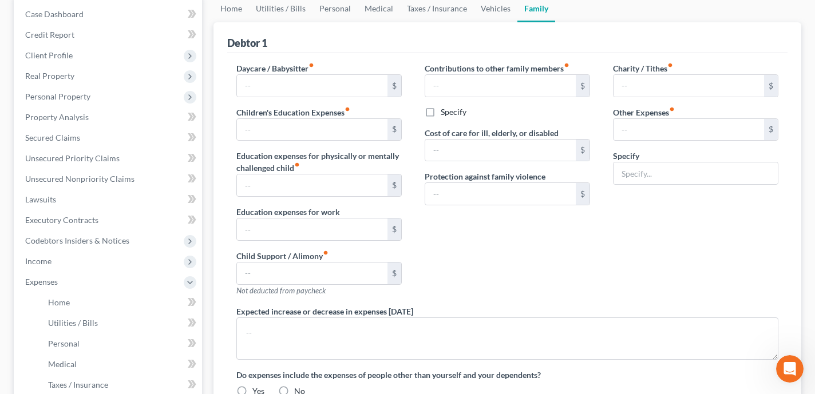
type input "100.00"
type input "300.00"
type input "Pet care assistance to Father's pets"
type textarea "Live with [PERSON_NAME]'s Father. Father provides free rent. [PERSON_NAME]'s pa…"
radio input "true"
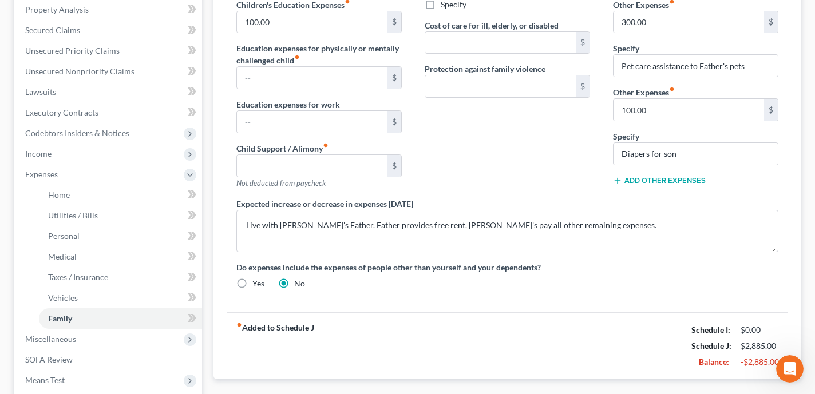
scroll to position [245, 0]
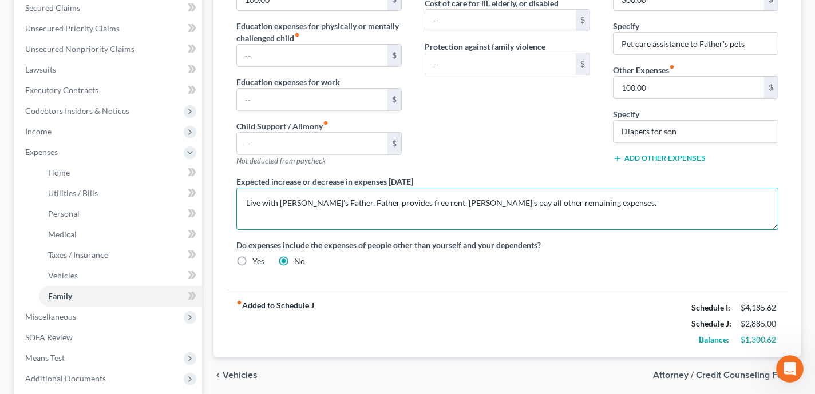
click at [591, 204] on textarea "Live with [PERSON_NAME]'s Father. Father provides free rent. [PERSON_NAME]'s pa…" at bounding box center [507, 209] width 542 height 42
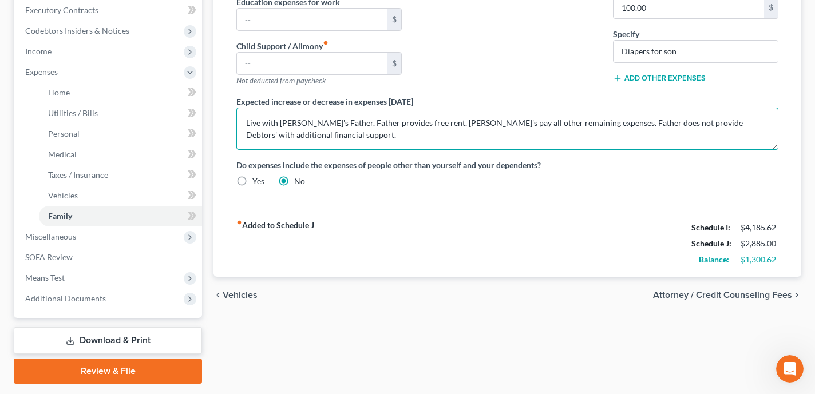
scroll to position [339, 0]
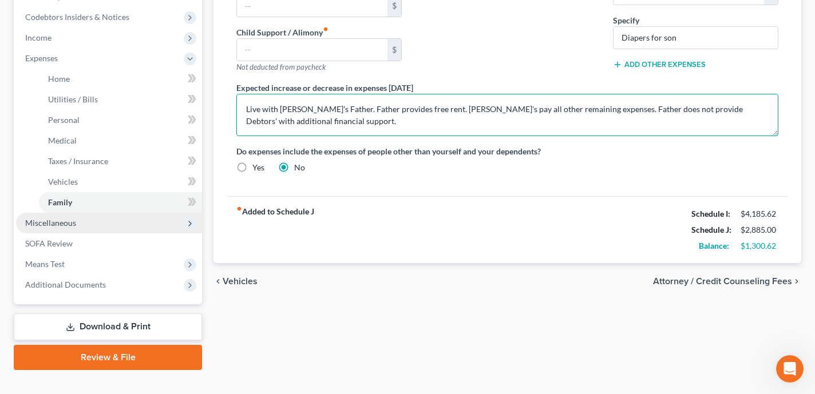
type textarea "Live with [PERSON_NAME]'s Father. Father provides free rent. [PERSON_NAME]'s pa…"
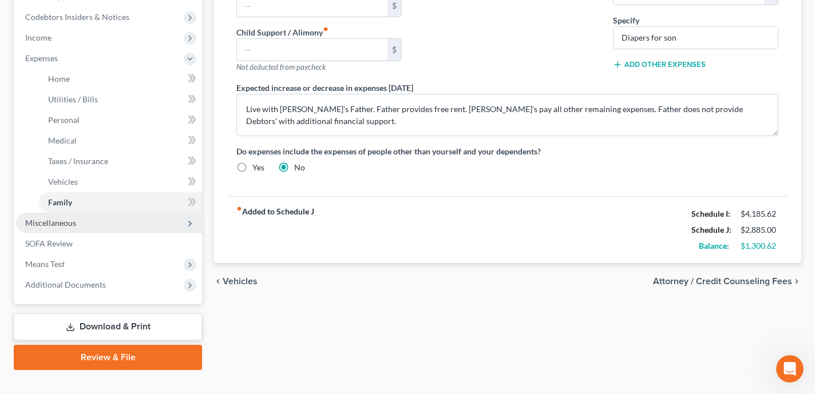
click at [147, 227] on span "Miscellaneous" at bounding box center [109, 223] width 186 height 21
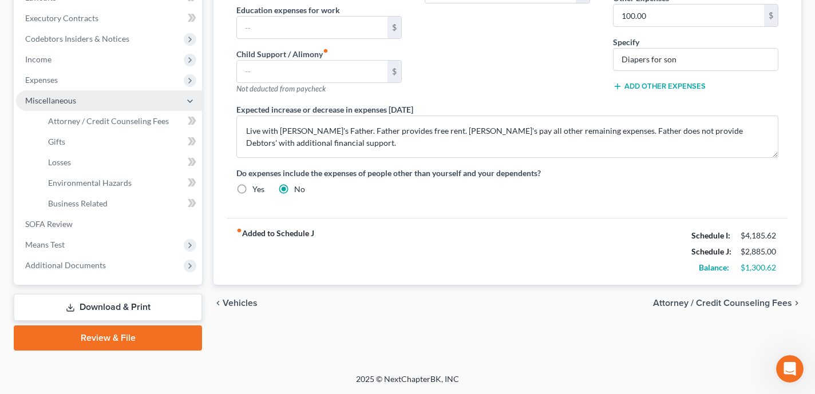
scroll to position [316, 0]
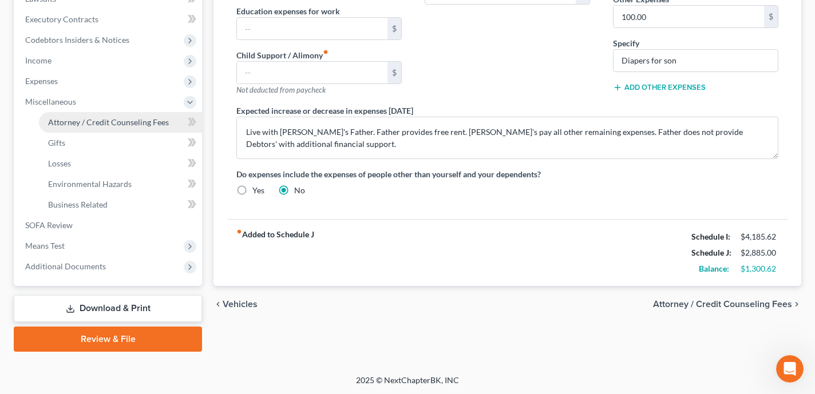
click at [121, 125] on span "Attorney / Credit Counseling Fees" at bounding box center [108, 122] width 121 height 10
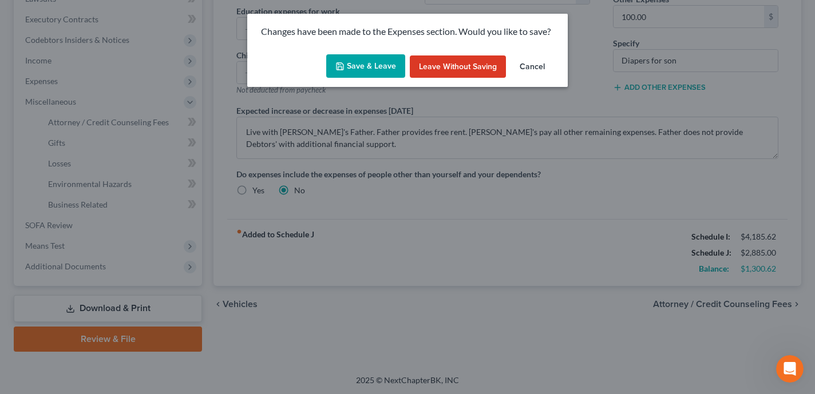
click at [345, 58] on button "Save & Leave" at bounding box center [365, 66] width 79 height 24
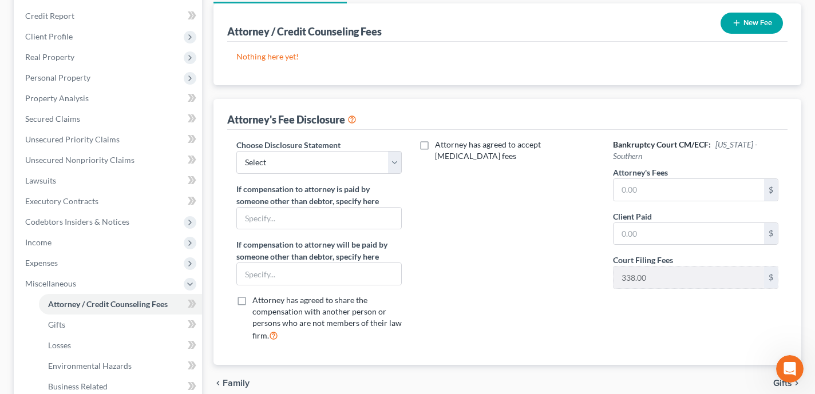
scroll to position [151, 0]
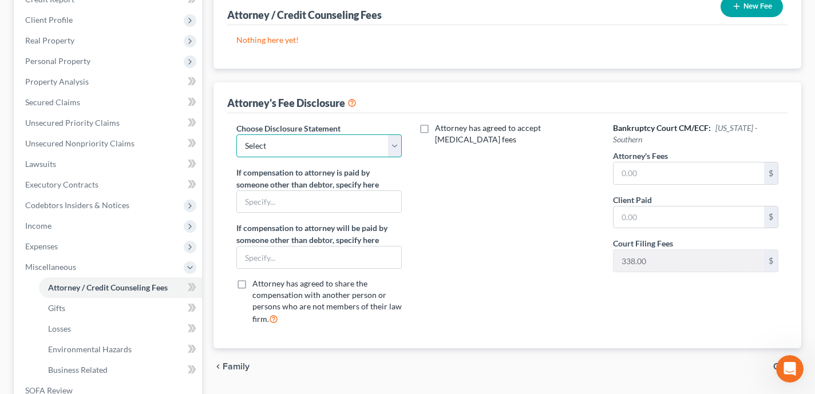
click at [341, 145] on select "Select [PERSON_NAME]" at bounding box center [318, 146] width 165 height 23
select select "0"
click at [236, 135] on select "Select [PERSON_NAME]" at bounding box center [318, 146] width 165 height 23
click at [657, 163] on input "text" at bounding box center [689, 174] width 151 height 22
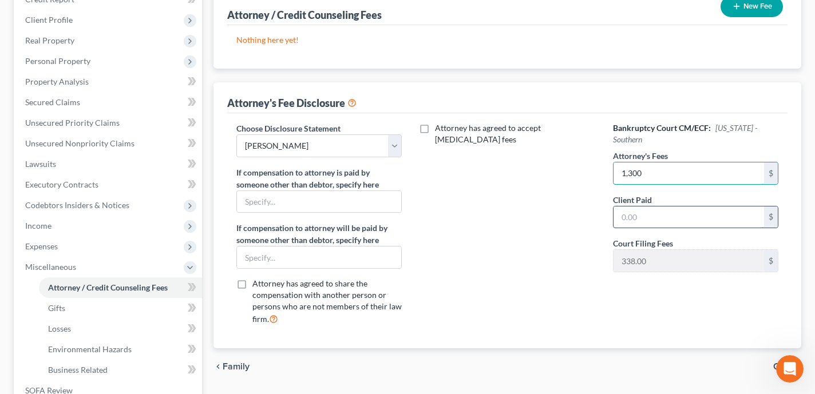
type input "1,300"
click at [708, 207] on input "text" at bounding box center [689, 218] width 151 height 22
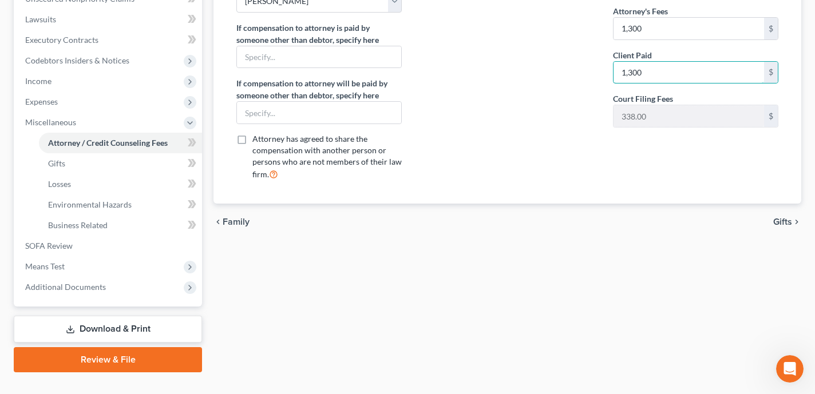
scroll to position [316, 0]
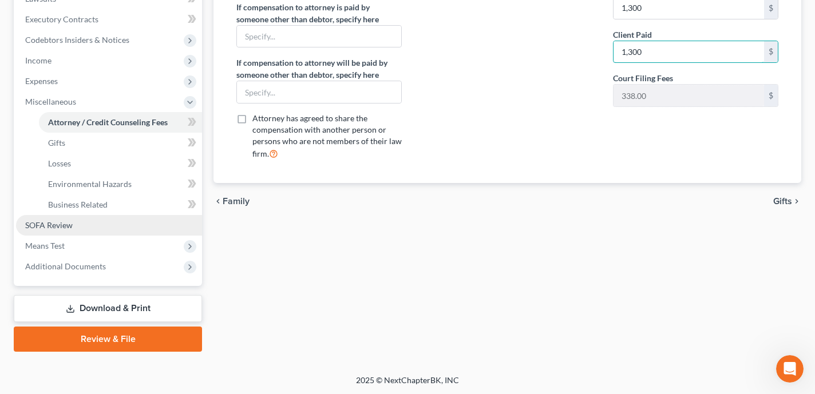
type input "1,300"
click at [135, 227] on link "SOFA Review" at bounding box center [109, 225] width 186 height 21
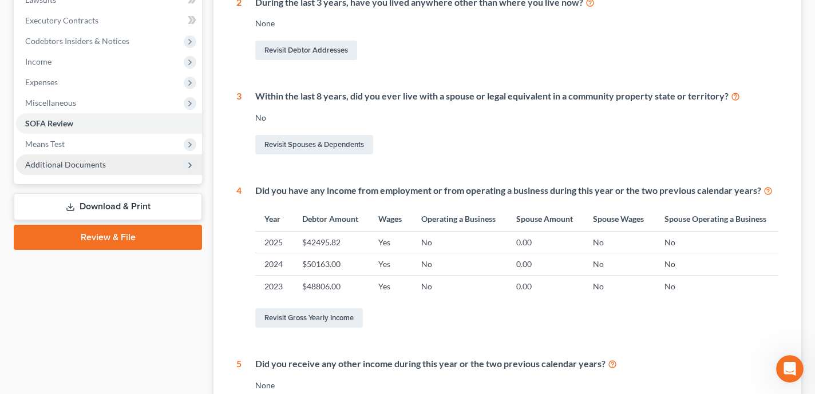
scroll to position [311, 0]
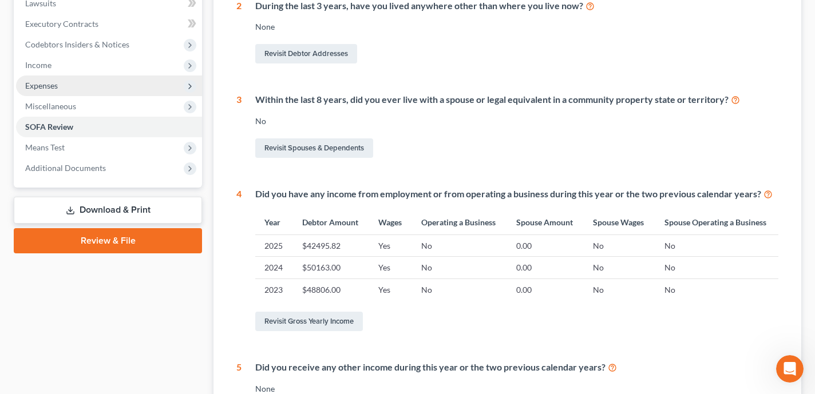
click at [102, 86] on span "Expenses" at bounding box center [109, 86] width 186 height 21
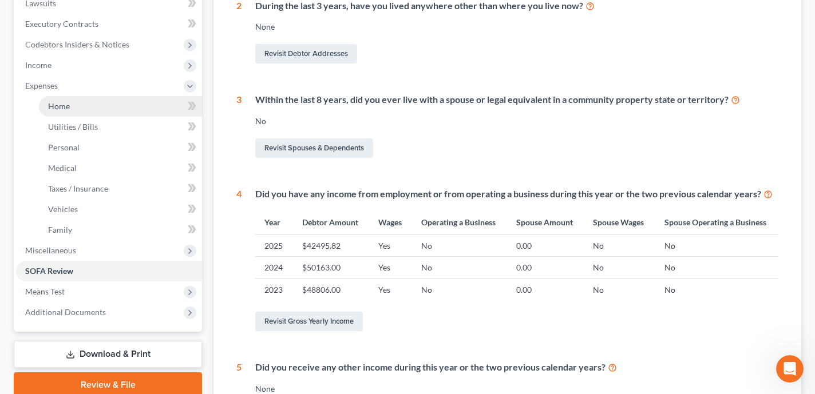
click at [106, 106] on link "Home" at bounding box center [120, 106] width 163 height 21
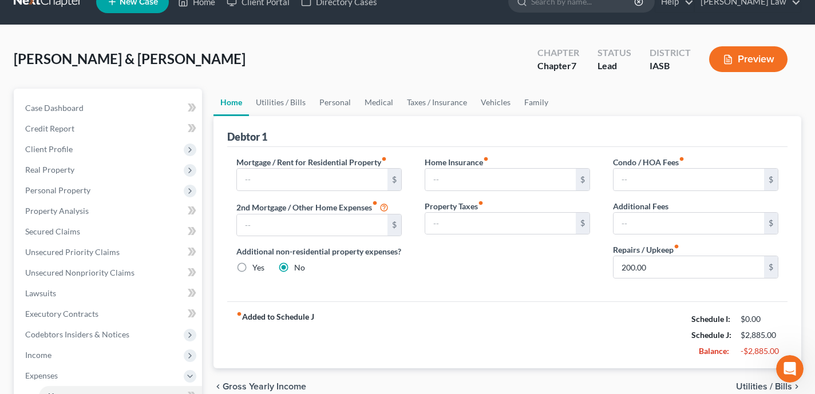
scroll to position [52, 0]
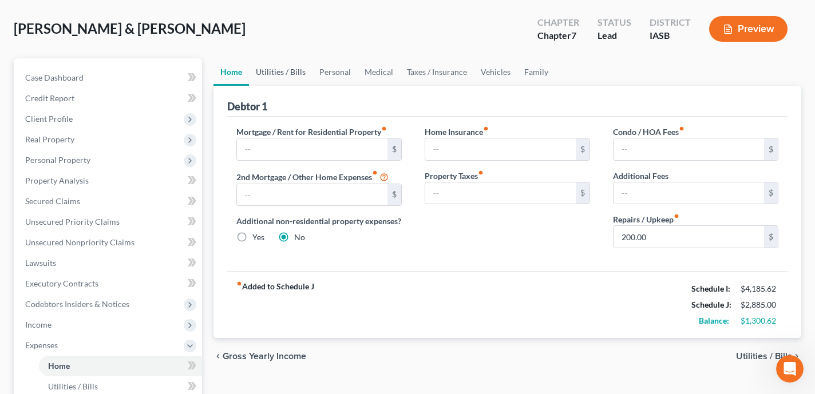
click at [275, 70] on link "Utilities / Bills" at bounding box center [281, 71] width 64 height 27
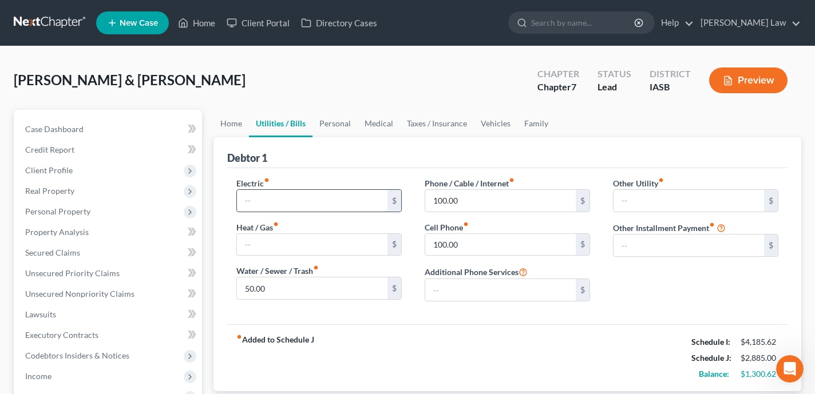
click at [302, 193] on input "text" at bounding box center [312, 201] width 151 height 22
type input "200"
click at [272, 251] on input "text" at bounding box center [312, 245] width 151 height 22
type input "150"
click at [514, 343] on div "fiber_manual_record Added to Schedule J Schedule I: $4,185.62 Schedule J: $3,23…" at bounding box center [507, 358] width 560 height 67
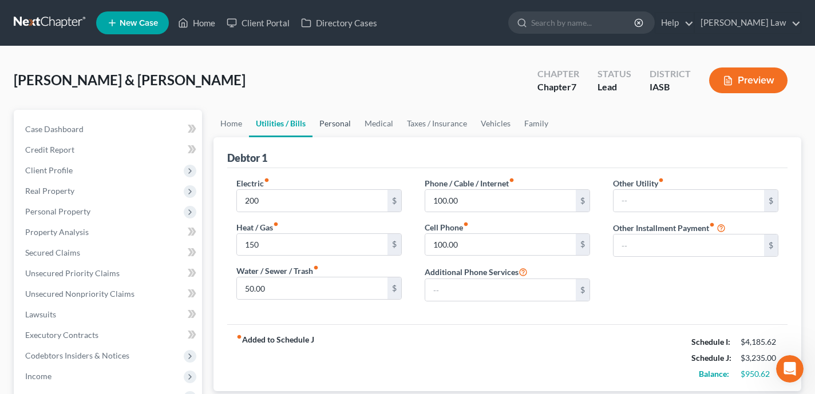
click at [342, 125] on link "Personal" at bounding box center [335, 123] width 45 height 27
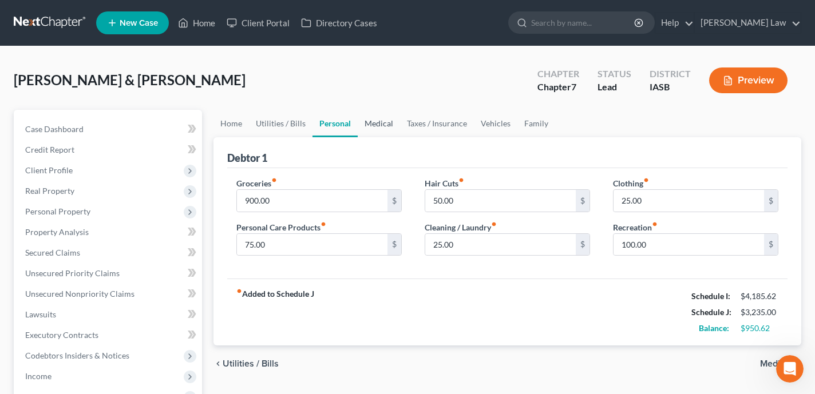
click at [372, 116] on link "Medical" at bounding box center [379, 123] width 42 height 27
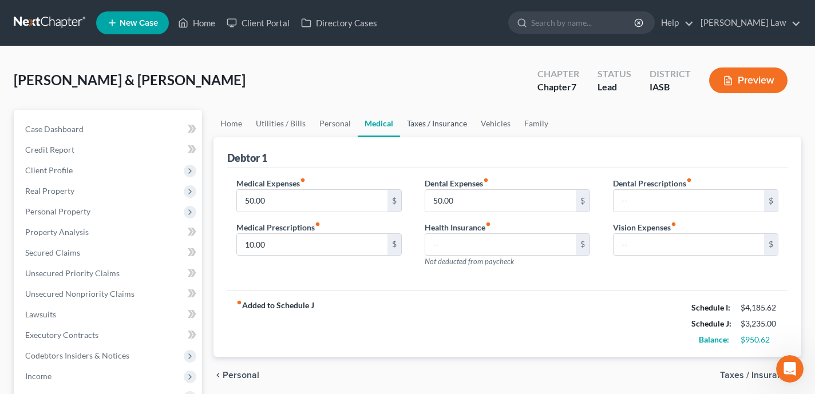
click at [427, 119] on link "Taxes / Insurance" at bounding box center [437, 123] width 74 height 27
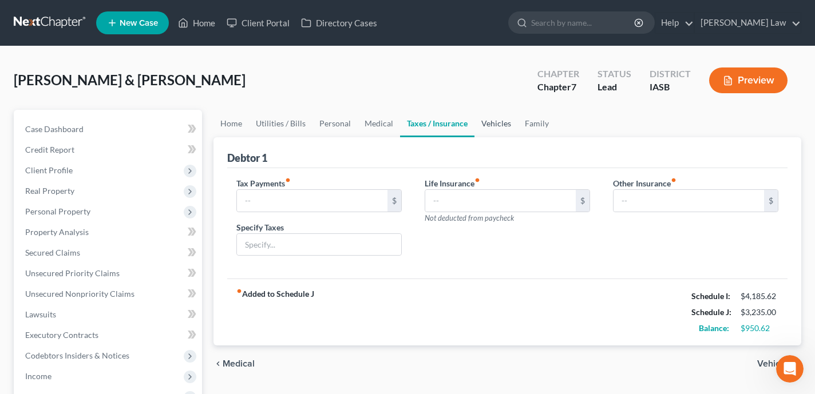
click at [492, 120] on link "Vehicles" at bounding box center [497, 123] width 44 height 27
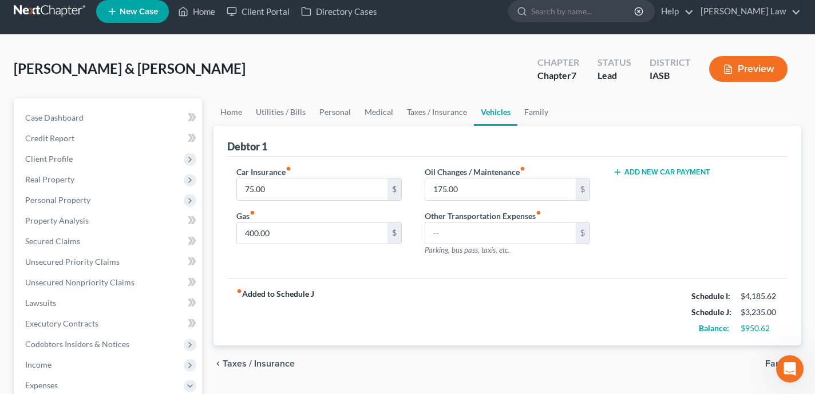
scroll to position [867, 0]
click at [530, 114] on link "Family" at bounding box center [537, 111] width 38 height 27
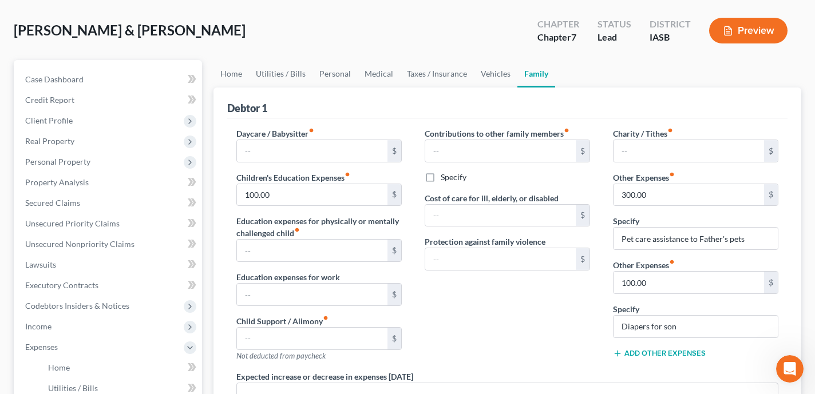
scroll to position [39, 0]
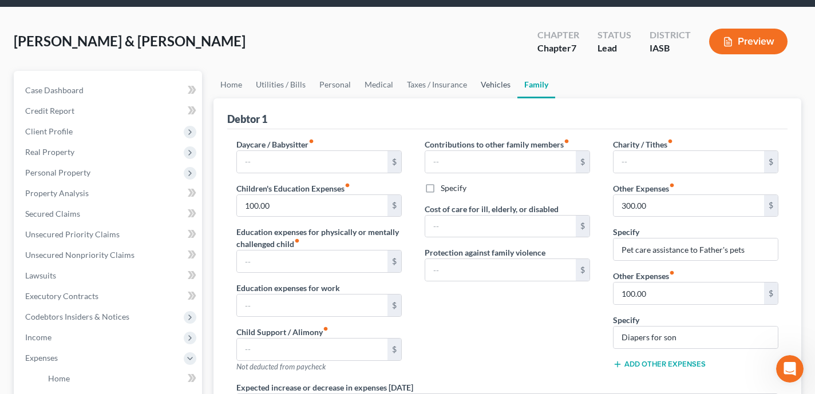
click at [493, 88] on link "Vehicles" at bounding box center [496, 84] width 44 height 27
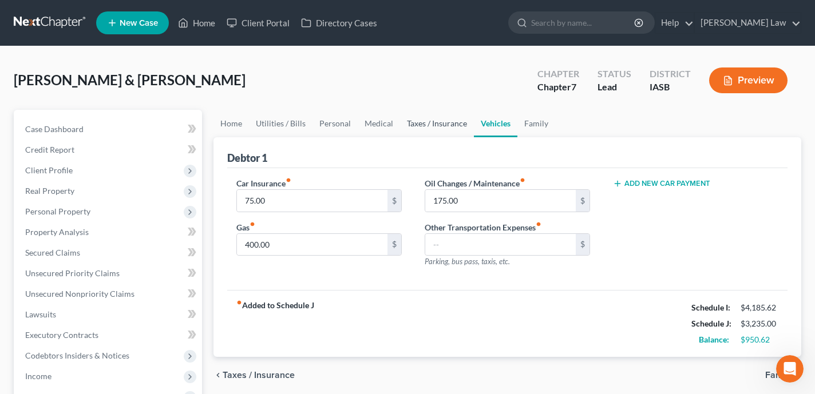
click at [453, 124] on link "Taxes / Insurance" at bounding box center [437, 123] width 74 height 27
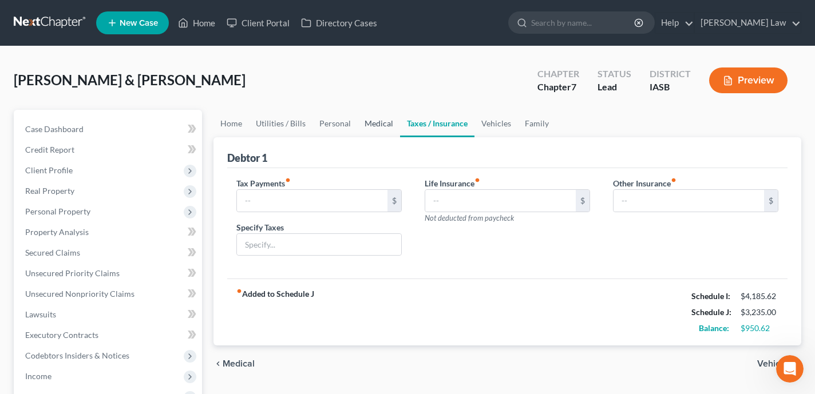
click at [368, 119] on link "Medical" at bounding box center [379, 123] width 42 height 27
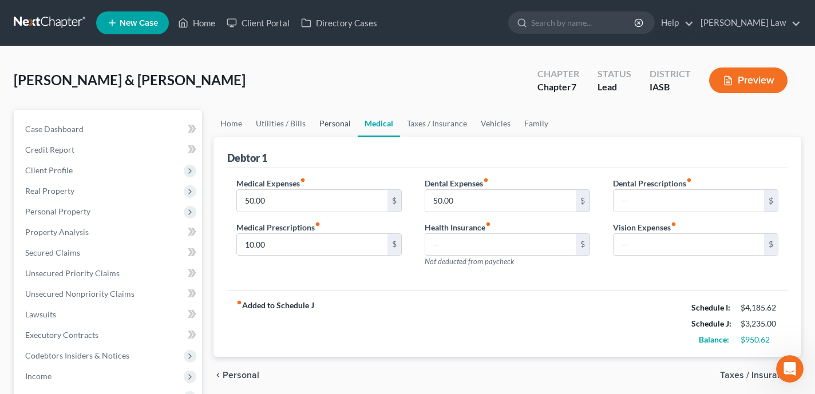
click at [333, 122] on link "Personal" at bounding box center [335, 123] width 45 height 27
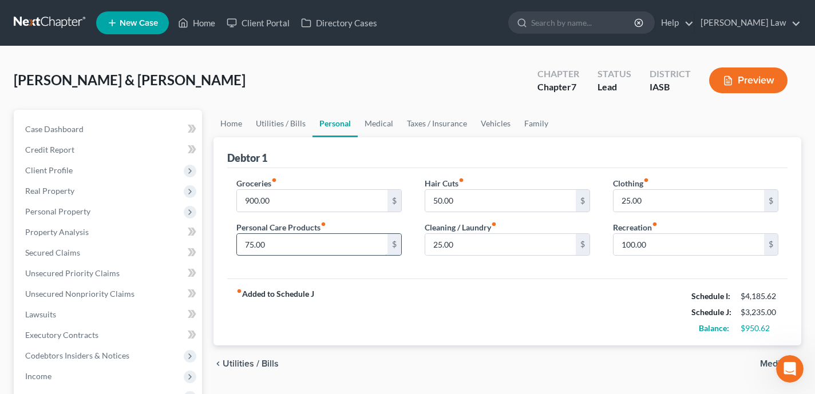
click at [370, 241] on input "75.00" at bounding box center [312, 245] width 151 height 22
type input "125"
click at [664, 236] on input "100.00" at bounding box center [689, 245] width 151 height 22
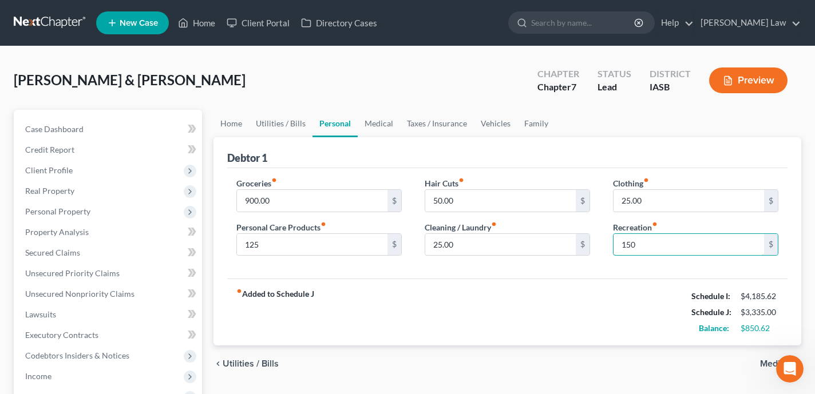
type input "150"
click at [513, 368] on div "chevron_left Utilities / Bills Medical chevron_right" at bounding box center [508, 364] width 588 height 37
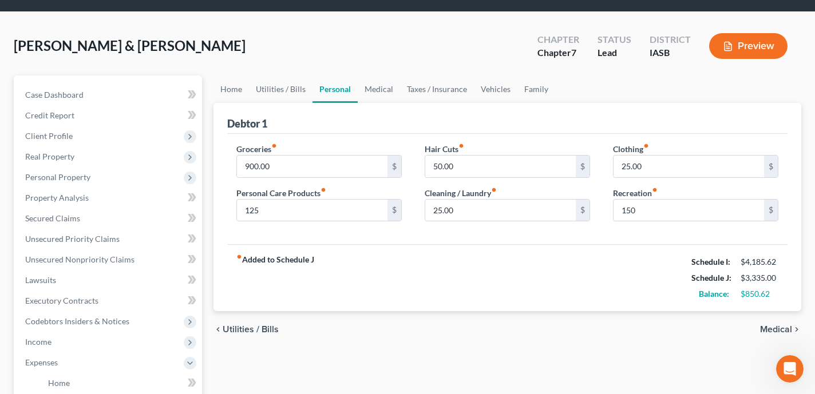
scroll to position [6, 0]
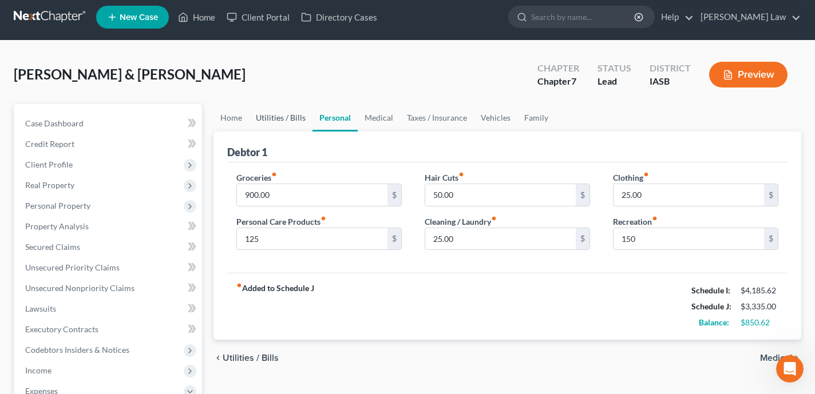
click at [282, 119] on link "Utilities / Bills" at bounding box center [281, 117] width 64 height 27
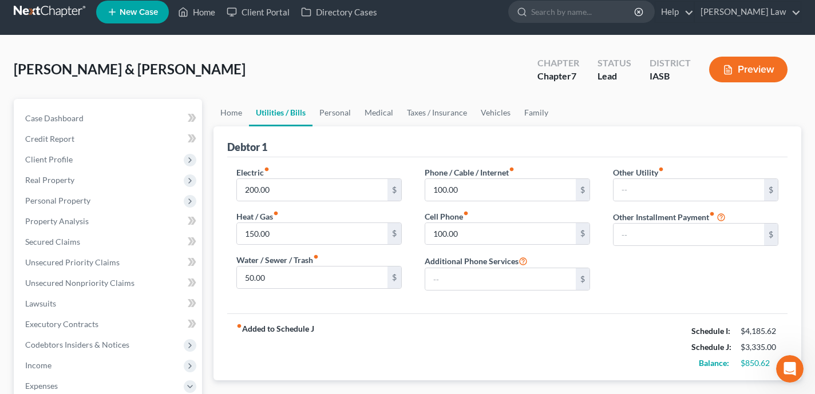
scroll to position [13, 0]
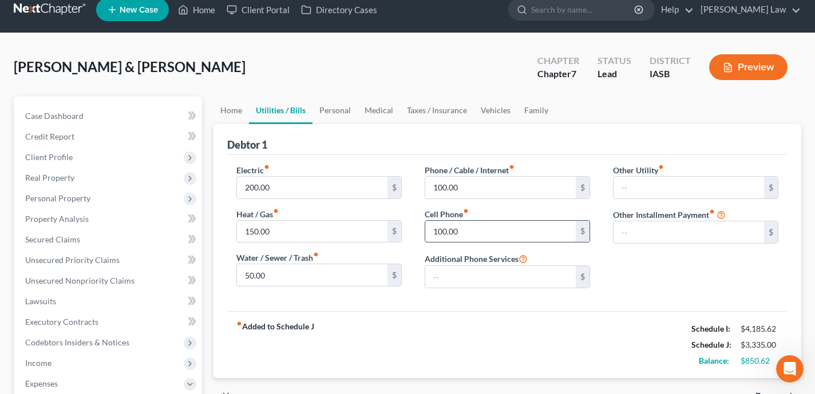
click at [489, 230] on input "100.00" at bounding box center [500, 232] width 151 height 22
type input "150"
click at [498, 352] on div "fiber_manual_record Added to Schedule J Schedule I: $4,185.62 Schedule J: $3,38…" at bounding box center [507, 344] width 560 height 67
click at [233, 108] on link "Home" at bounding box center [231, 110] width 35 height 27
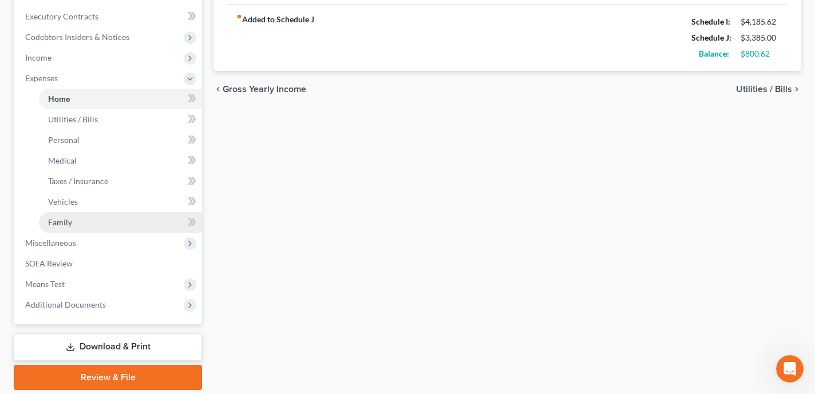
scroll to position [250, 0]
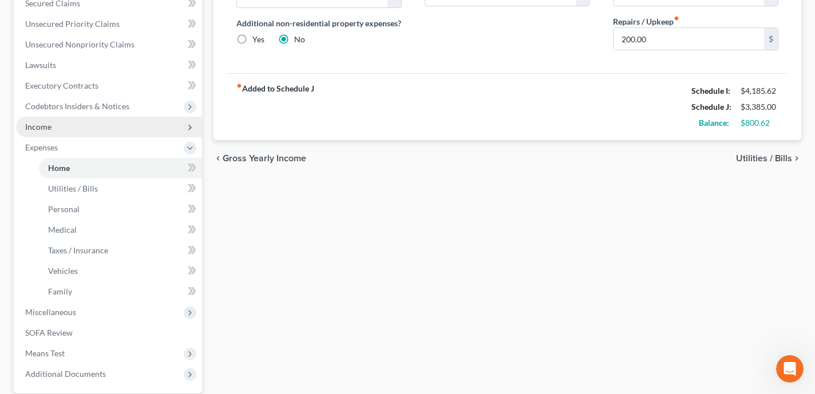
click at [149, 126] on span "Income" at bounding box center [109, 127] width 186 height 21
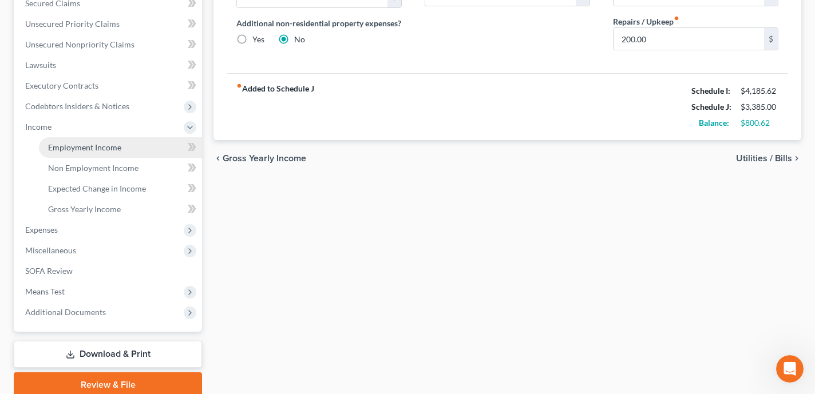
click at [142, 143] on link "Employment Income" at bounding box center [120, 147] width 163 height 21
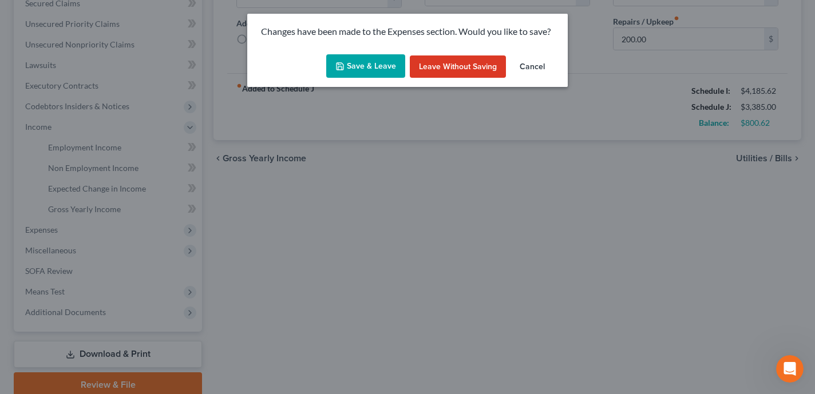
click at [376, 56] on button "Save & Leave" at bounding box center [365, 66] width 79 height 24
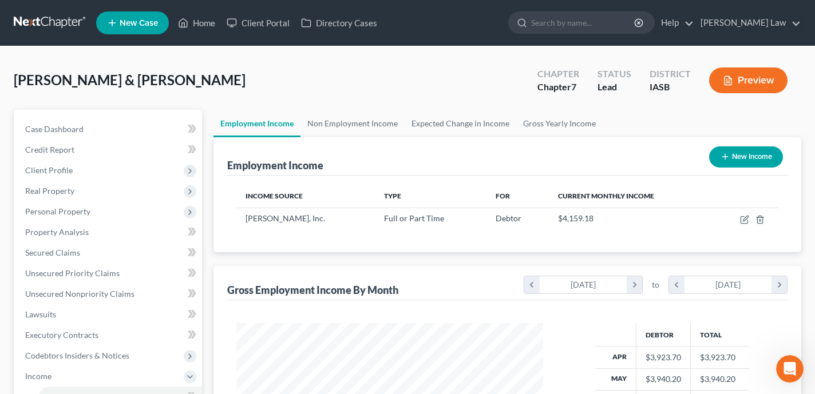
scroll to position [205, 329]
click at [745, 222] on icon "button" at bounding box center [744, 219] width 9 height 9
select select "0"
select select "16"
select select "0"
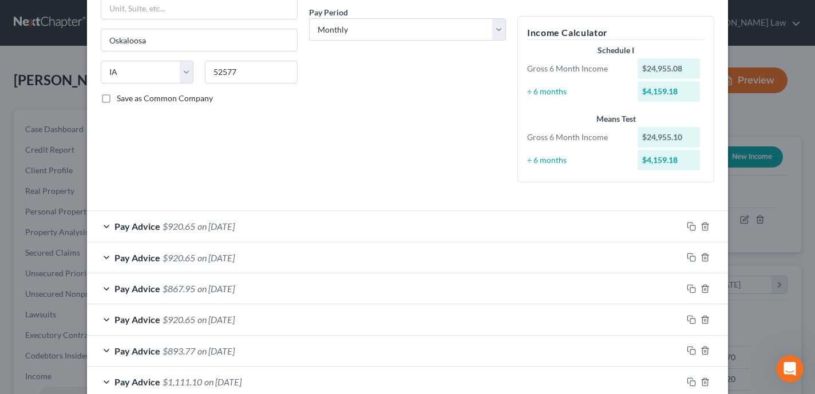
scroll to position [0, 0]
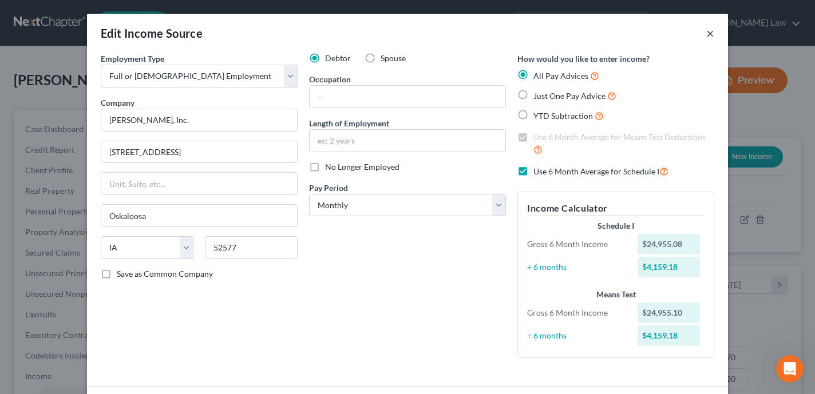
click at [709, 32] on button "×" at bounding box center [710, 33] width 8 height 14
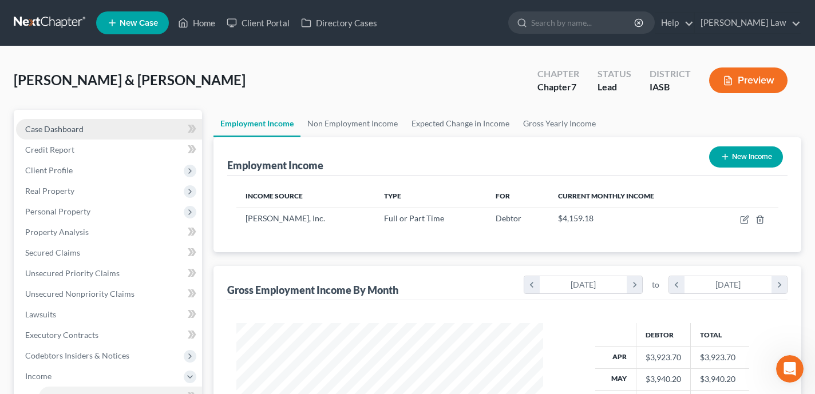
click at [111, 128] on link "Case Dashboard" at bounding box center [109, 129] width 186 height 21
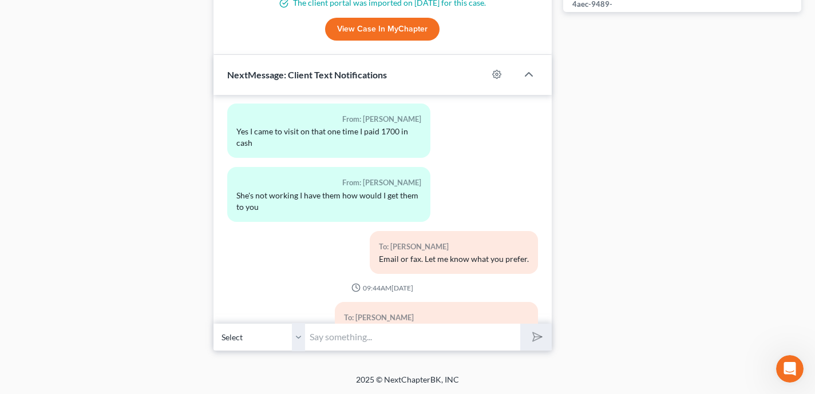
scroll to position [1434, 0]
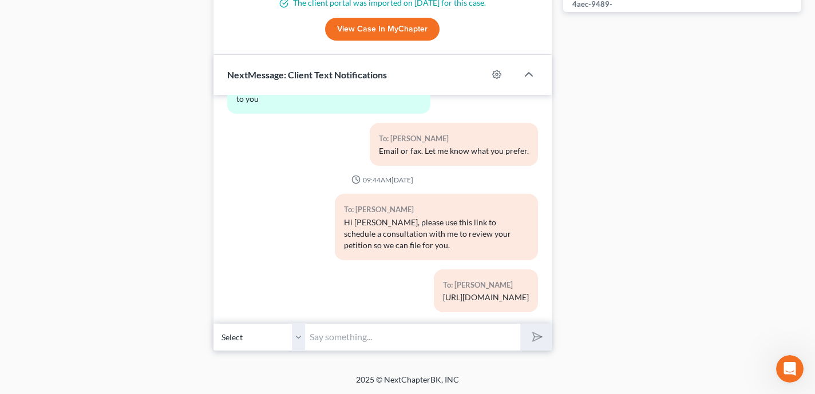
click at [318, 342] on input "text" at bounding box center [412, 337] width 215 height 28
type input "Hi [PERSON_NAME] - I am very close to filing your petition. I need the followin…"
click at [520, 324] on button "submit" at bounding box center [535, 337] width 31 height 27
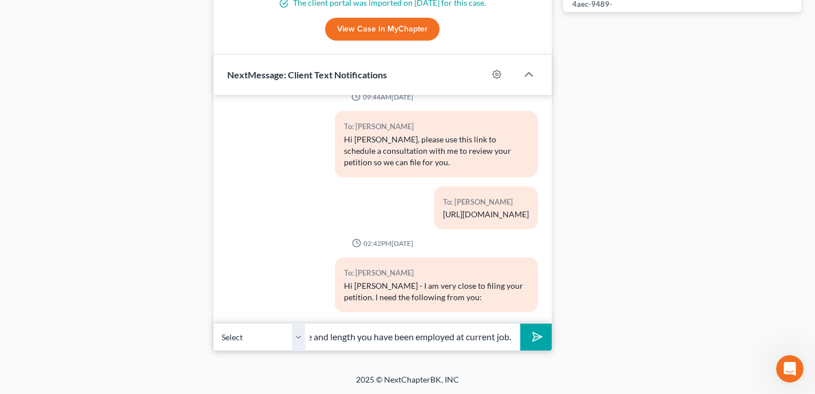
scroll to position [0, 76]
type input "1. Occupation title and length you have been employed at current job."
click at [520, 324] on button "submit" at bounding box center [535, 337] width 31 height 27
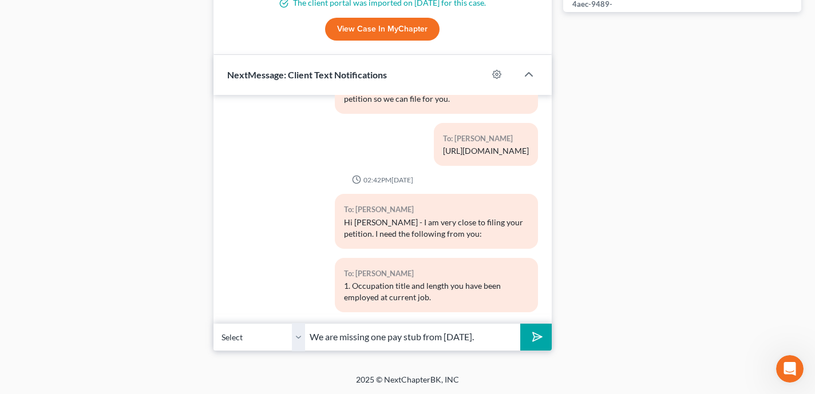
type input "We are missing one pay stub from [DATE]."
click at [520, 324] on button "submit" at bounding box center [535, 337] width 31 height 27
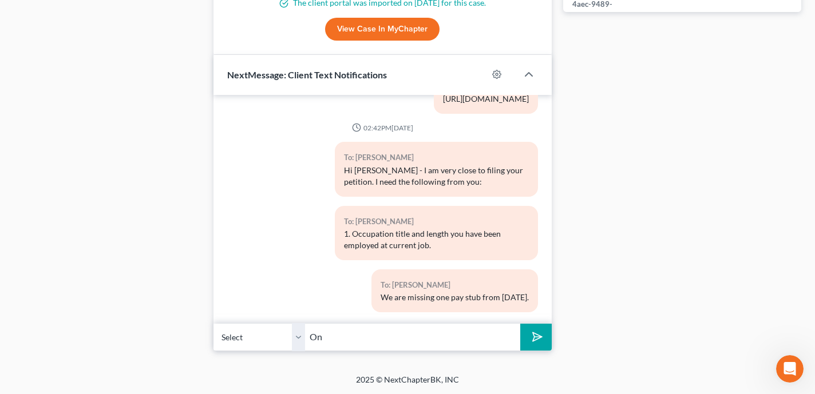
type input "O"
type input "Please confirm receipt of these texts"
click at [520, 324] on button "submit" at bounding box center [535, 337] width 31 height 27
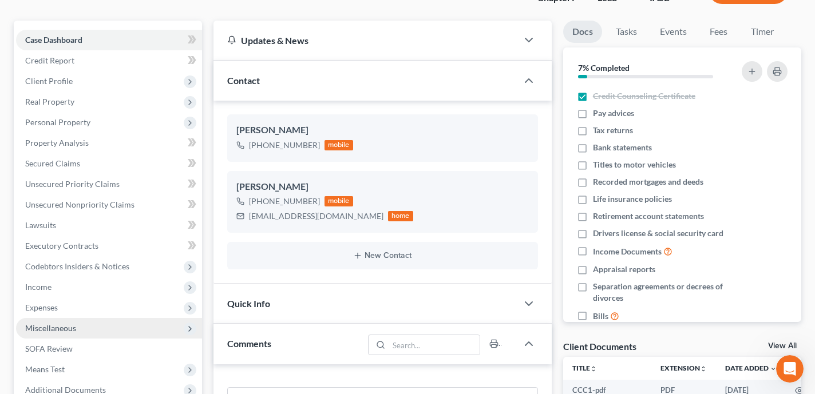
scroll to position [92, 0]
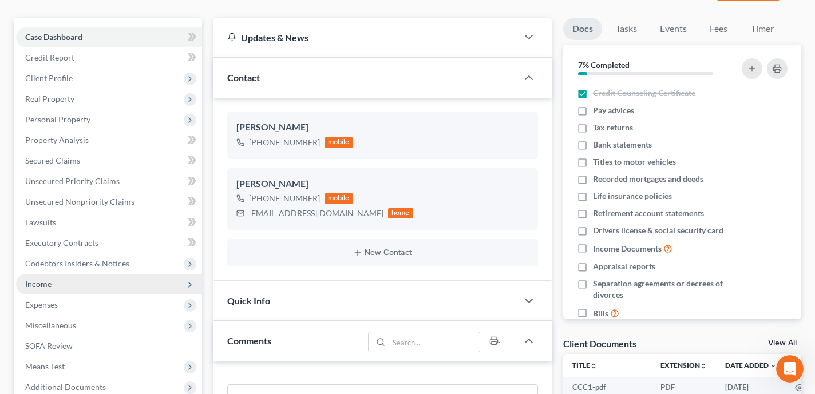
click at [130, 282] on span "Income" at bounding box center [109, 284] width 186 height 21
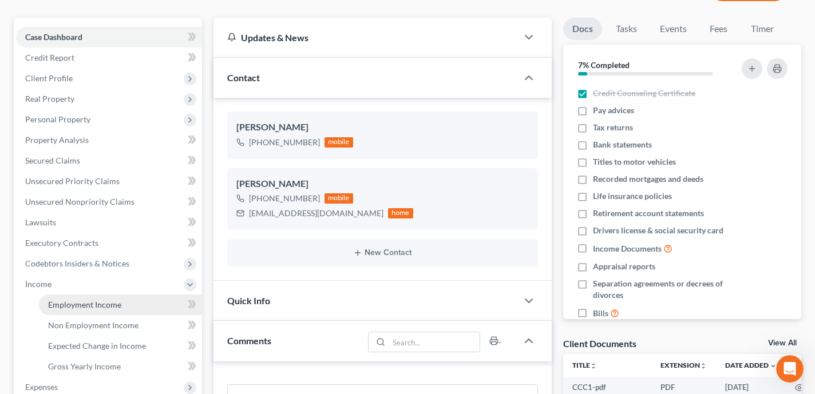
click at [131, 303] on link "Employment Income" at bounding box center [120, 305] width 163 height 21
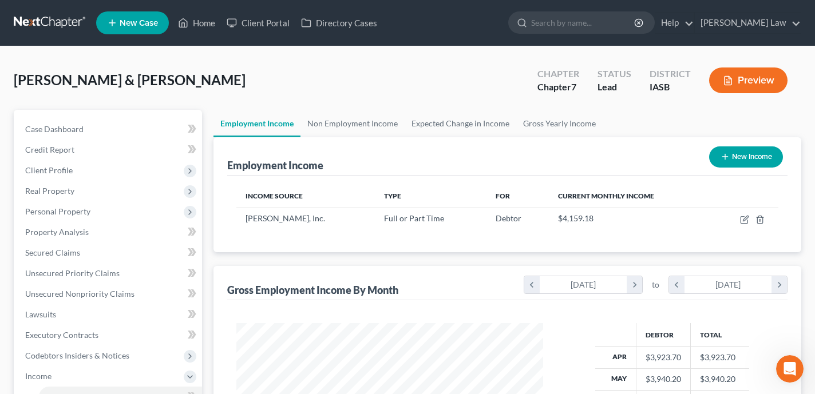
scroll to position [205, 329]
click at [385, 113] on link "Non Employment Income" at bounding box center [353, 123] width 104 height 27
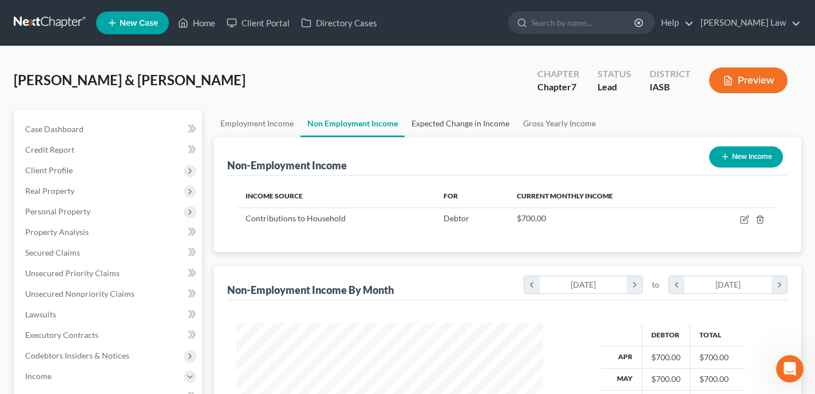
scroll to position [205, 329]
click at [468, 121] on link "Expected Change in Income" at bounding box center [461, 123] width 112 height 27
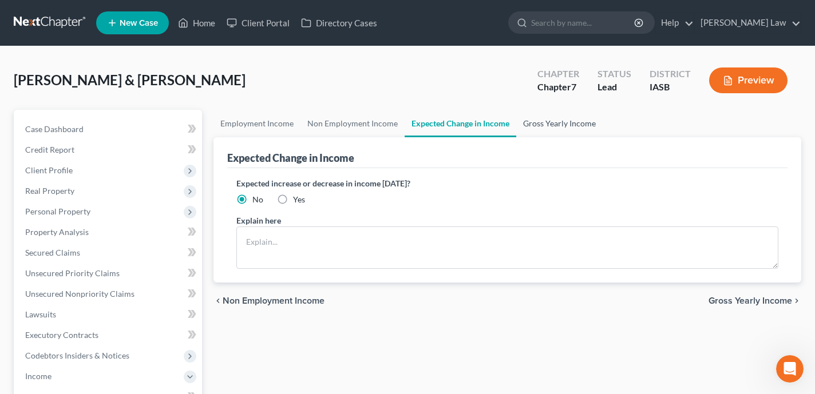
click at [582, 118] on link "Gross Yearly Income" at bounding box center [559, 123] width 86 height 27
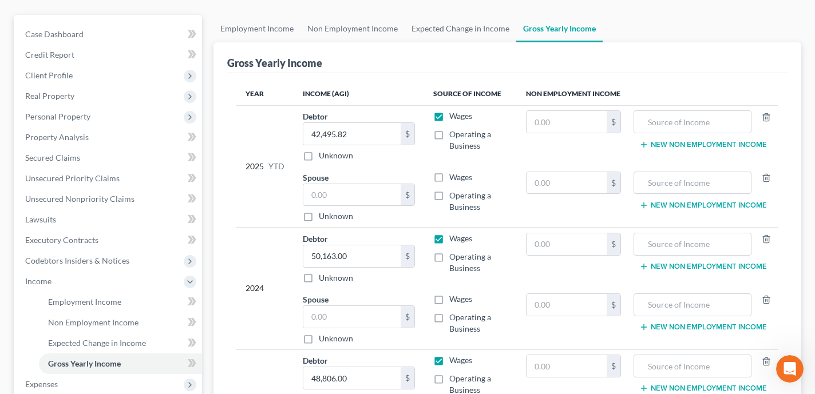
scroll to position [108, 0]
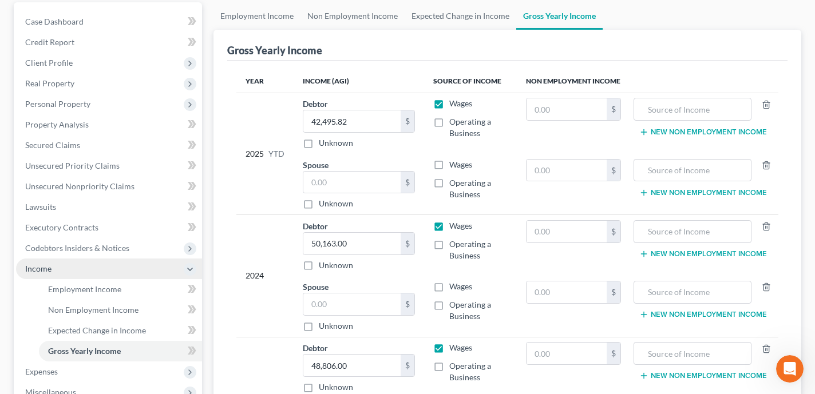
click at [147, 266] on span "Income" at bounding box center [109, 269] width 186 height 21
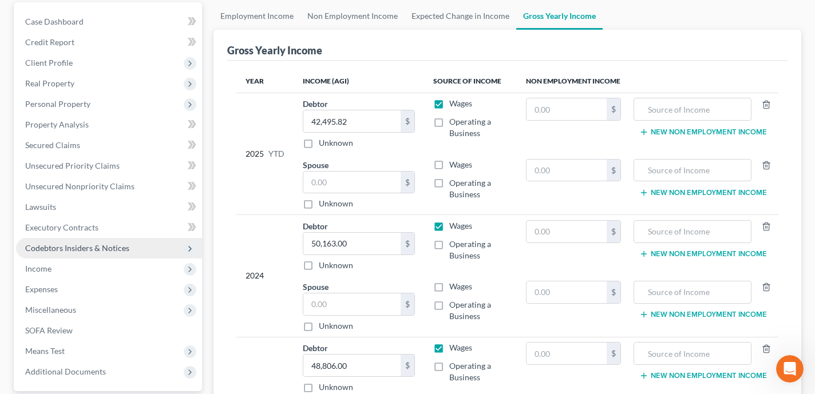
click at [148, 246] on span "Codebtors Insiders & Notices" at bounding box center [109, 248] width 186 height 21
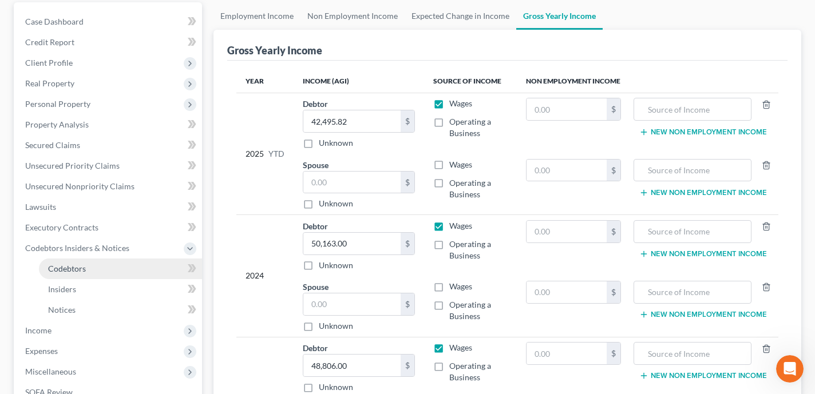
click at [117, 270] on link "Codebtors" at bounding box center [120, 269] width 163 height 21
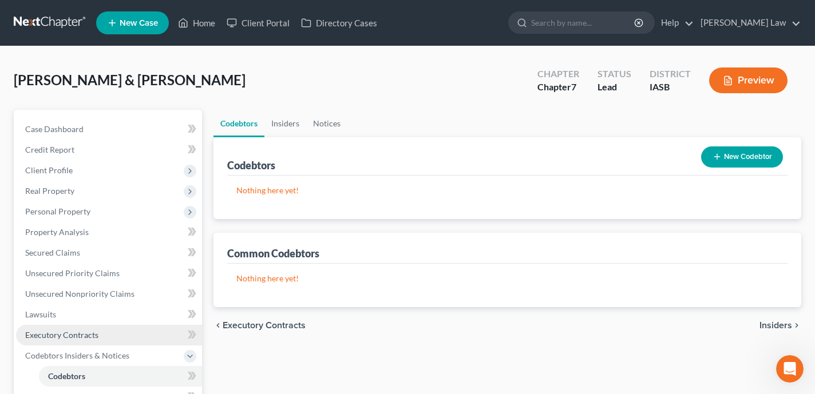
click at [116, 335] on link "Executory Contracts" at bounding box center [109, 335] width 186 height 21
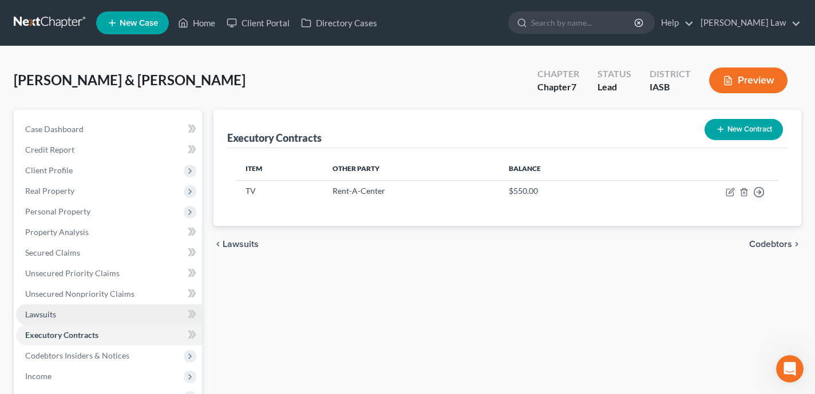
click at [103, 318] on link "Lawsuits" at bounding box center [109, 315] width 186 height 21
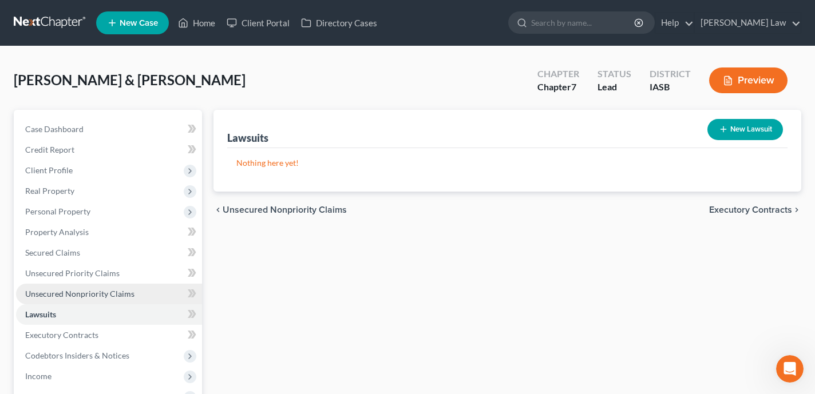
click at [142, 294] on link "Unsecured Nonpriority Claims" at bounding box center [109, 294] width 186 height 21
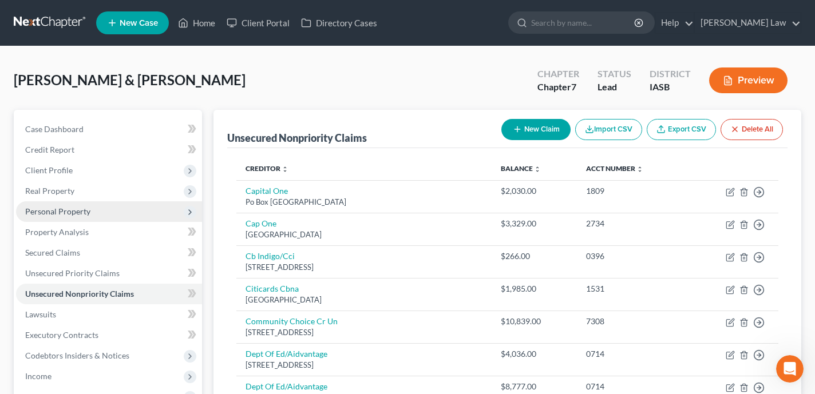
click at [110, 215] on span "Personal Property" at bounding box center [109, 212] width 186 height 21
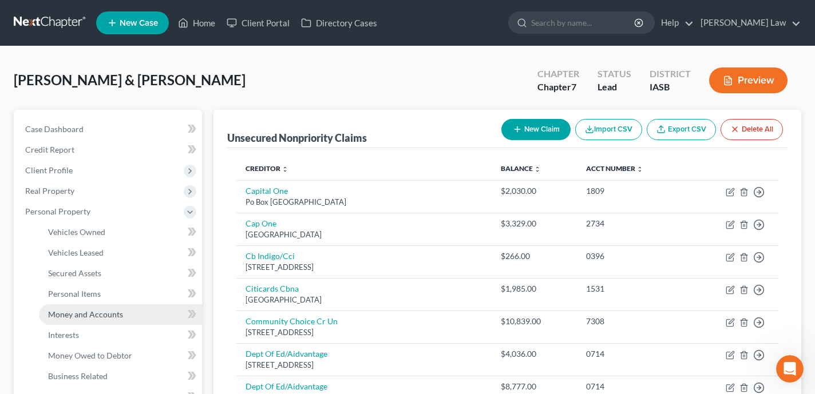
scroll to position [106, 0]
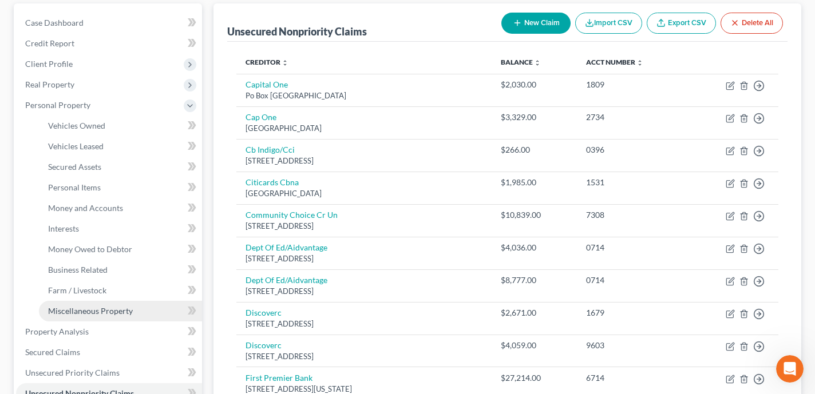
click at [119, 313] on span "Miscellaneous Property" at bounding box center [90, 311] width 85 height 10
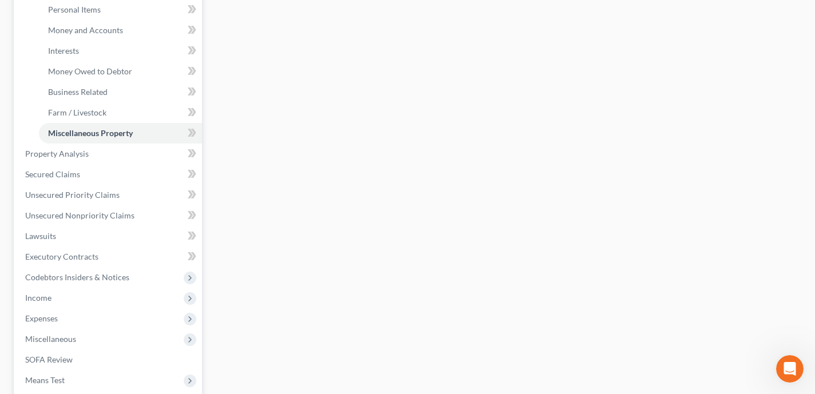
scroll to position [291, 0]
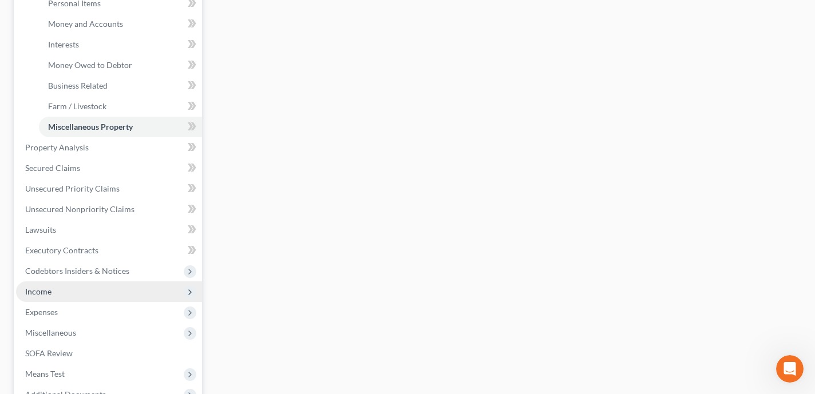
click at [137, 294] on span "Income" at bounding box center [109, 292] width 186 height 21
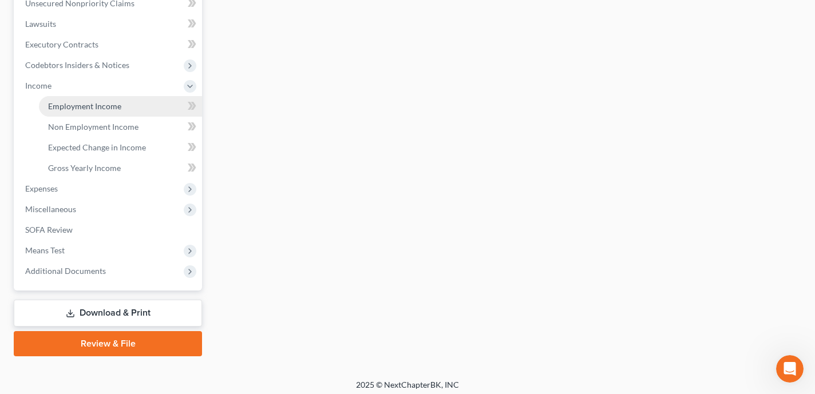
click at [143, 108] on link "Employment Income" at bounding box center [120, 106] width 163 height 21
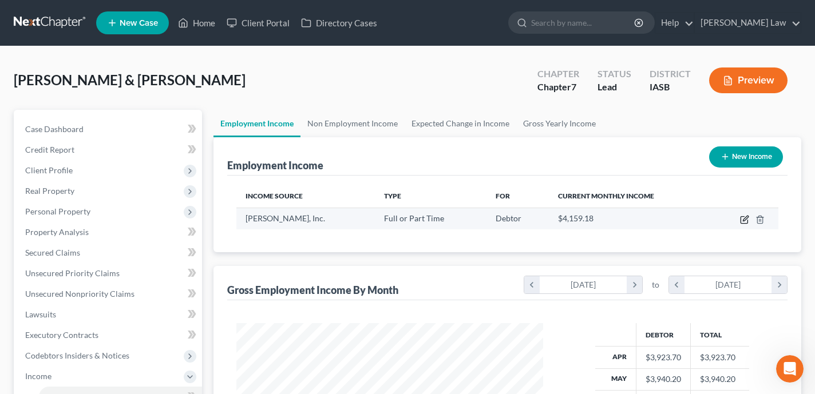
click at [747, 219] on icon "button" at bounding box center [745, 218] width 5 height 5
select select "0"
select select "16"
select select "0"
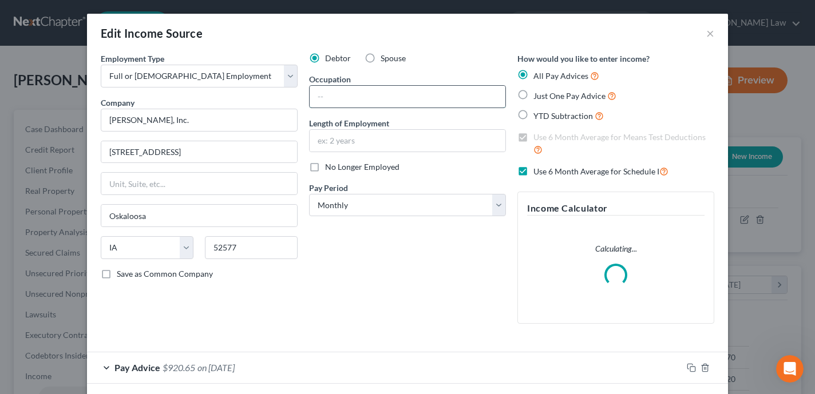
click at [389, 88] on input "text" at bounding box center [408, 97] width 196 height 22
type input "Plumber"
click at [355, 148] on input "text" at bounding box center [408, 141] width 196 height 22
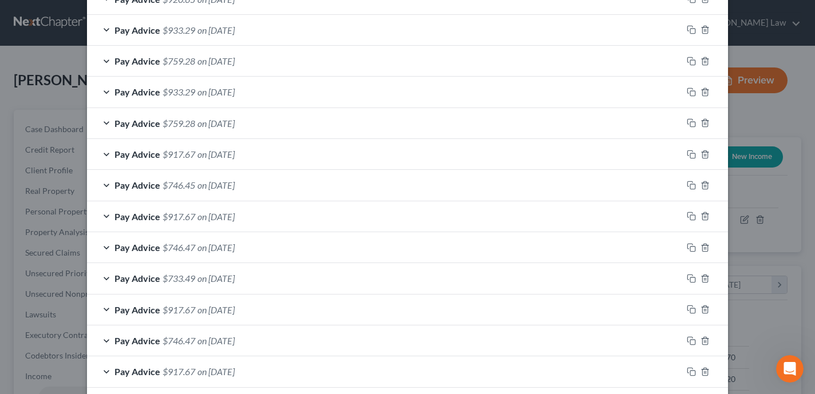
scroll to position [767, 0]
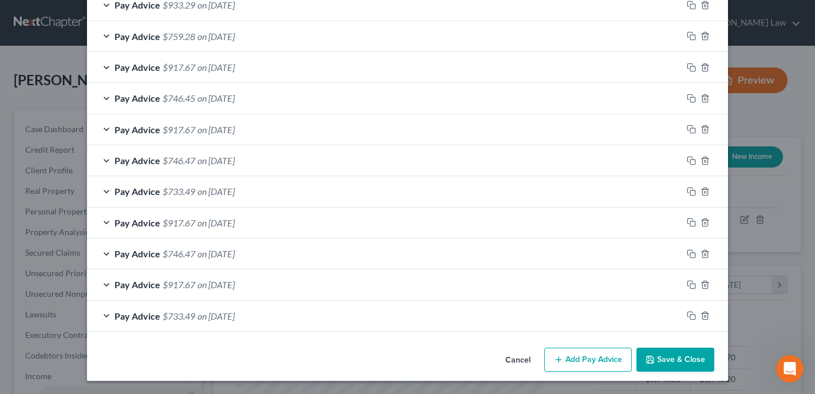
type input "6 years"
click at [686, 361] on button "Save & Close" at bounding box center [676, 360] width 78 height 24
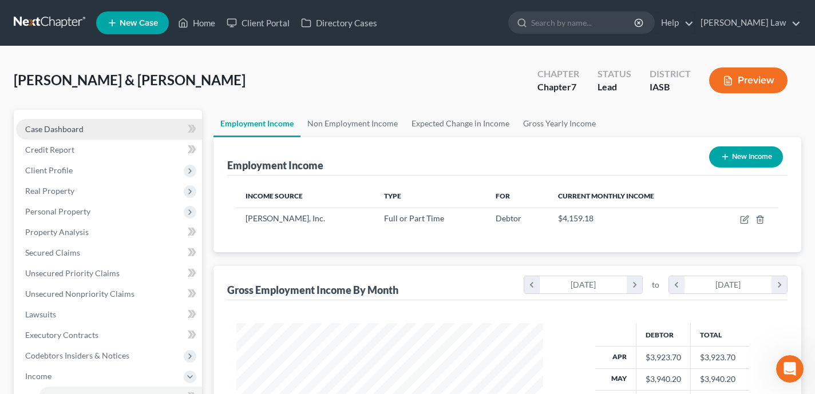
click at [131, 125] on link "Case Dashboard" at bounding box center [109, 129] width 186 height 21
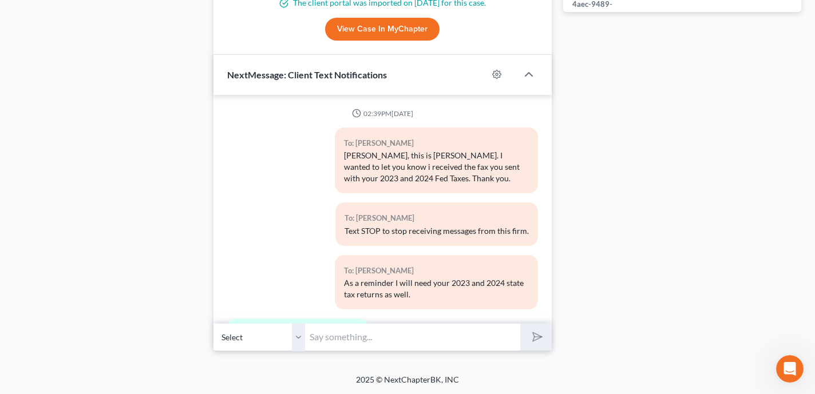
scroll to position [1771, 0]
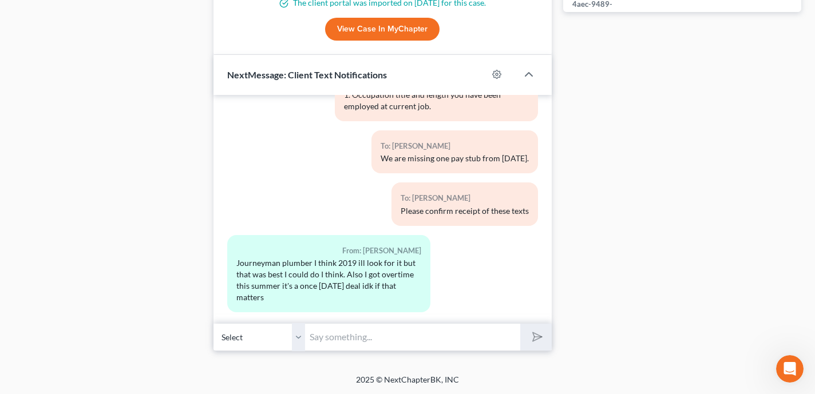
click at [339, 338] on input "text" at bounding box center [412, 337] width 215 height 28
type input "Nope. Just let me know if you have a pay stub from 6/6 or not."
click at [520, 324] on button "submit" at bounding box center [535, 337] width 31 height 27
